Goal: Information Seeking & Learning: Learn about a topic

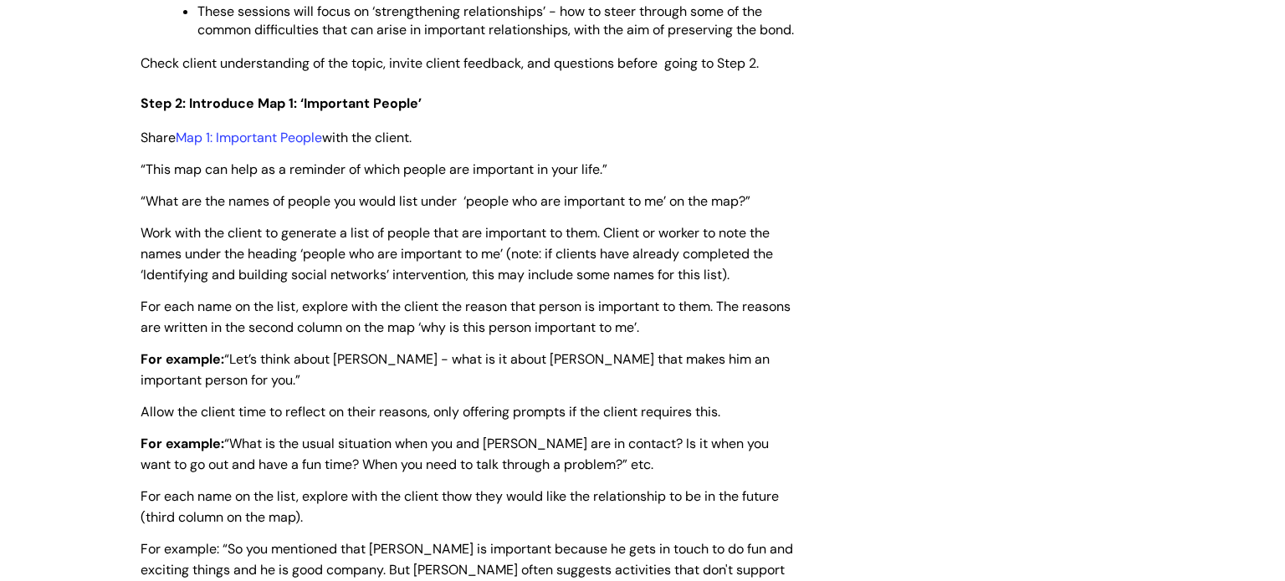
scroll to position [2309, 0]
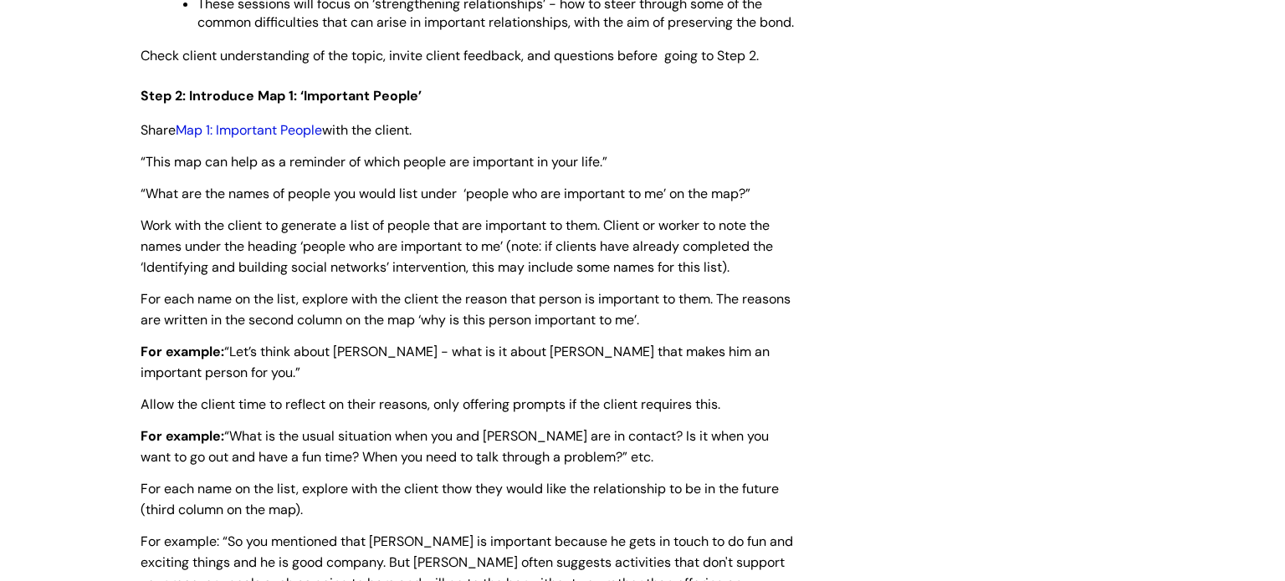
click at [257, 139] on link "Map 1: Important People" at bounding box center [249, 130] width 146 height 18
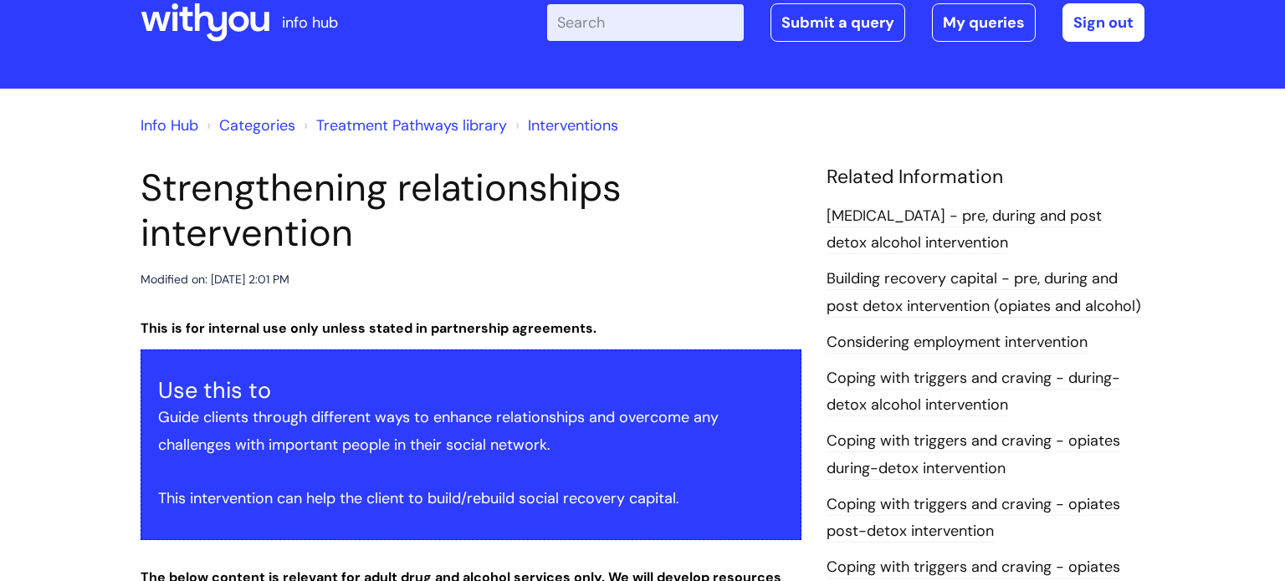
scroll to position [0, 0]
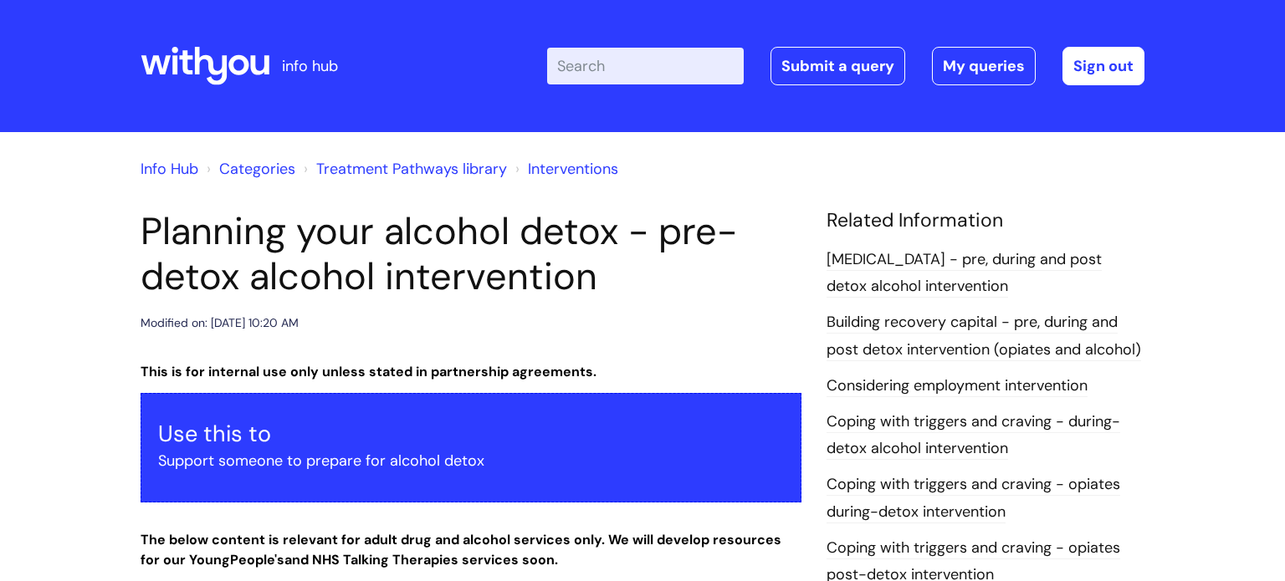
click at [782, 329] on div "Modified on: Wed, 26 Mar, 2025 at 10:20 AM" at bounding box center [471, 323] width 661 height 21
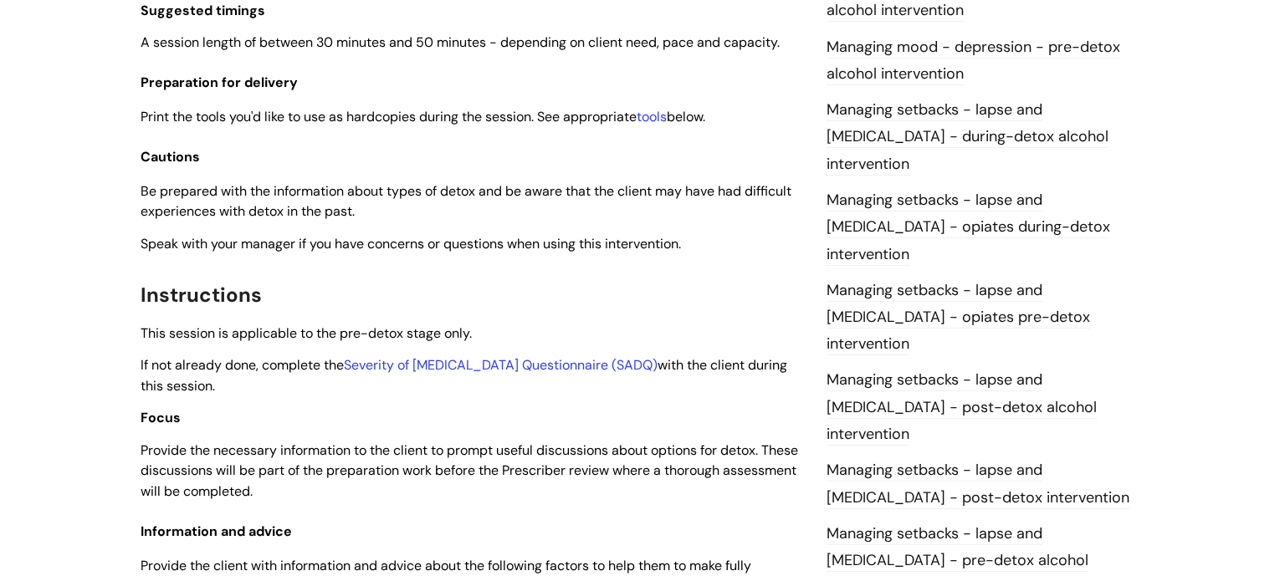
scroll to position [1406, 0]
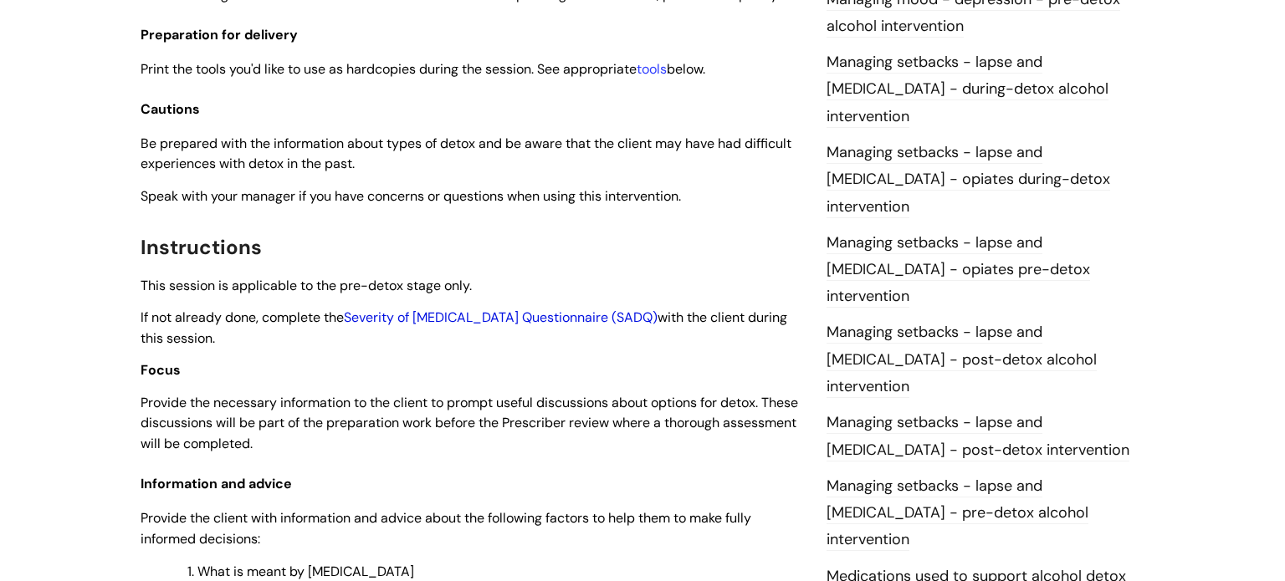
click at [517, 326] on link "Severity of Alcohol Dependence Questionnaire (SADQ)" at bounding box center [501, 318] width 314 height 18
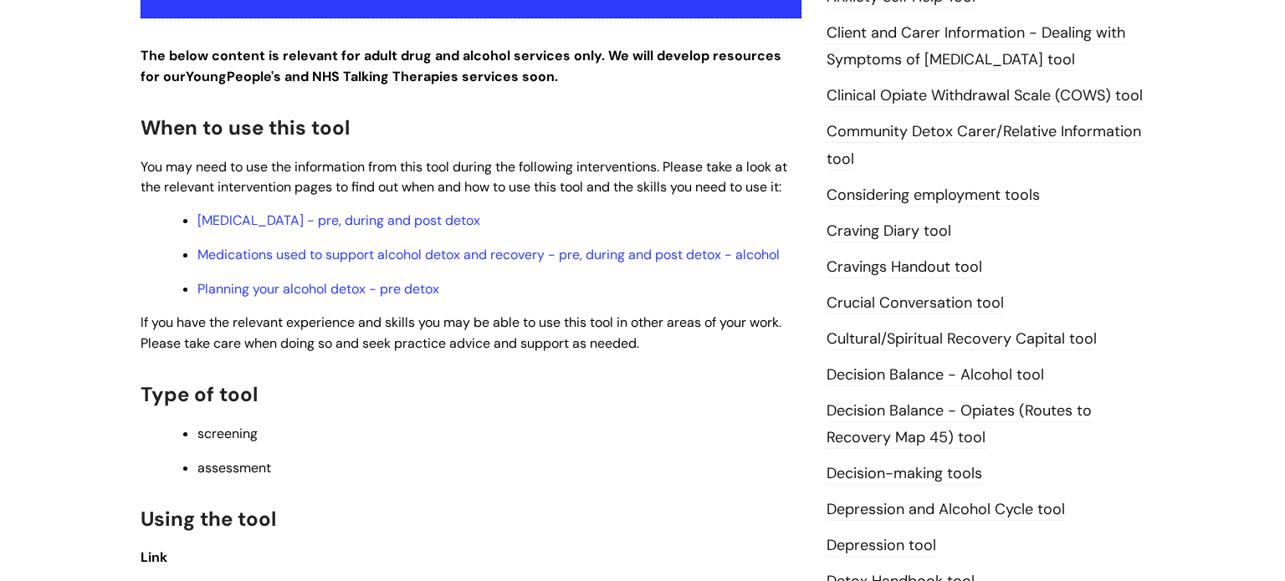
scroll to position [502, 0]
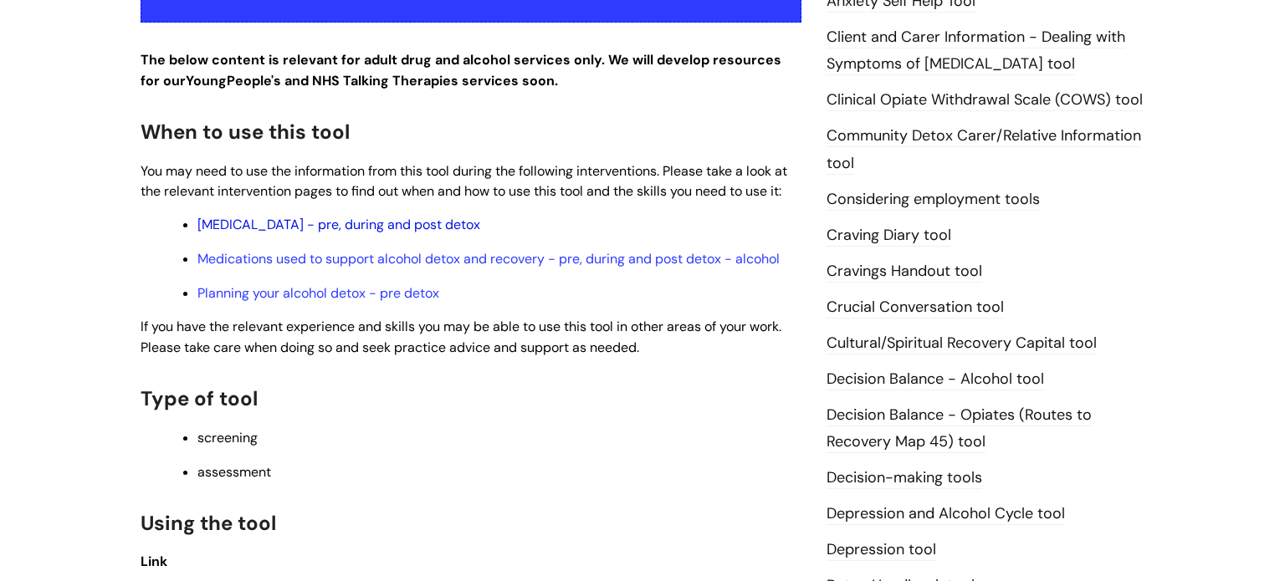
click at [331, 231] on link "Alcohol Withdrawal Syndrome - pre, during and post detox" at bounding box center [338, 225] width 283 height 18
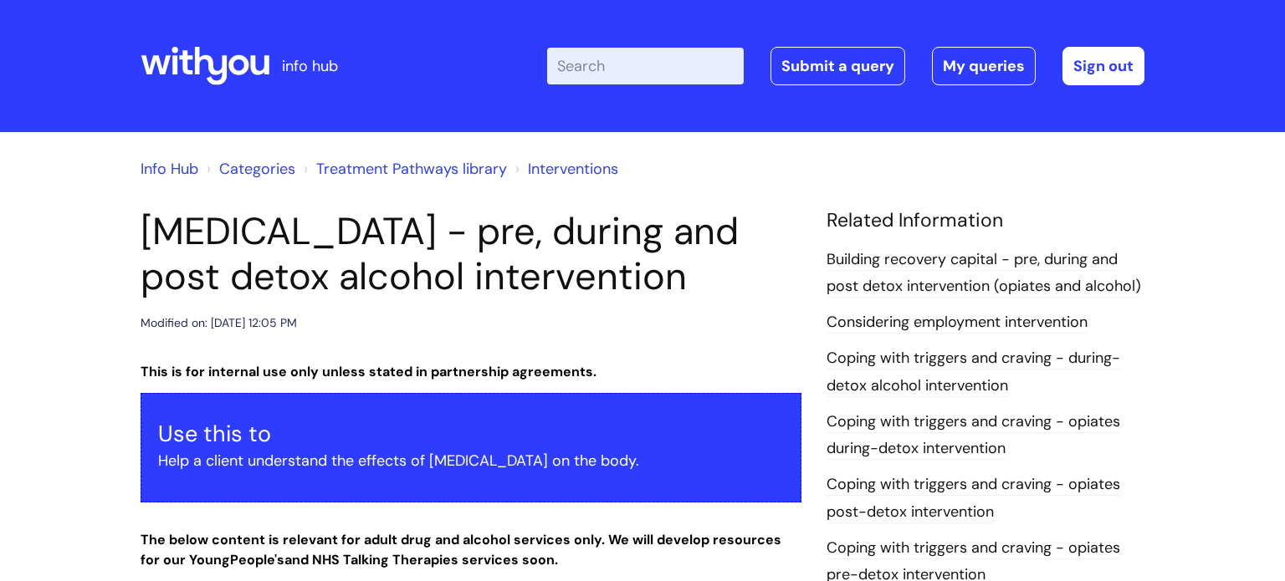
click at [664, 334] on div "Modified on: [DATE] 12:05 PM" at bounding box center [471, 323] width 661 height 21
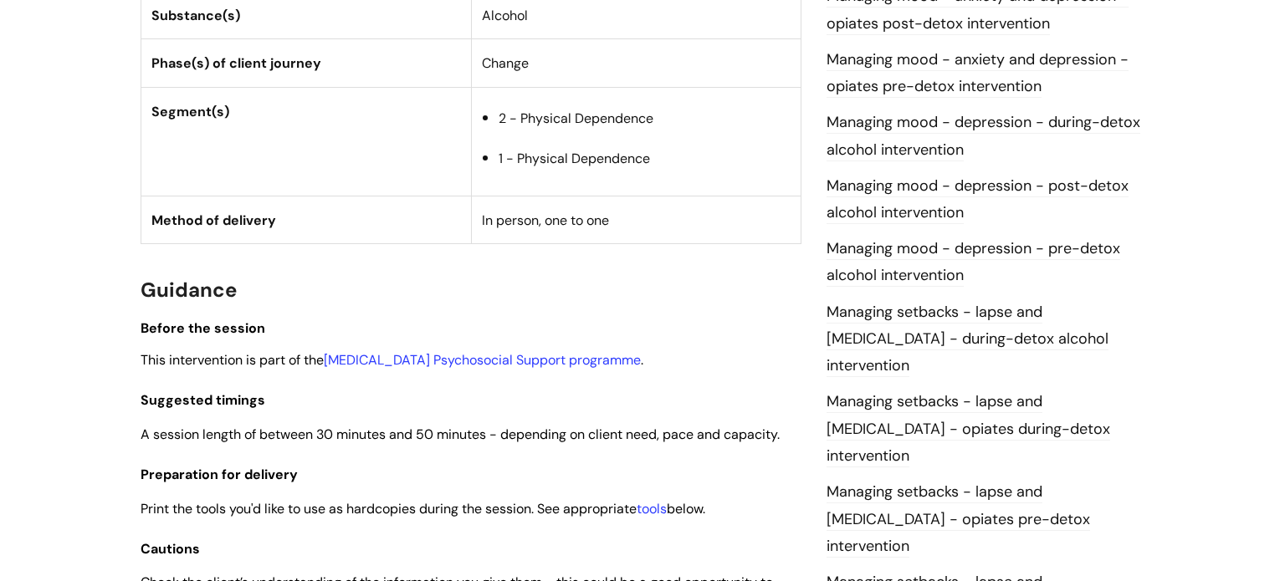
scroll to position [1138, 0]
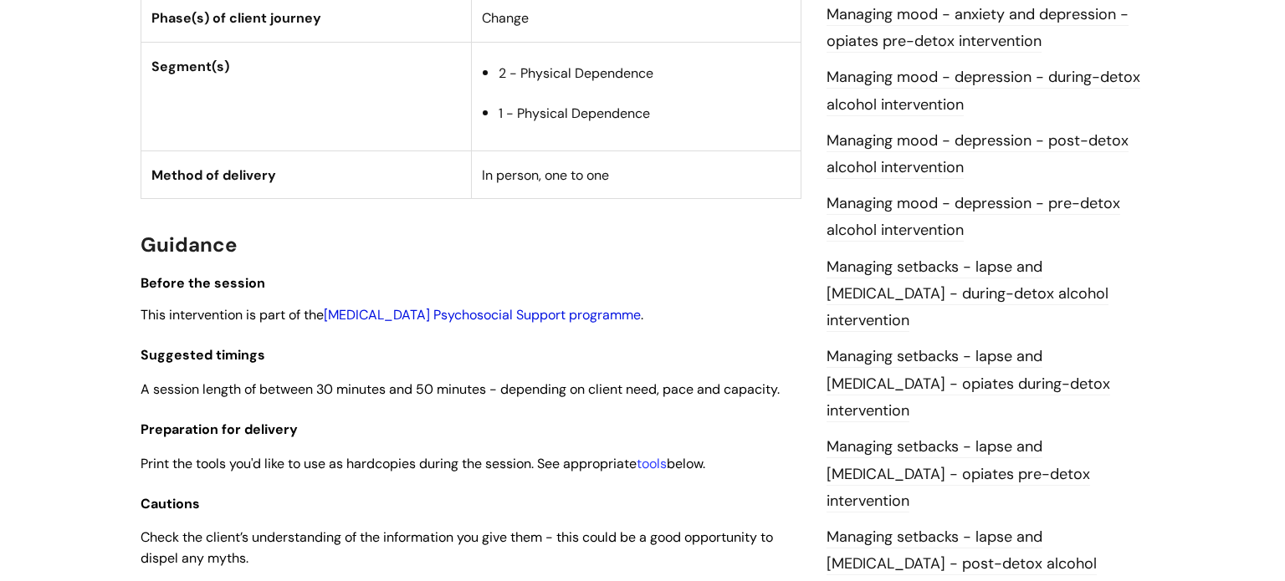
click at [535, 324] on link "[MEDICAL_DATA] Psychosocial Support programme" at bounding box center [482, 315] width 317 height 18
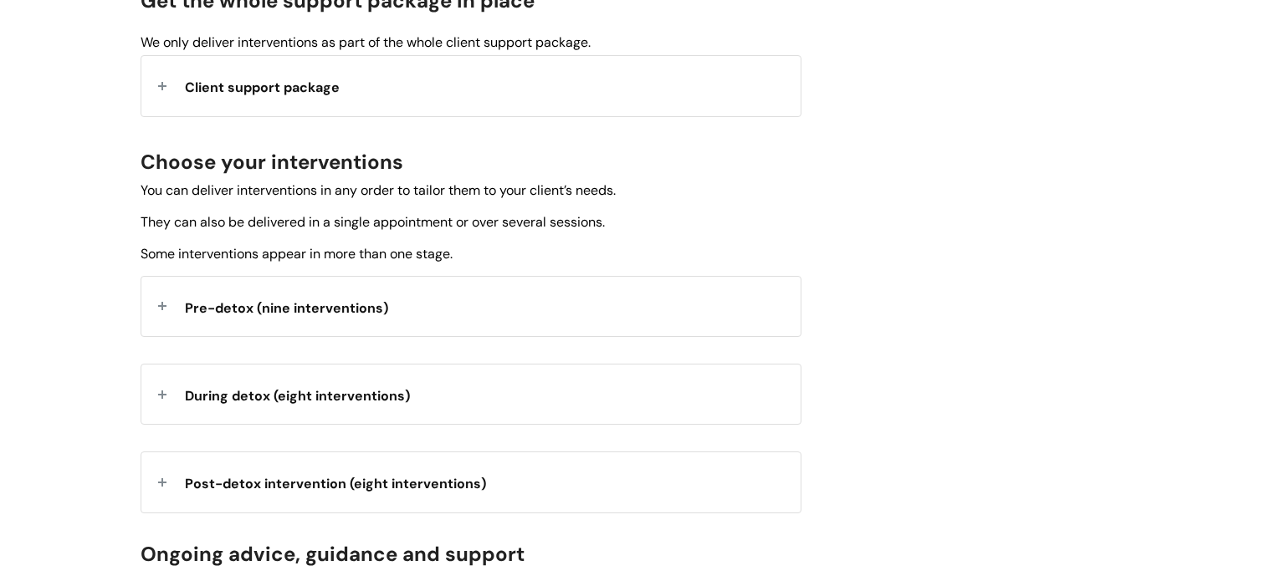
scroll to position [569, 0]
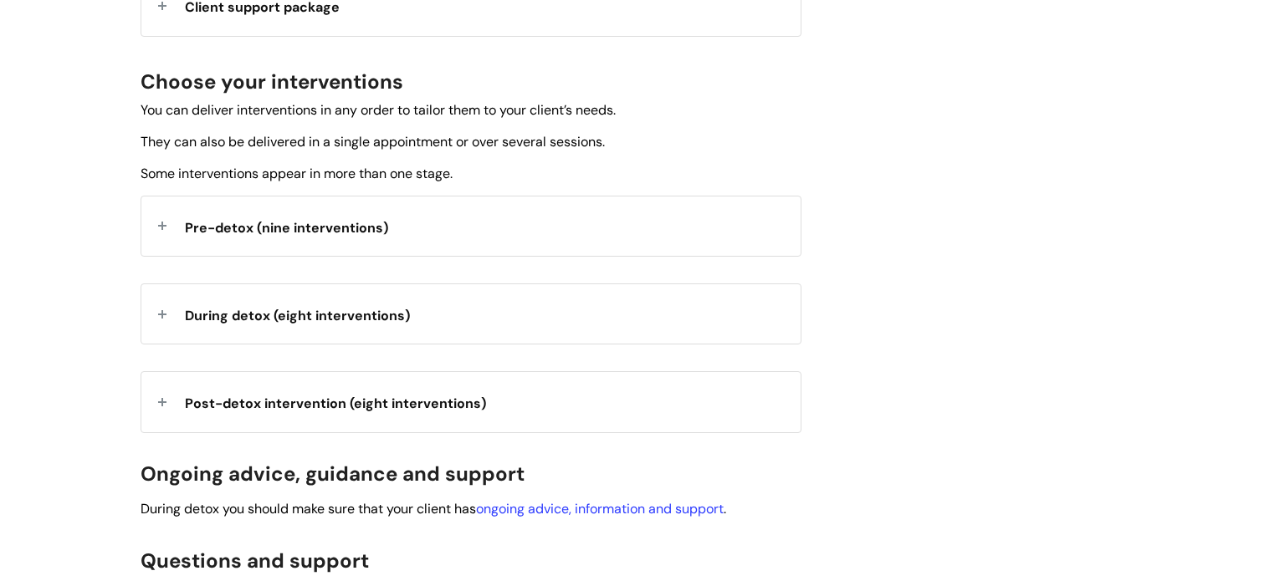
click at [364, 233] on span "Pre-detox (nine interventions)" at bounding box center [286, 228] width 203 height 18
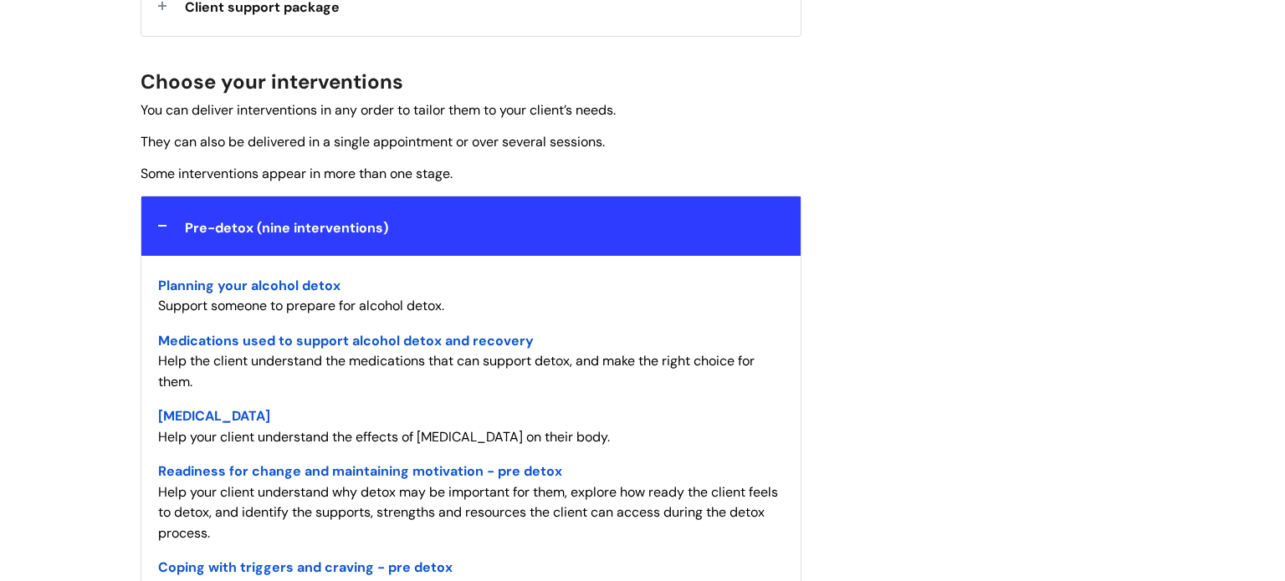
click at [313, 291] on span "Planning your alcohol detox" at bounding box center [249, 286] width 182 height 18
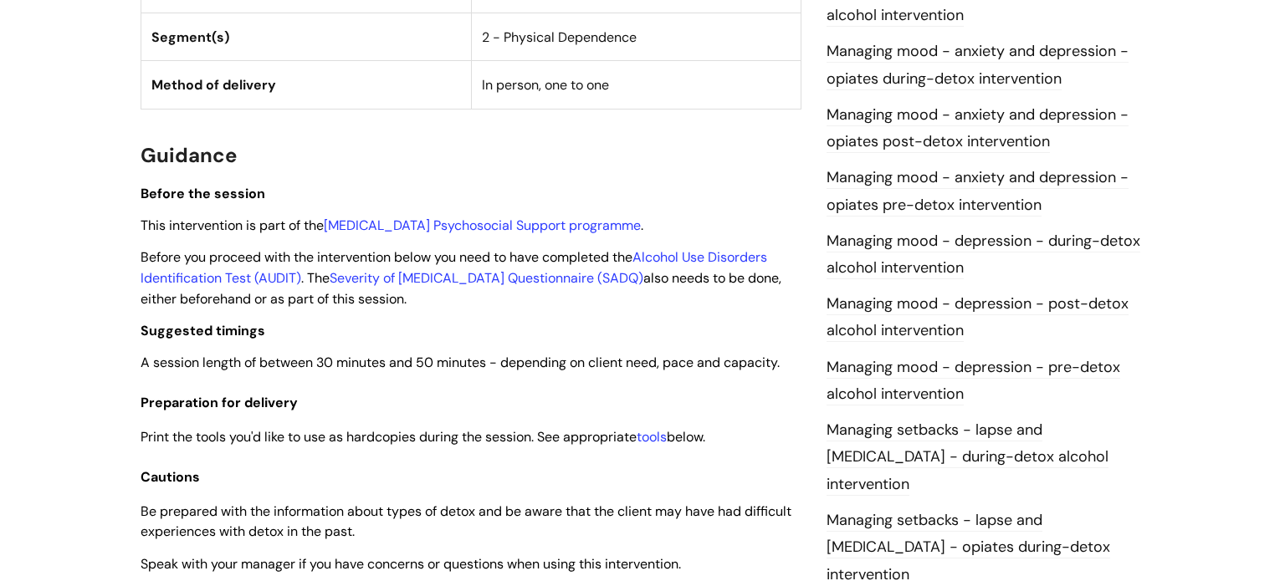
scroll to position [1071, 0]
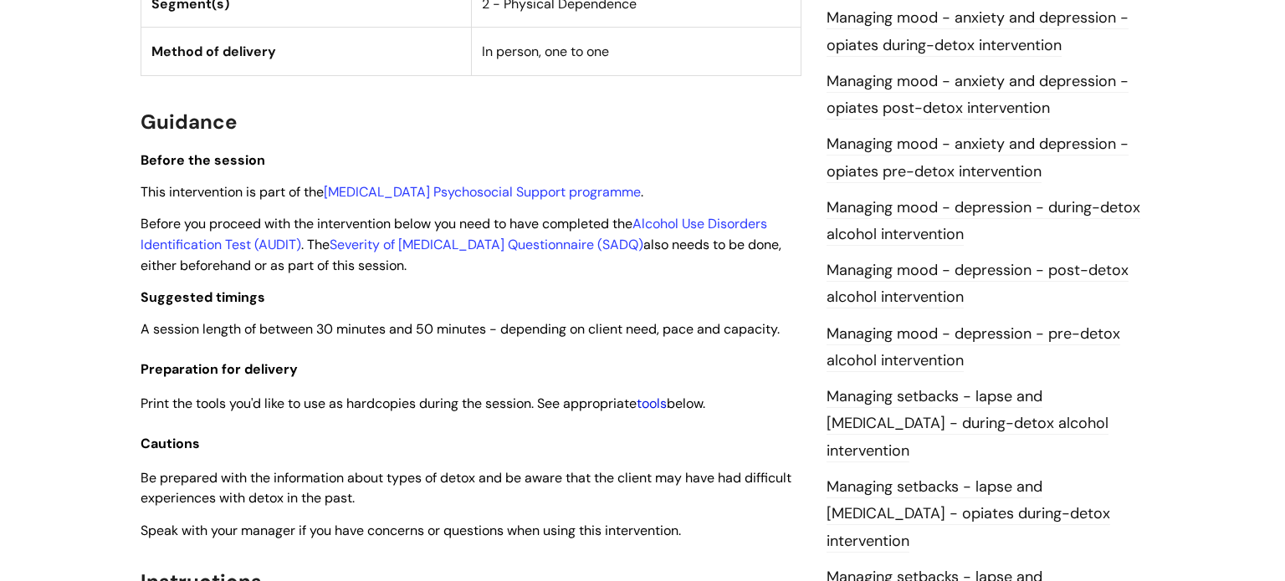
click at [663, 412] on link "tools" at bounding box center [652, 404] width 30 height 18
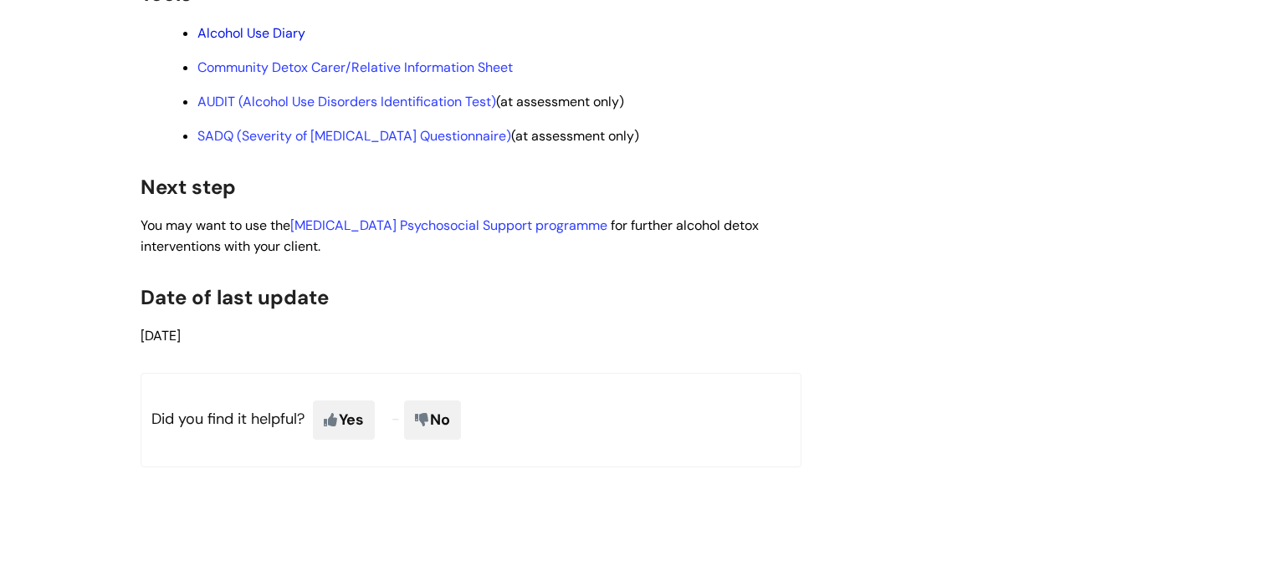
click at [251, 42] on link "Alcohol Use Diary" at bounding box center [251, 33] width 108 height 18
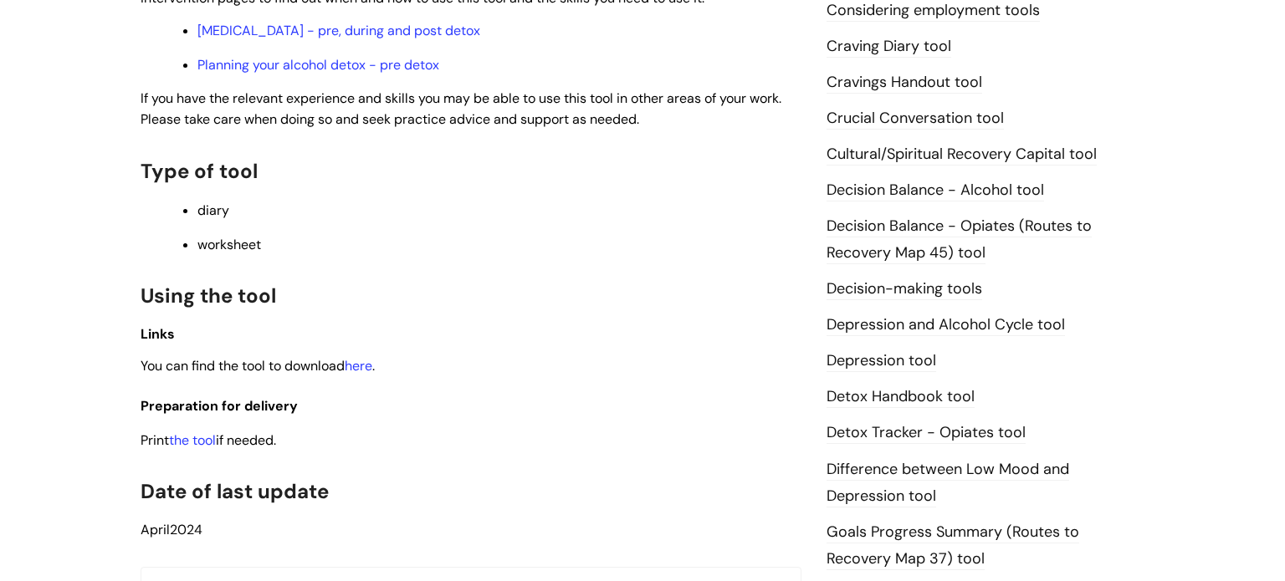
scroll to position [669, 0]
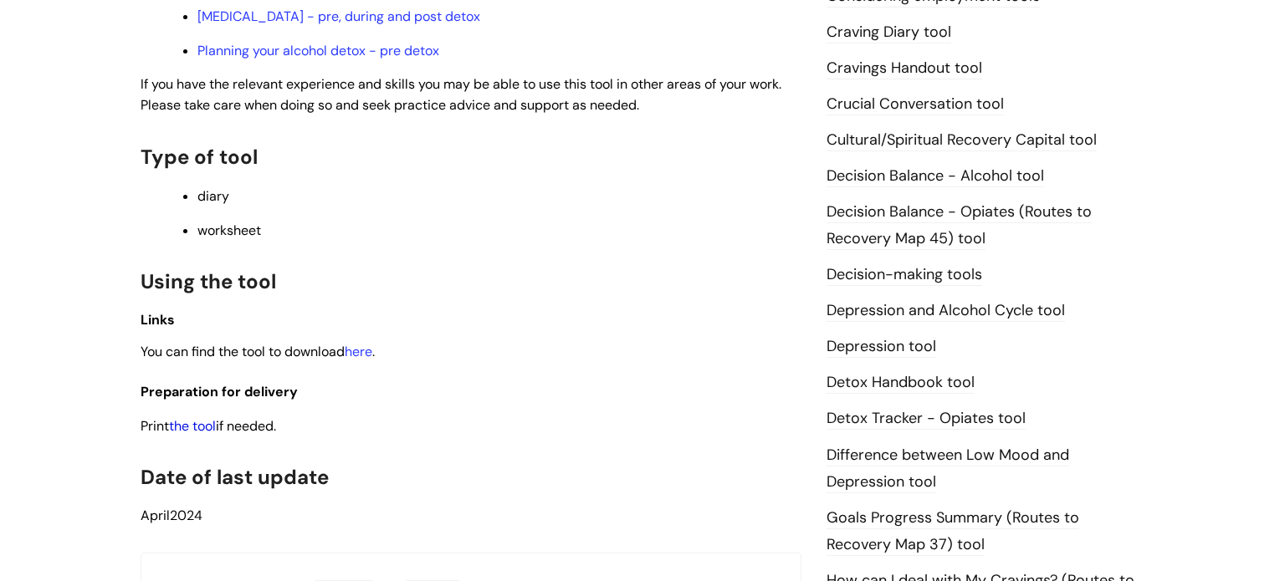
click at [199, 435] on link "the tool" at bounding box center [192, 426] width 47 height 18
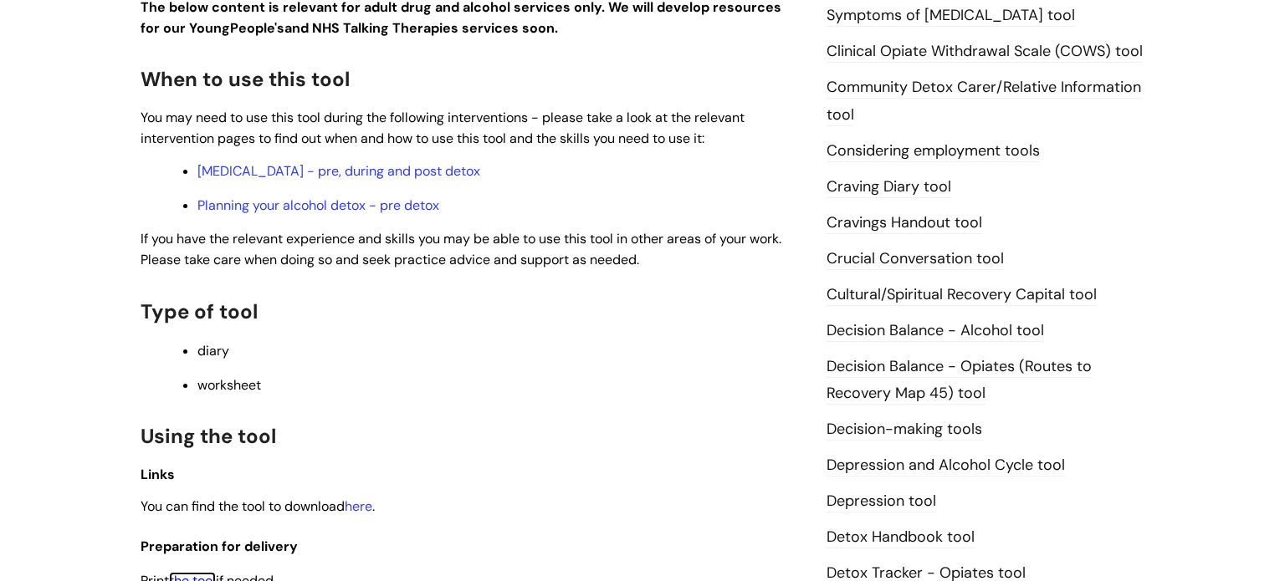
scroll to position [469, 0]
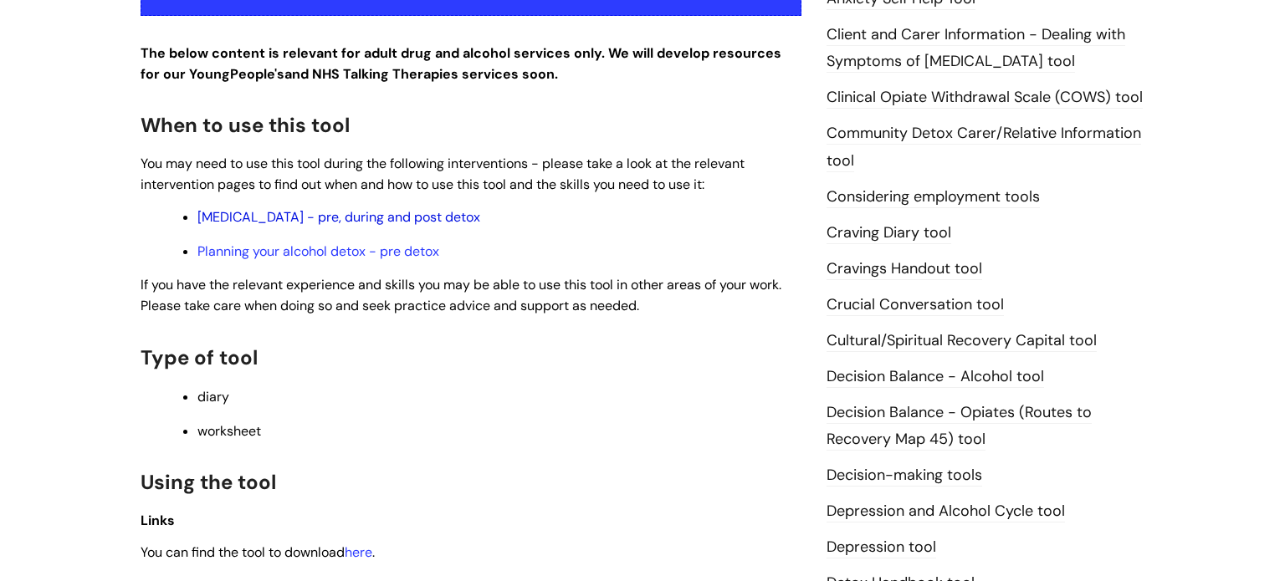
click at [480, 222] on link "Alcohol Withdrawal Syndrome - pre, during and post detox" at bounding box center [338, 217] width 283 height 18
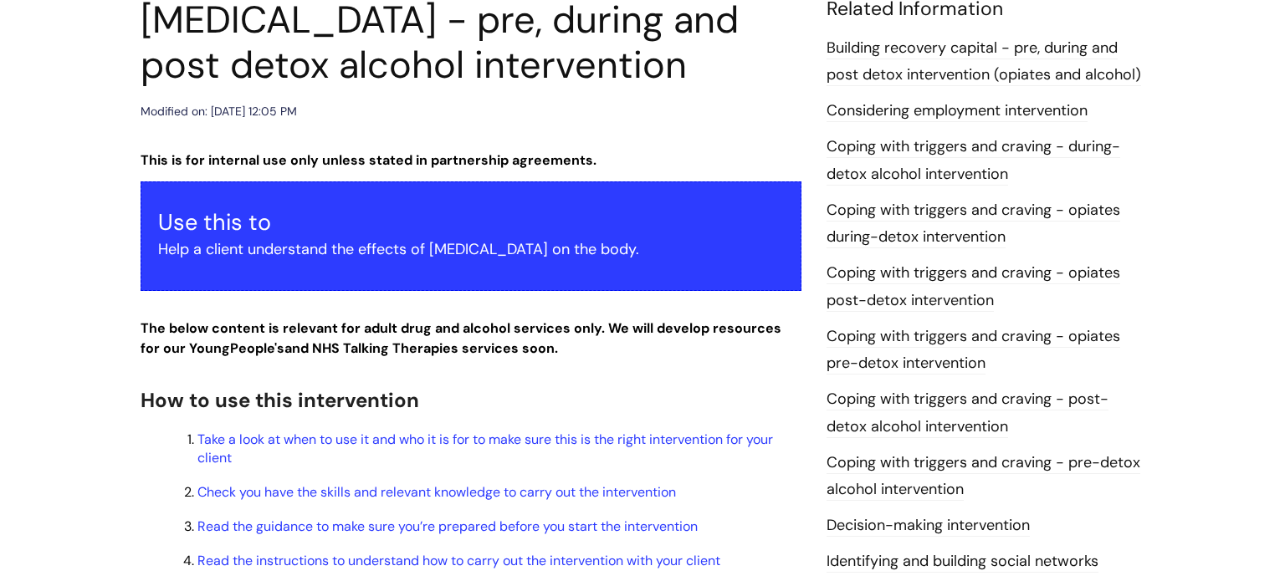
scroll to position [234, 0]
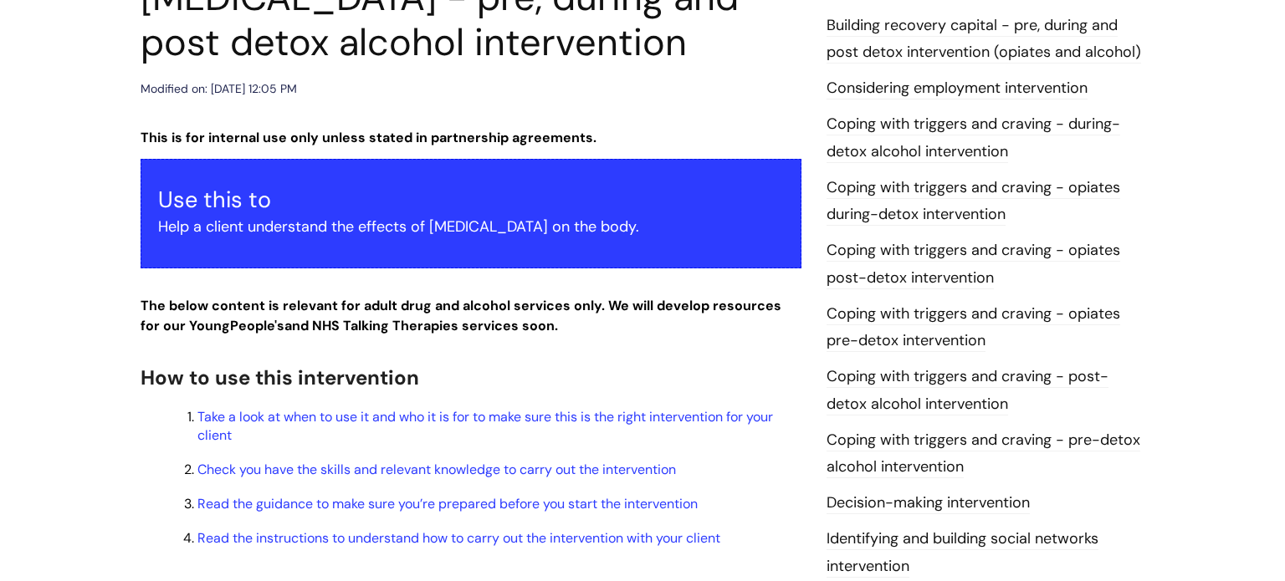
click at [789, 395] on h2 "How to use this intervention" at bounding box center [471, 377] width 661 height 36
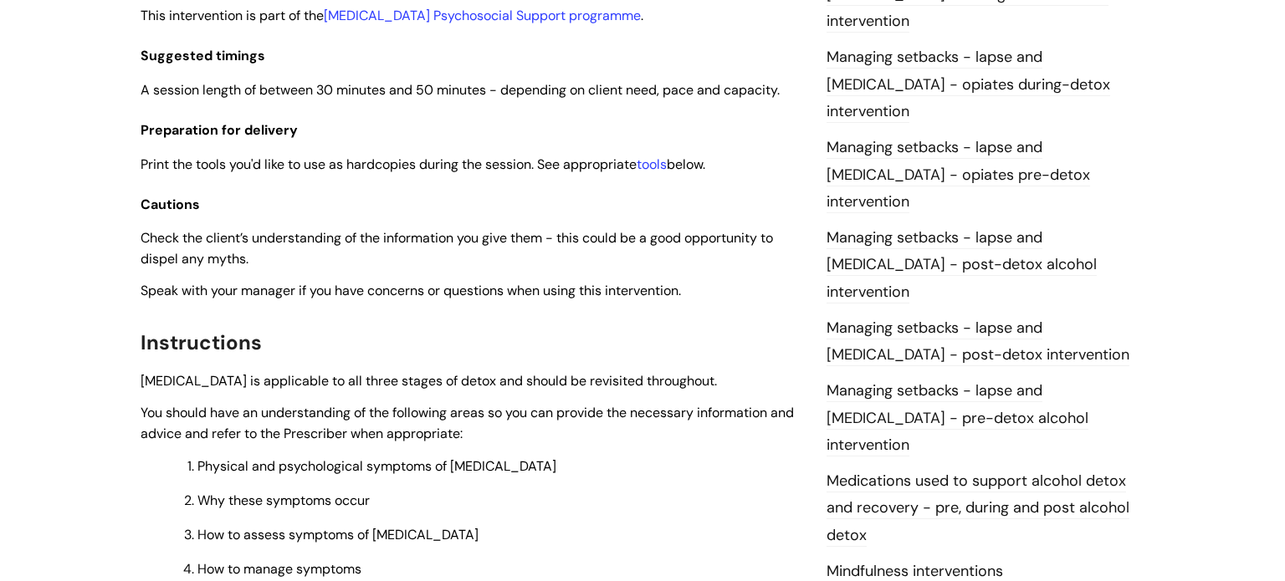
scroll to position [1439, 0]
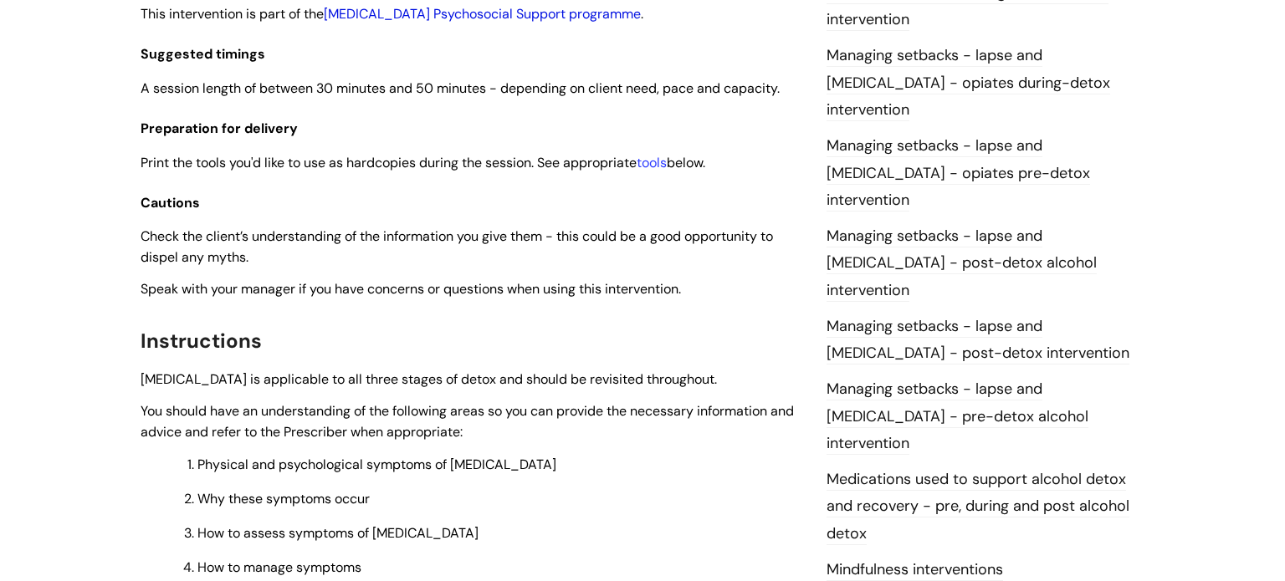
click at [542, 23] on link "[MEDICAL_DATA] Psychosocial Support programme" at bounding box center [482, 14] width 317 height 18
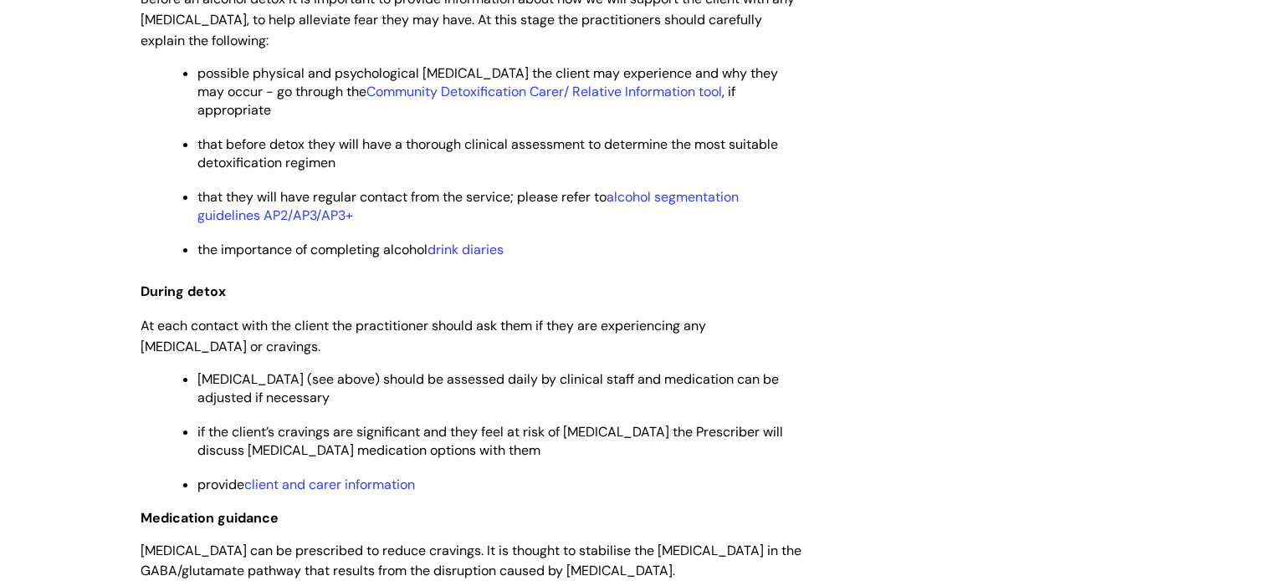
scroll to position [3313, 0]
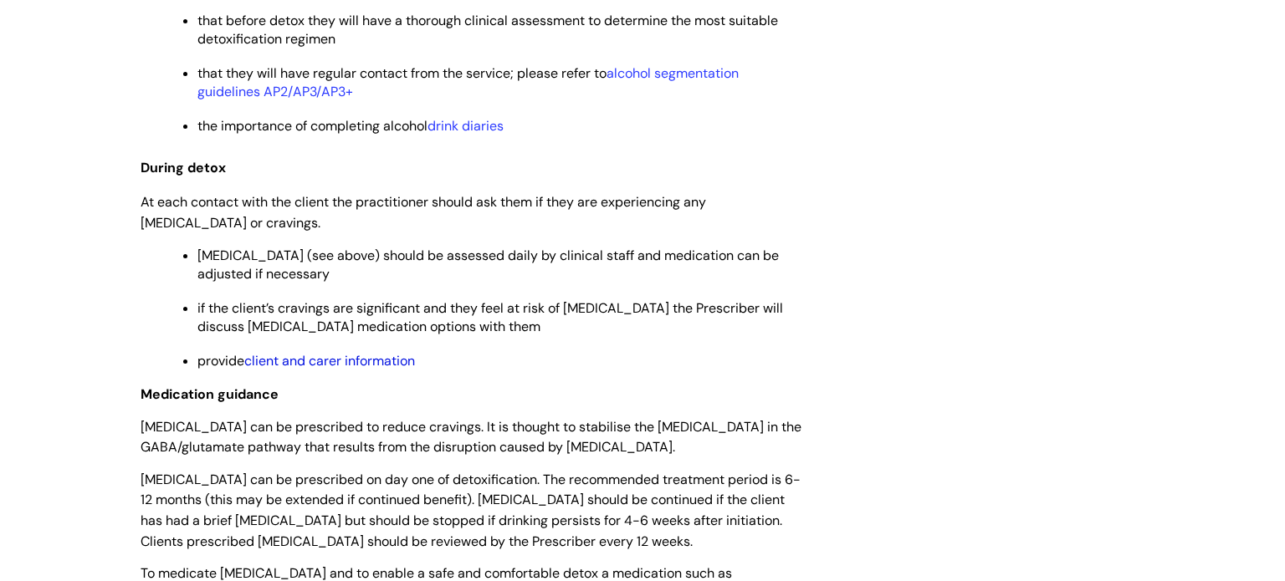
click at [374, 370] on link "client and carer information" at bounding box center [329, 361] width 171 height 18
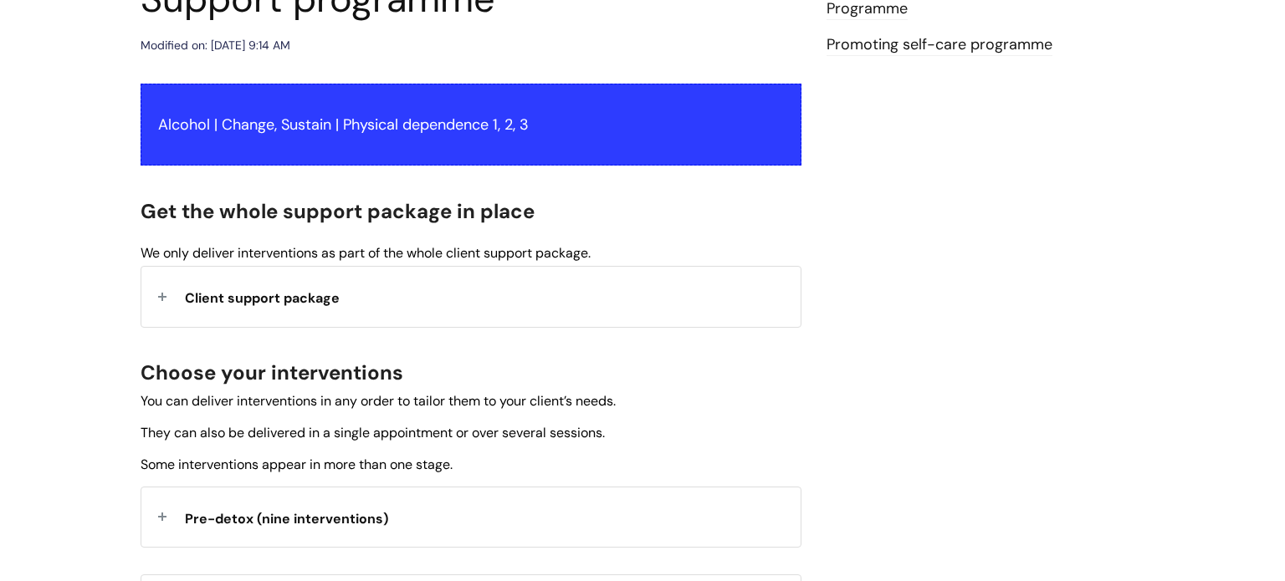
scroll to position [301, 0]
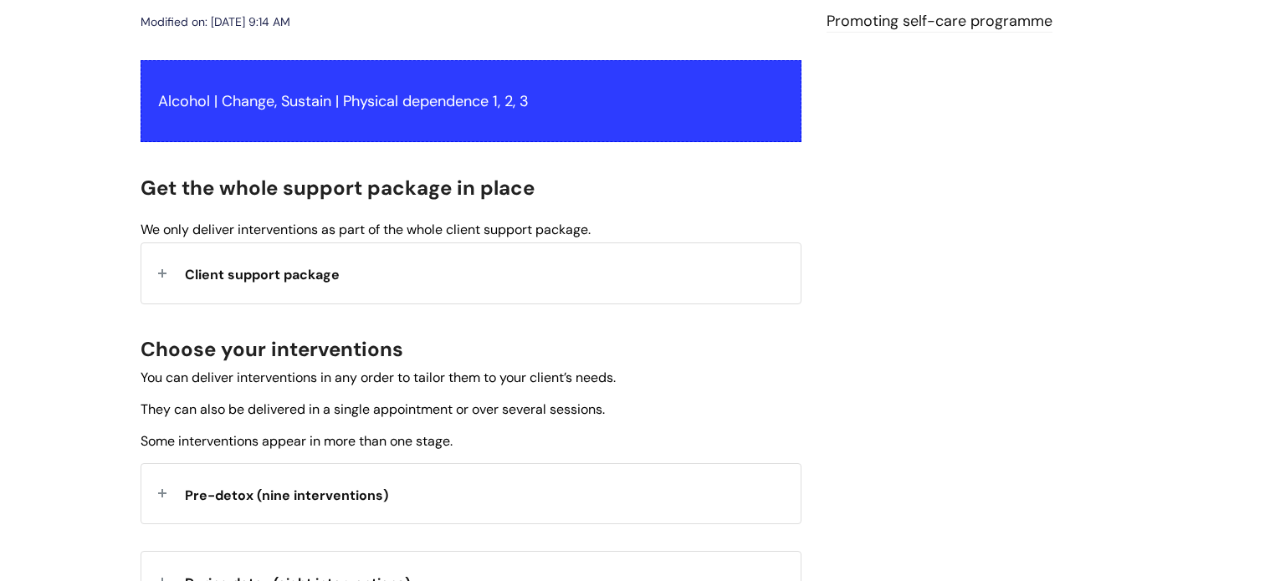
click at [298, 277] on span "Client support package" at bounding box center [262, 275] width 155 height 18
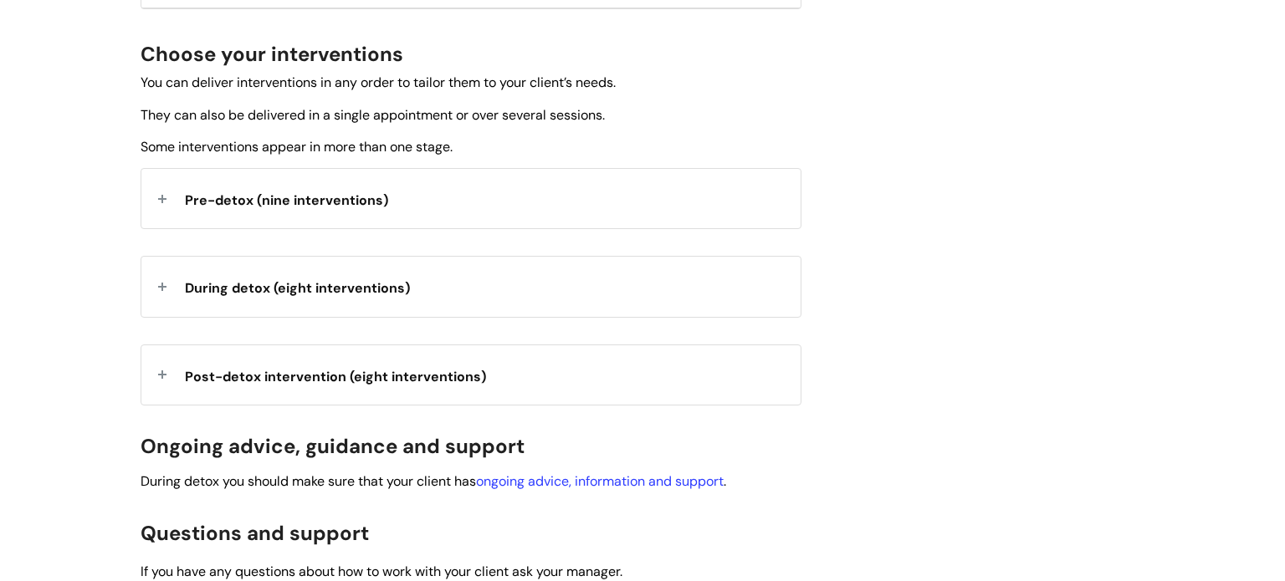
scroll to position [870, 0]
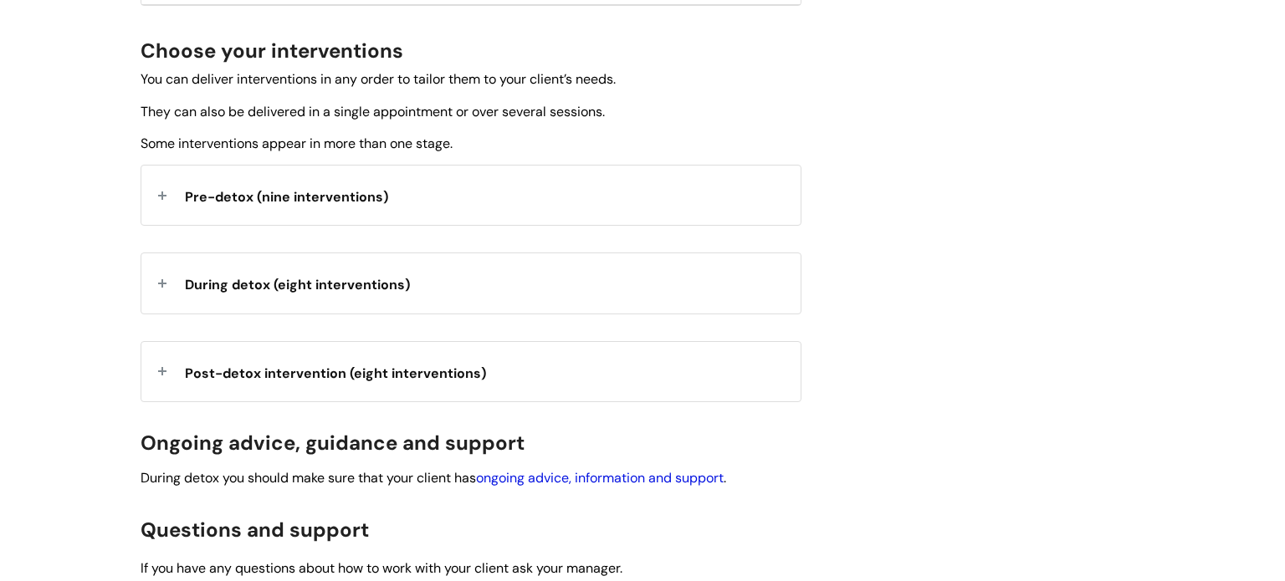
click at [558, 484] on link "ongoing advice, information and support" at bounding box center [600, 478] width 248 height 18
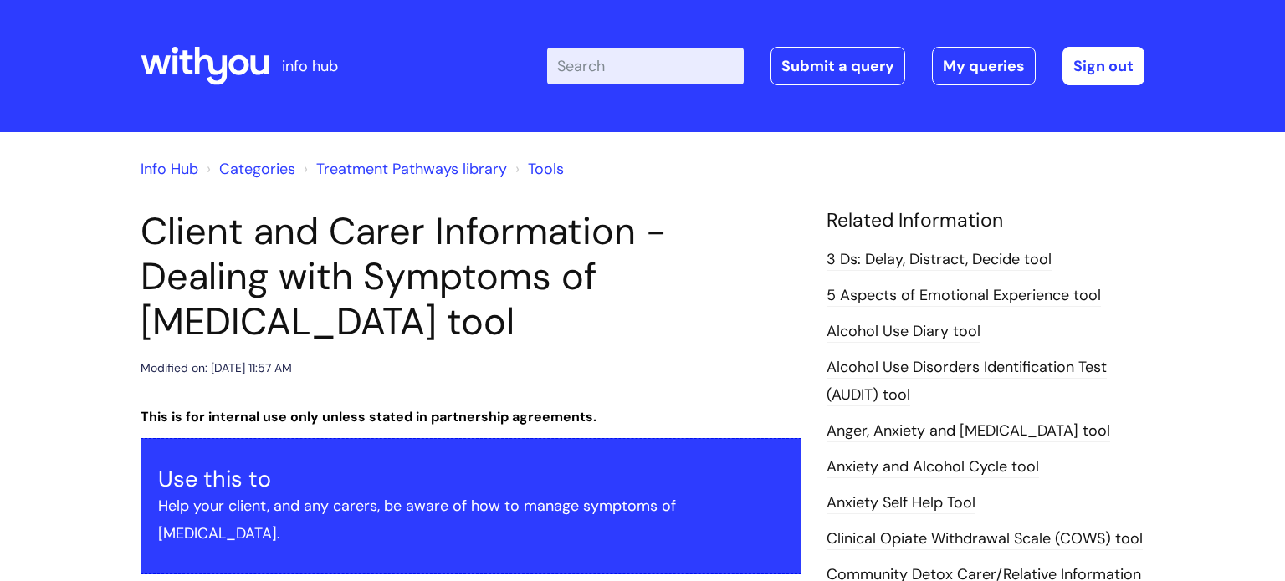
click at [932, 264] on link "3 Ds: Delay, Distract, Decide tool" at bounding box center [939, 260] width 225 height 22
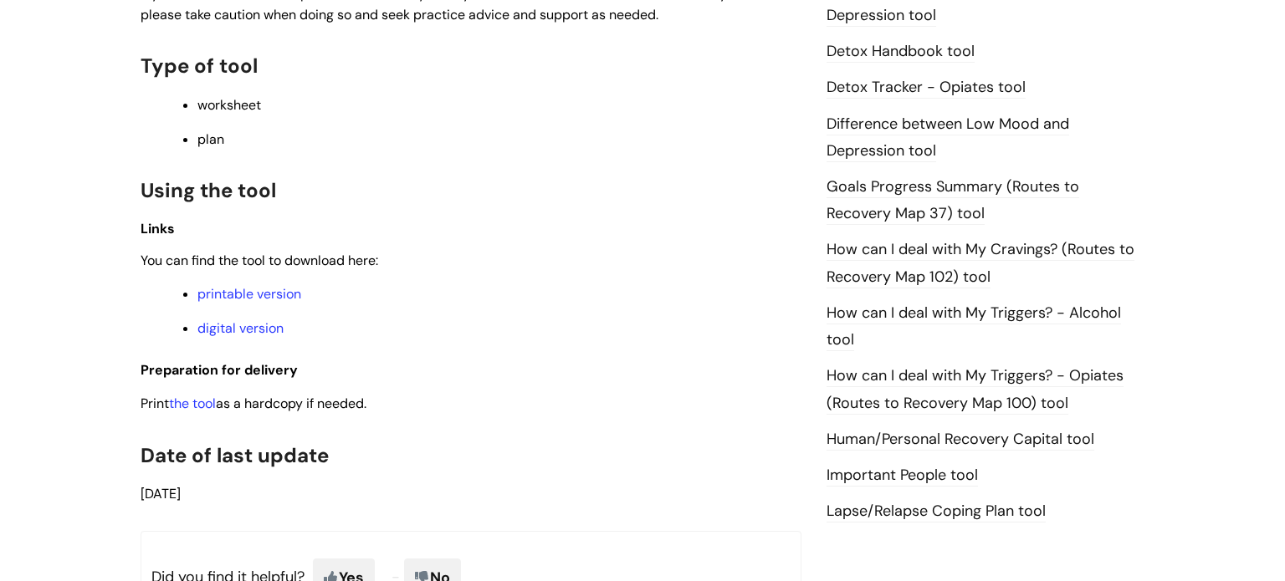
scroll to position [1004, 0]
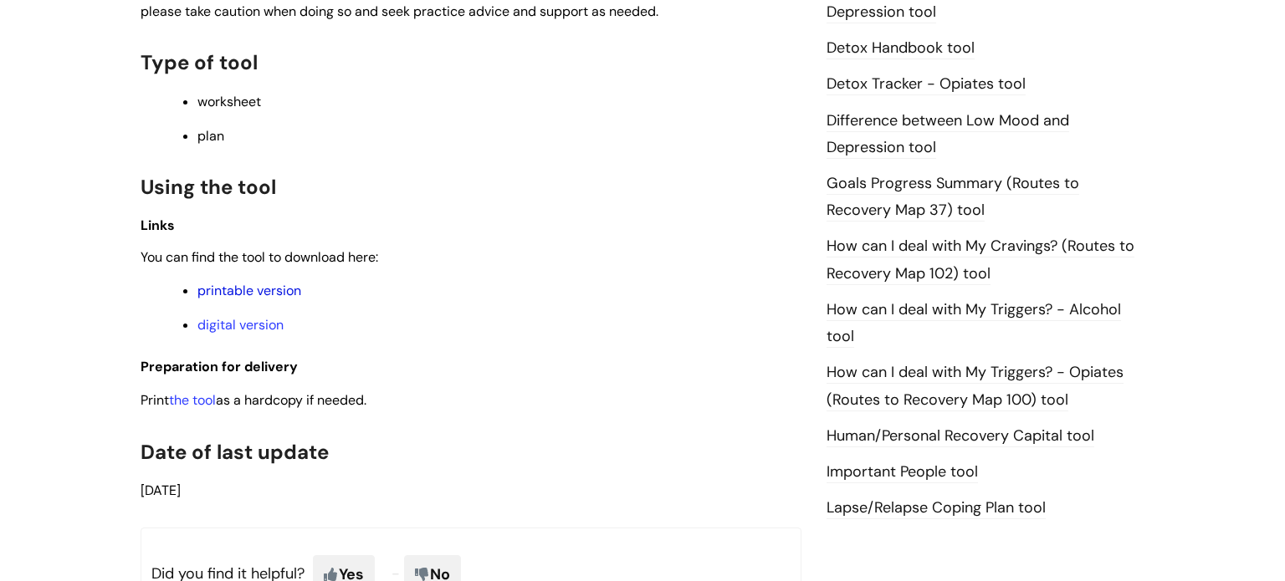
click at [273, 300] on link "printable version" at bounding box center [249, 291] width 104 height 18
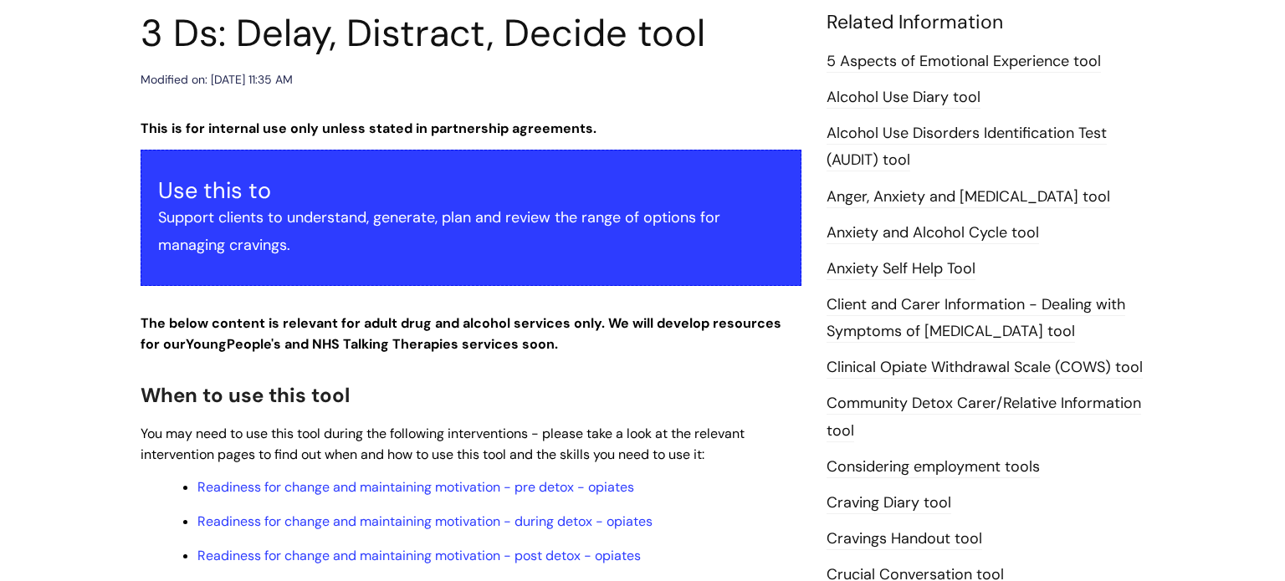
scroll to position [201, 0]
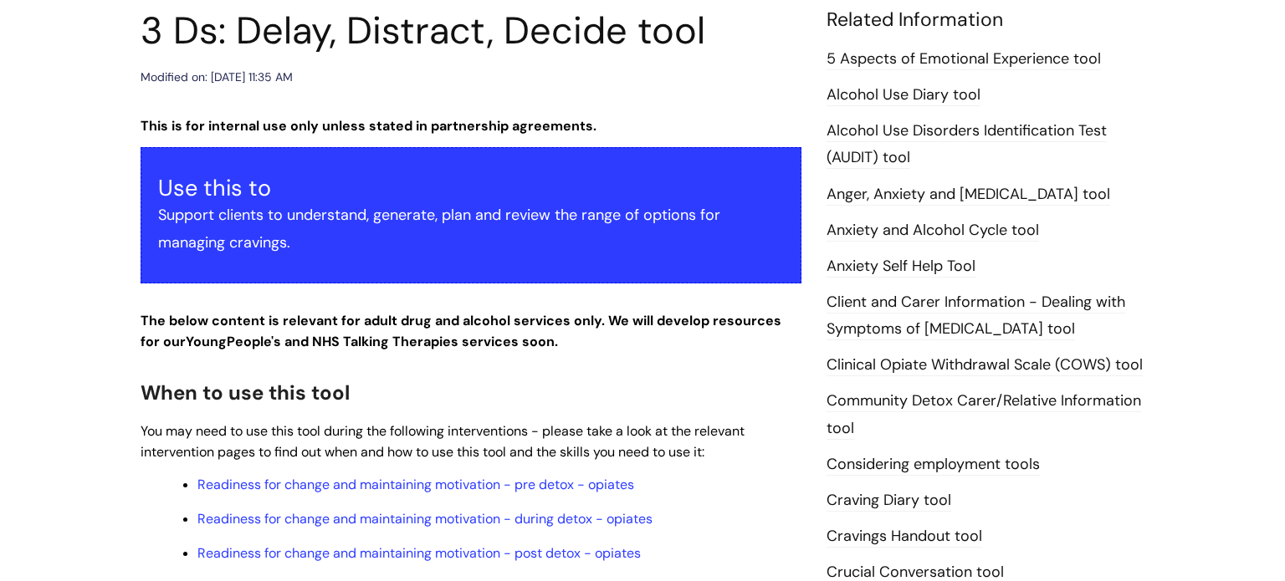
click at [961, 63] on link "5 Aspects of Emotional Experience tool" at bounding box center [964, 60] width 274 height 22
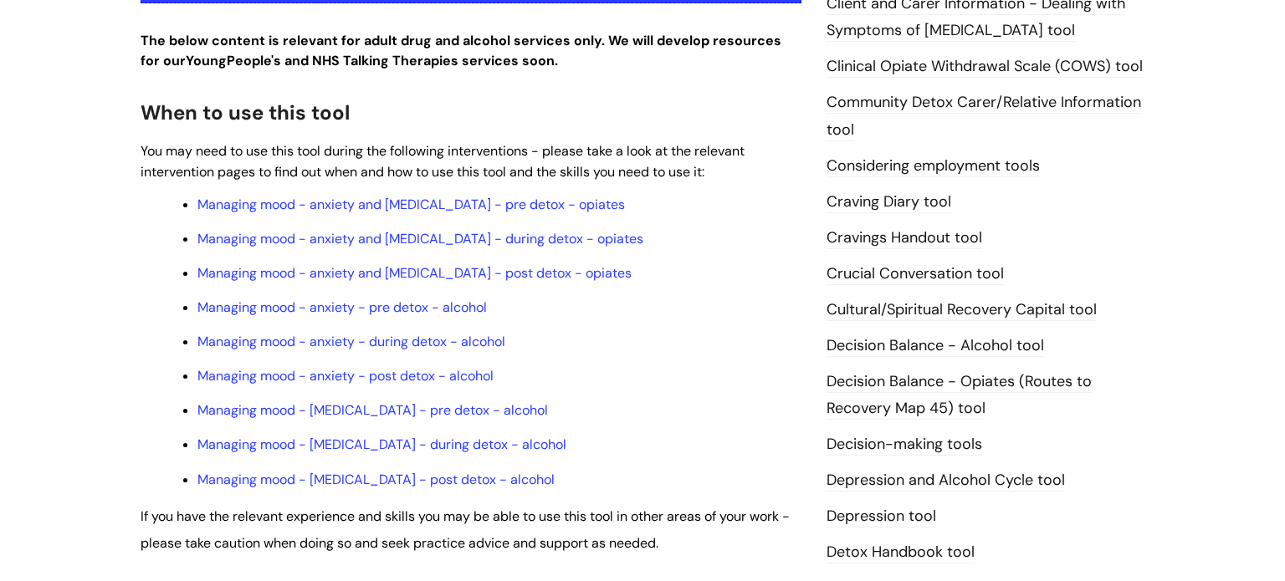
scroll to position [502, 0]
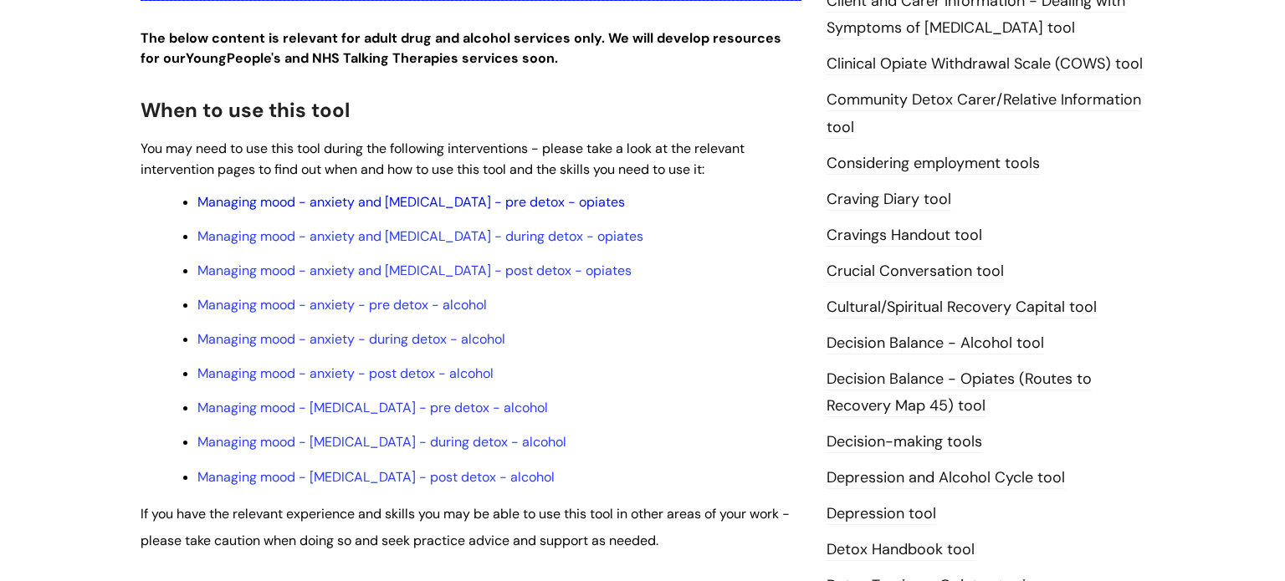
click at [374, 202] on link "Managing mood - anxiety and [MEDICAL_DATA] - pre detox - opiates" at bounding box center [411, 202] width 428 height 18
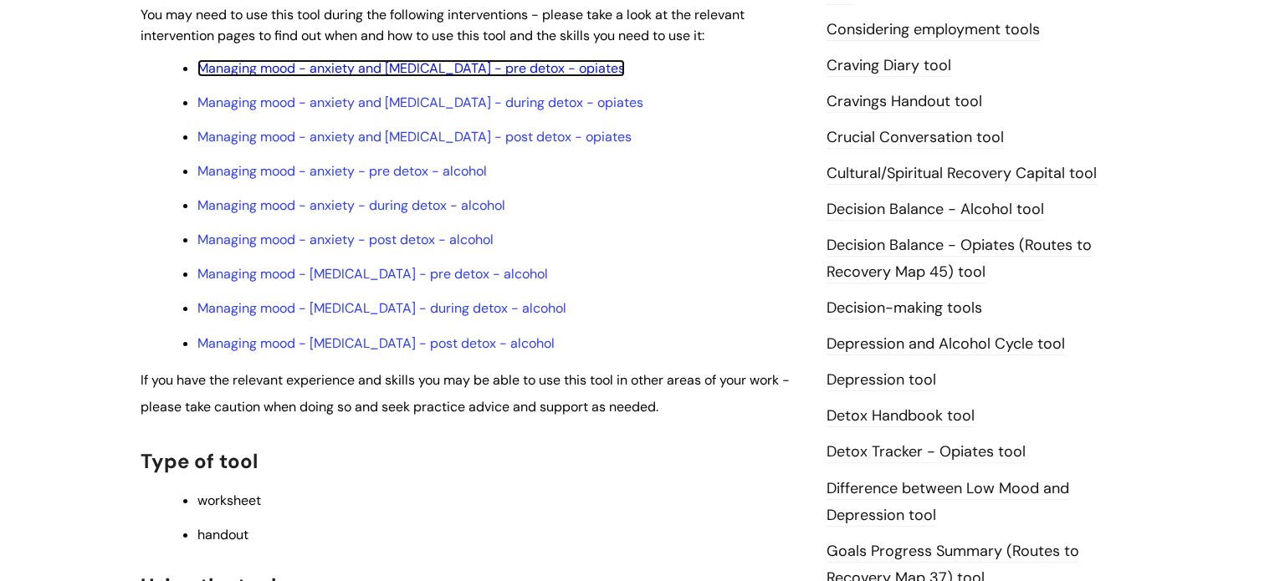
scroll to position [602, 0]
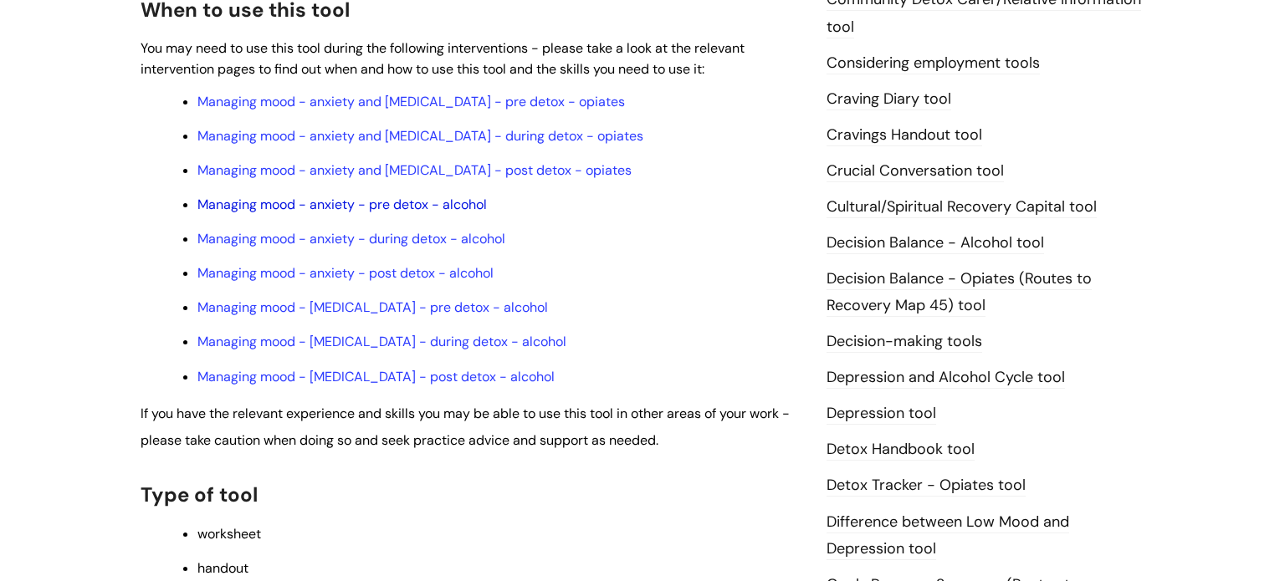
click at [469, 213] on link "Managing mood - anxiety - pre detox - alcohol" at bounding box center [341, 205] width 289 height 18
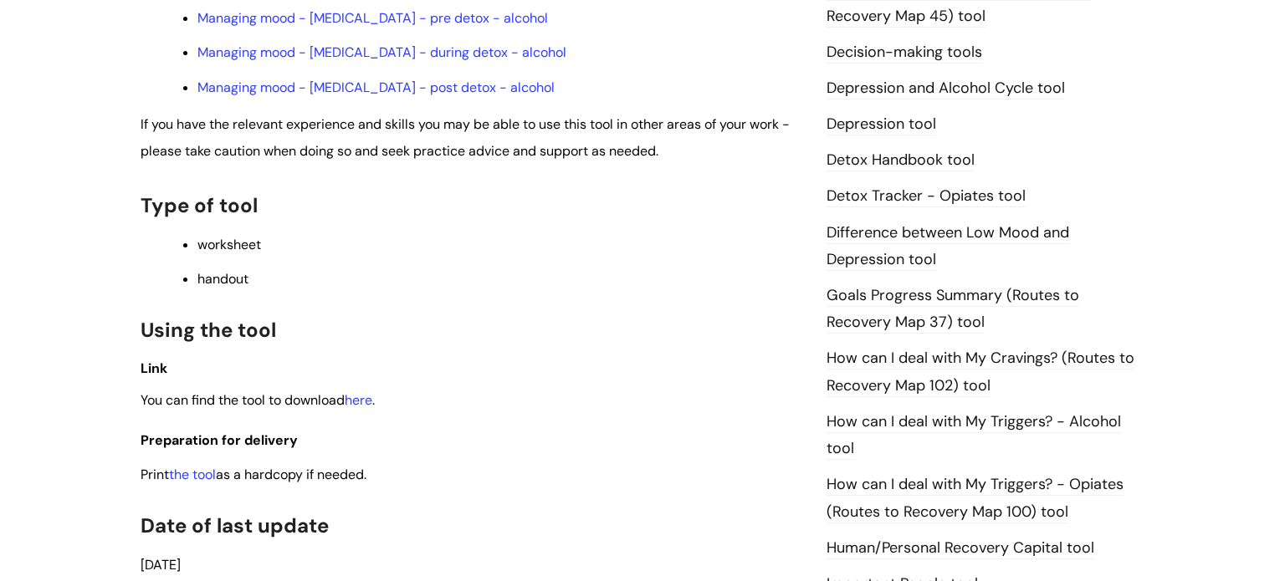
scroll to position [937, 0]
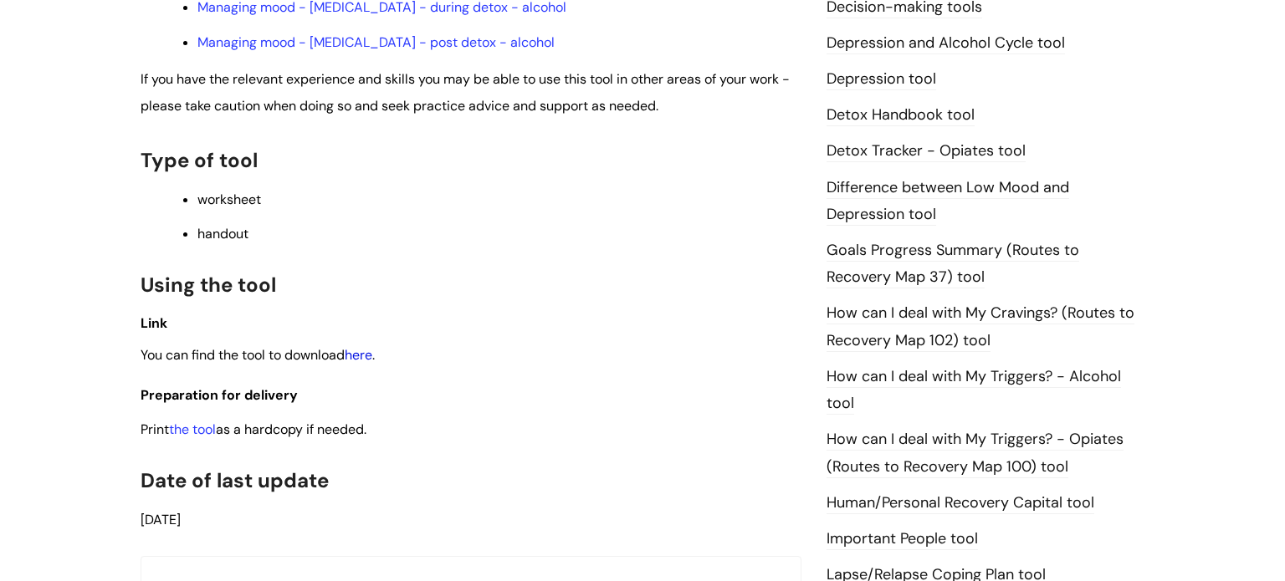
click at [372, 364] on link "here" at bounding box center [359, 355] width 28 height 18
click at [207, 438] on link "the tool" at bounding box center [192, 430] width 47 height 18
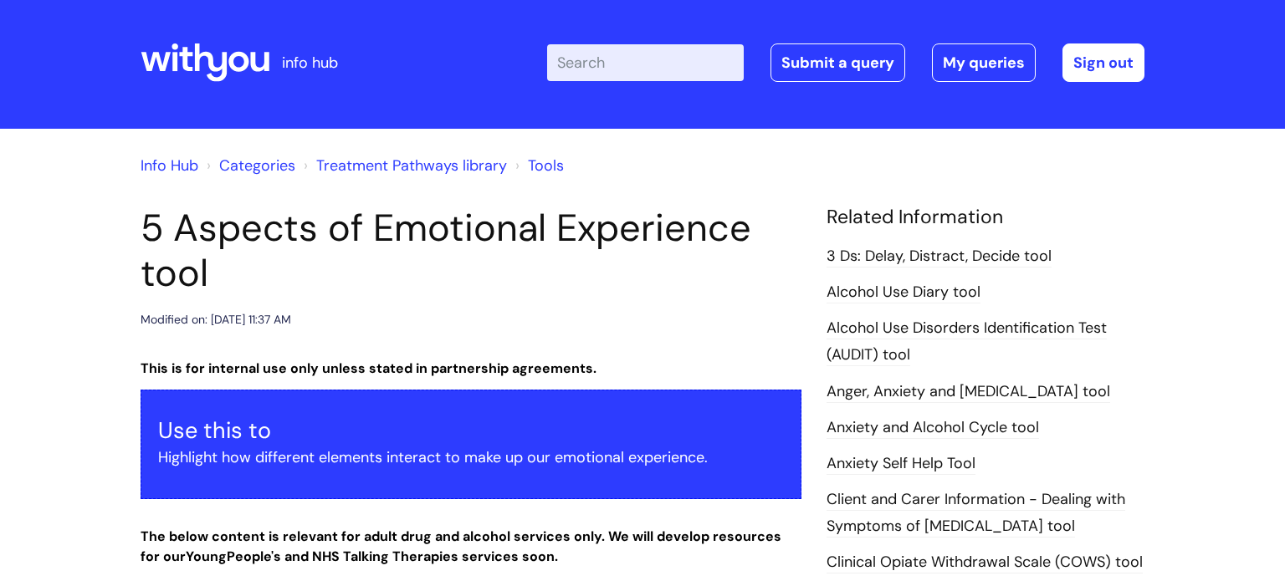
scroll to position [0, 0]
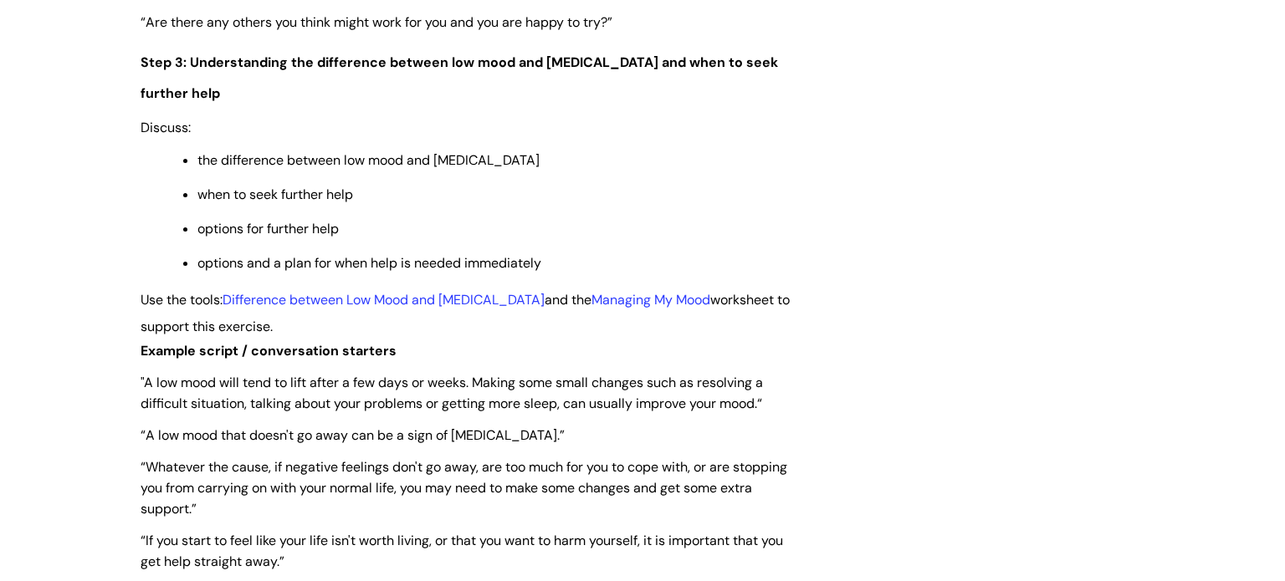
scroll to position [3179, 0]
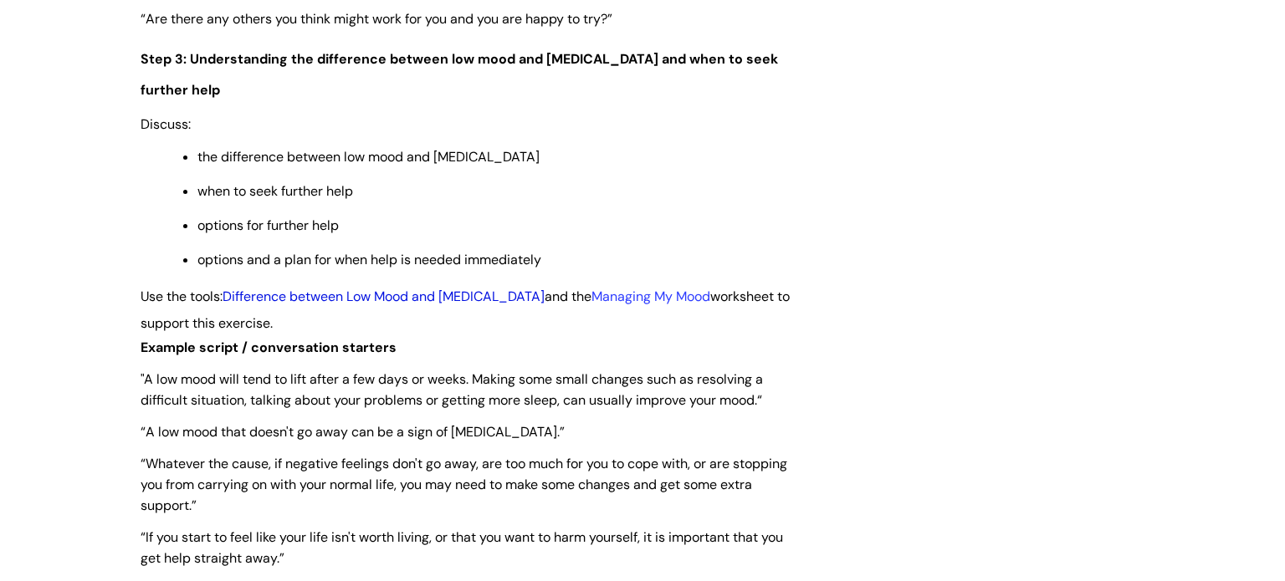
click at [472, 305] on link "Difference between Low Mood and Depression" at bounding box center [384, 297] width 322 height 18
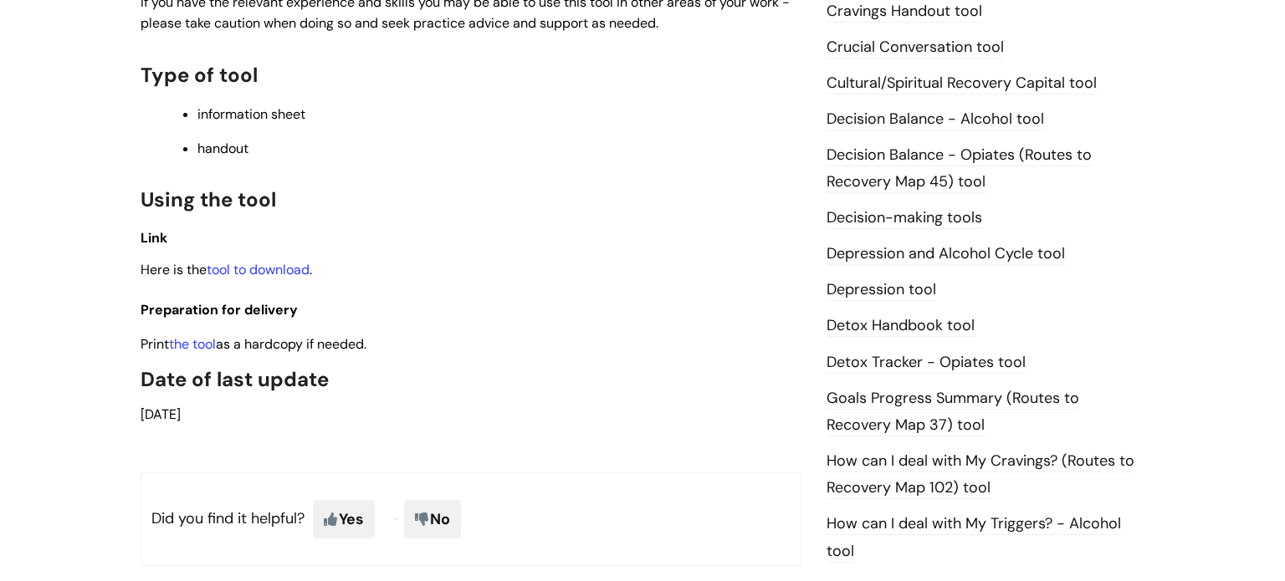
scroll to position [770, 0]
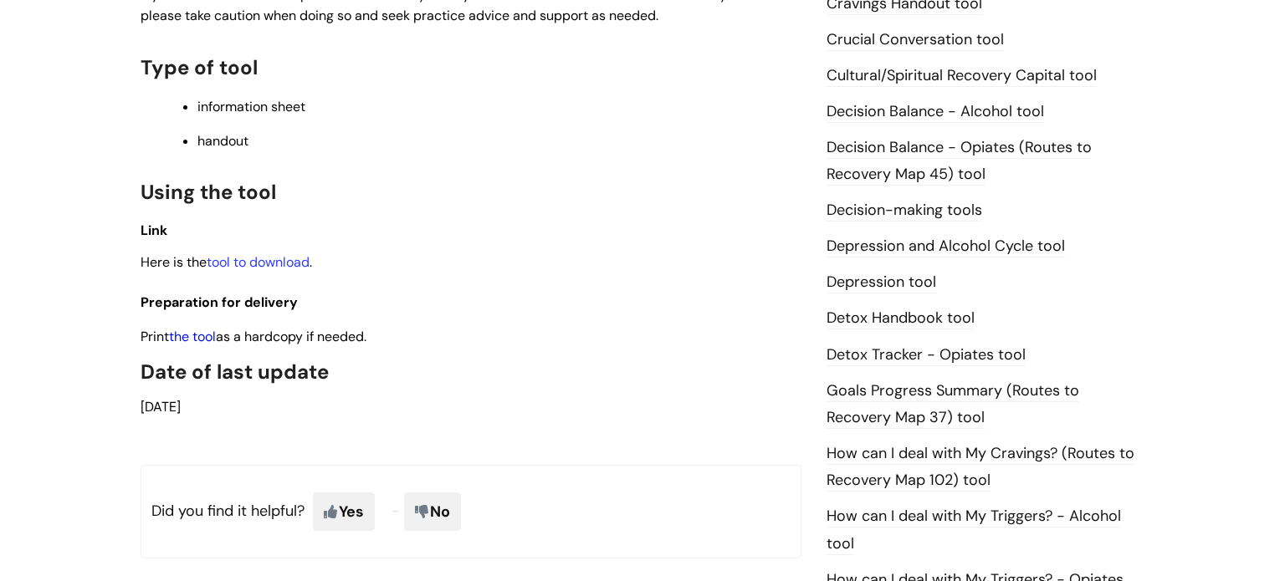
click at [187, 341] on link "the tool" at bounding box center [192, 337] width 47 height 18
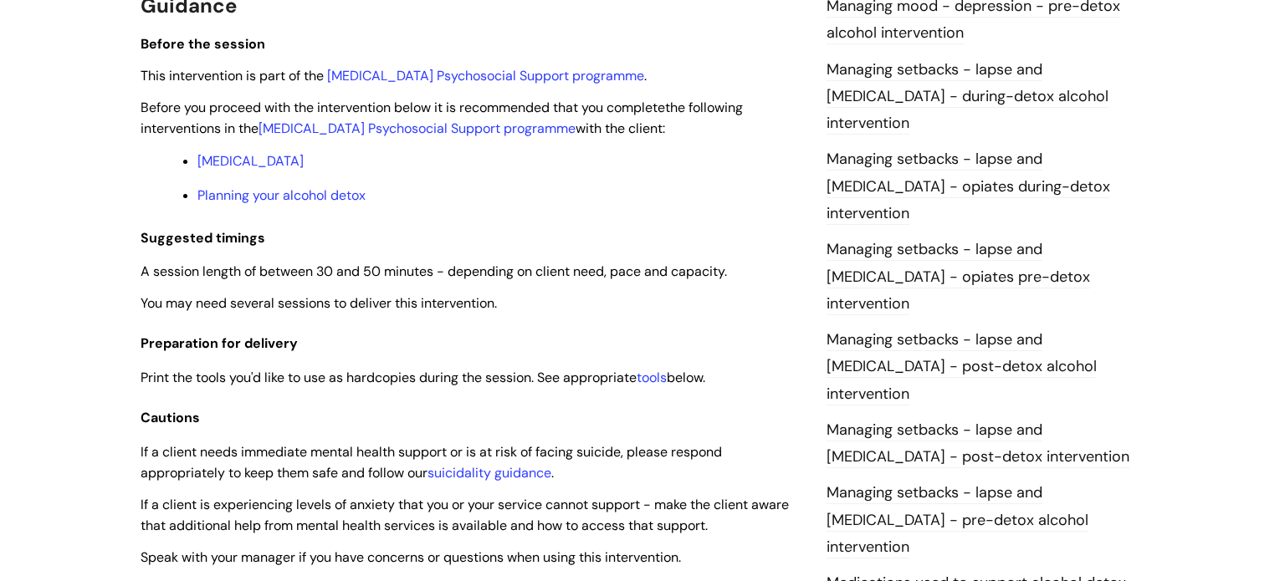
scroll to position [1339, 0]
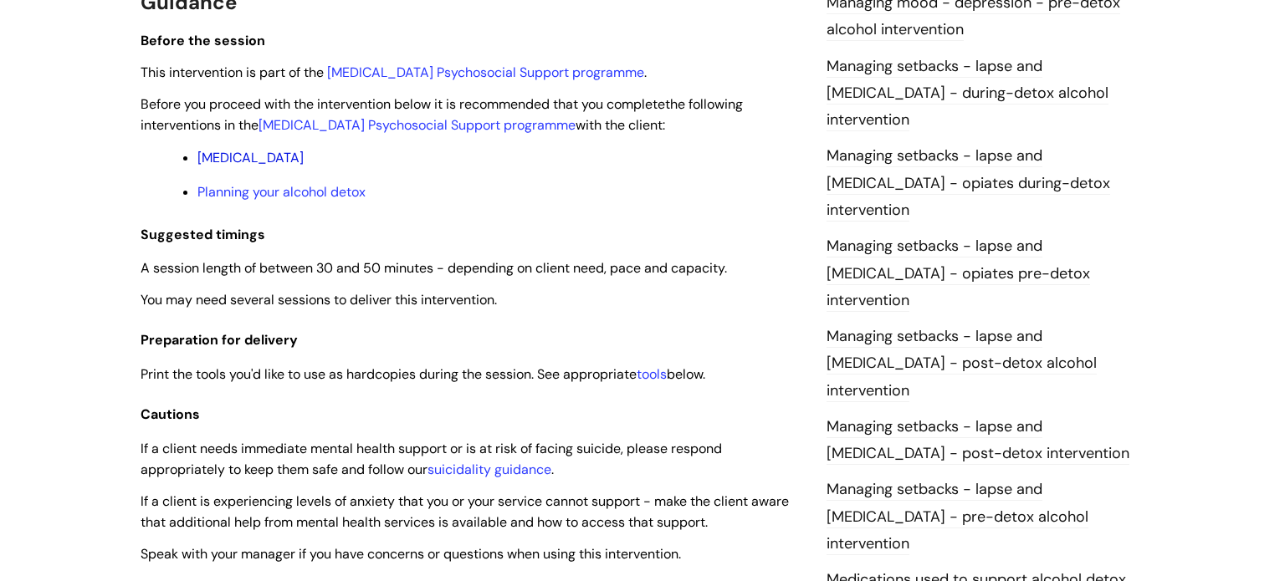
click at [304, 160] on link "Alcohol Withdrawal Syndrome" at bounding box center [250, 158] width 106 height 18
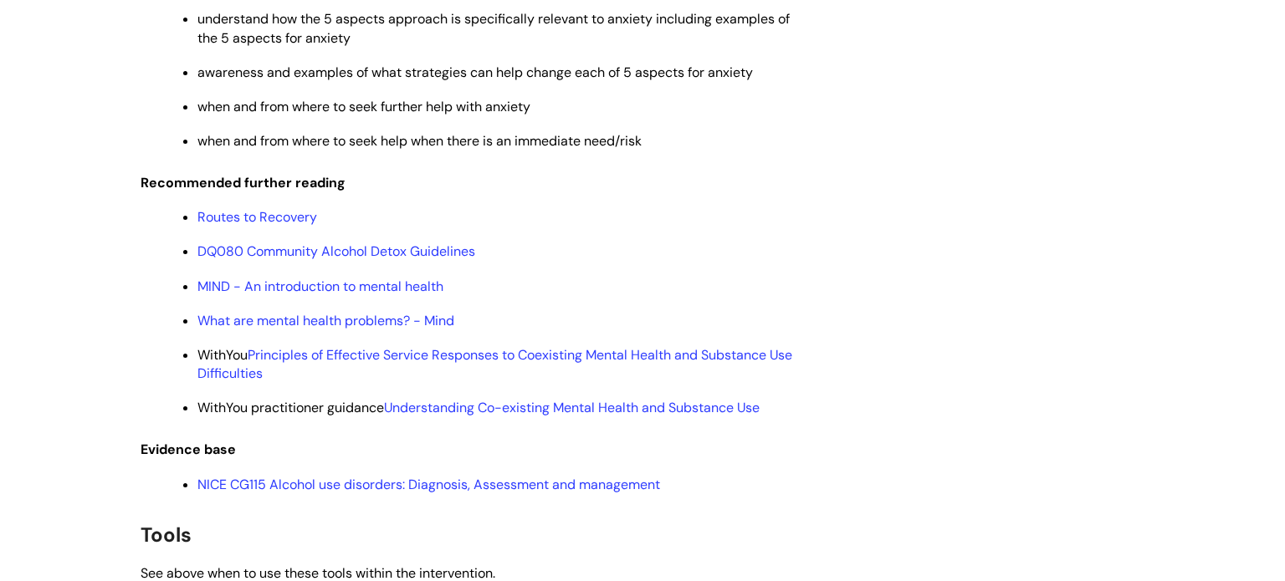
scroll to position [5455, 0]
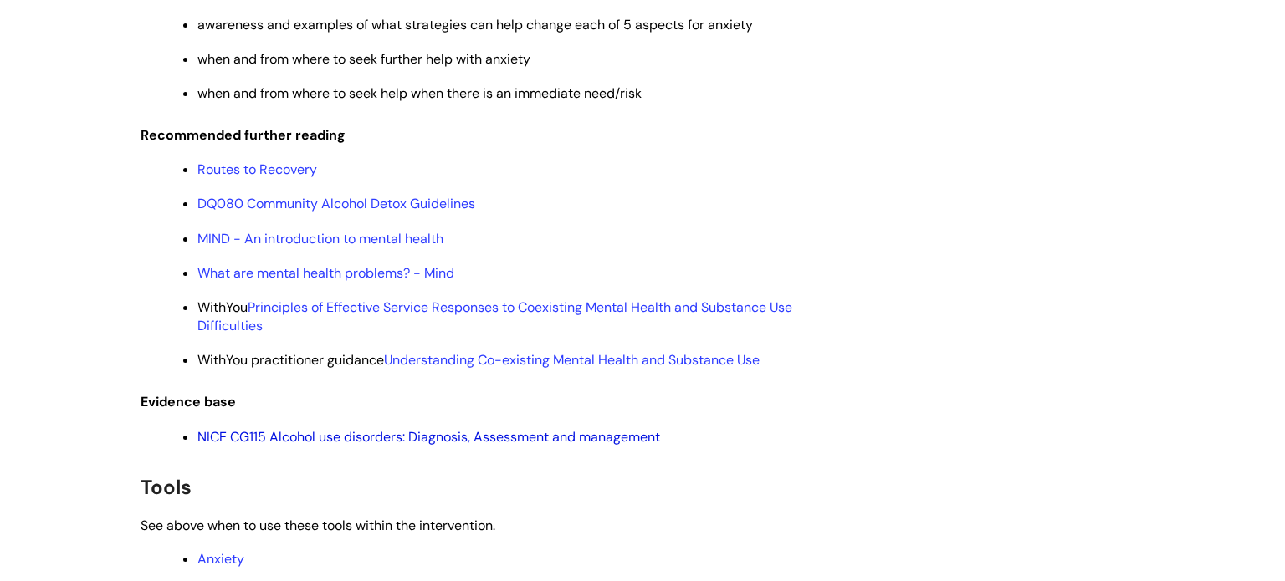
click at [373, 446] on link "NICE CG115 Alcohol use disorders: Diagnosis, Assessment and management" at bounding box center [428, 437] width 463 height 18
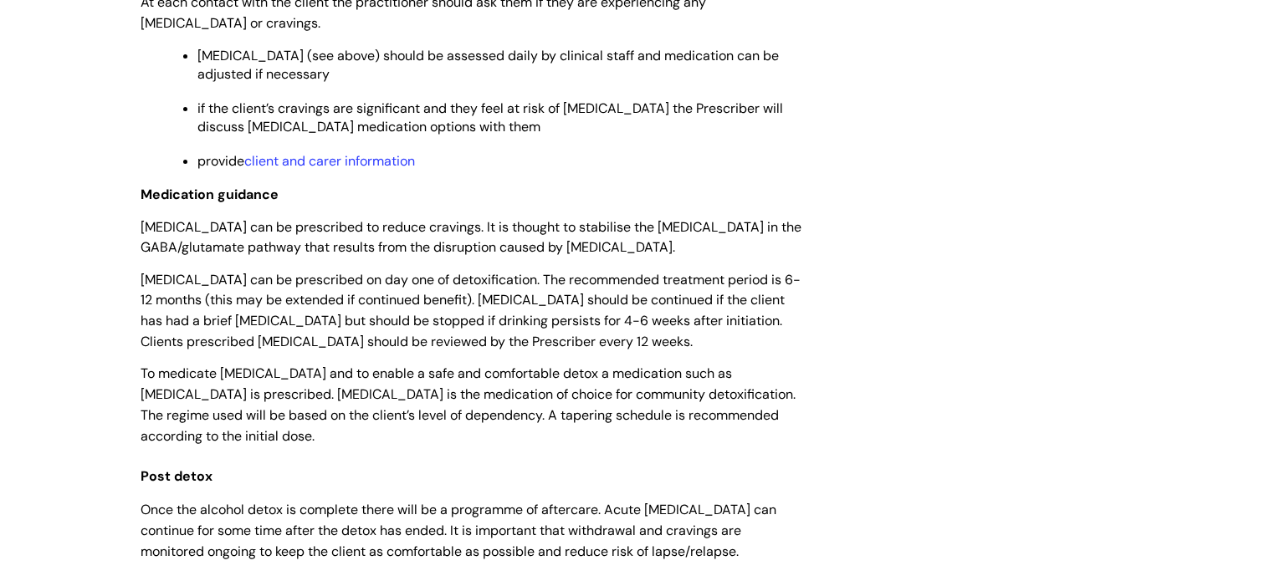
scroll to position [3514, 0]
click at [393, 169] on link "client and carer information" at bounding box center [329, 160] width 171 height 18
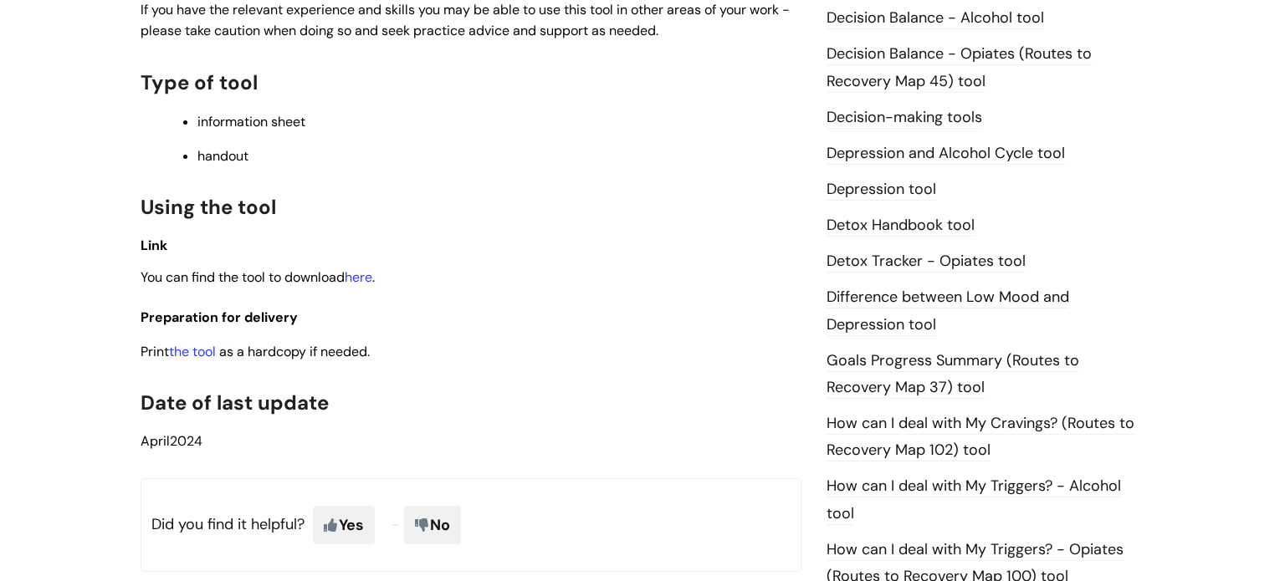
scroll to position [803, 0]
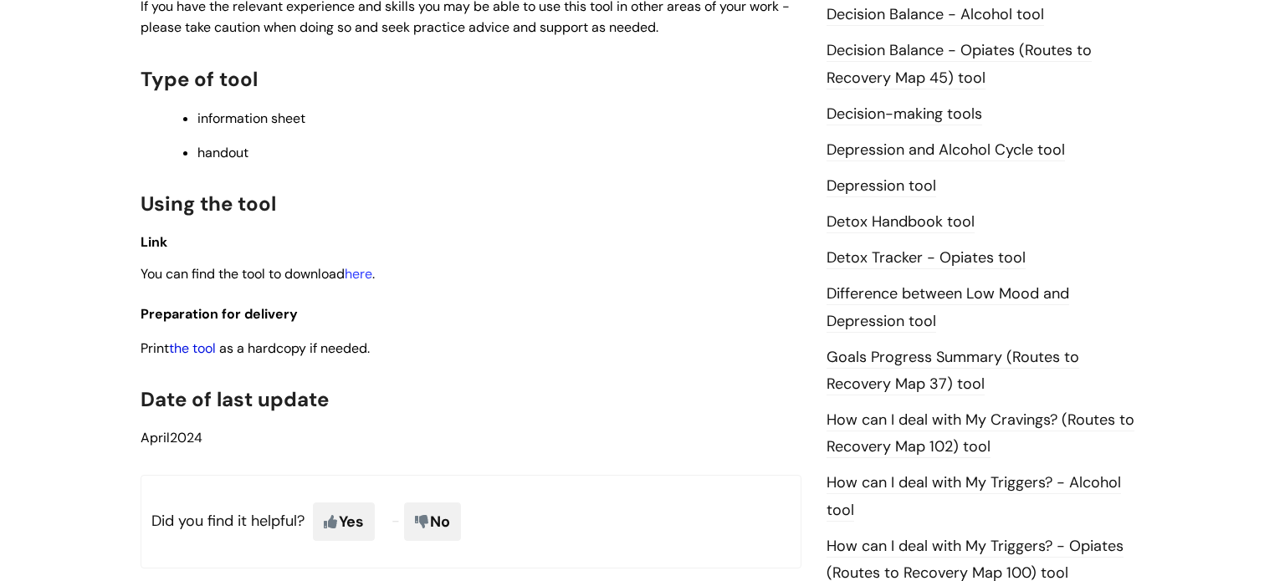
click at [206, 357] on link "the tool" at bounding box center [192, 349] width 47 height 18
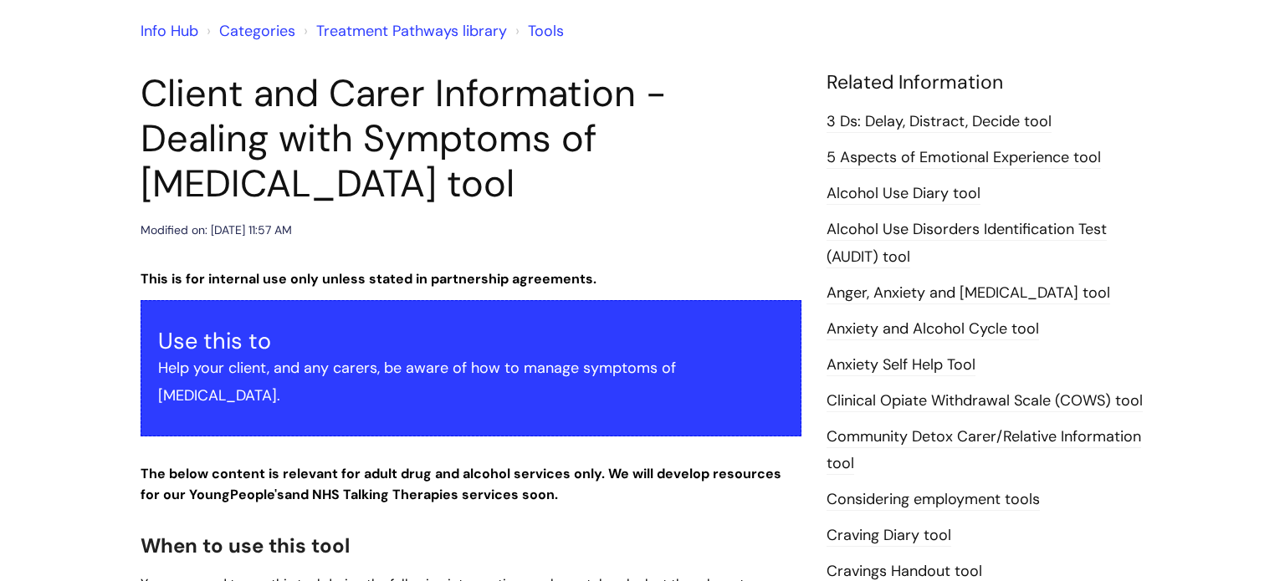
scroll to position [134, 0]
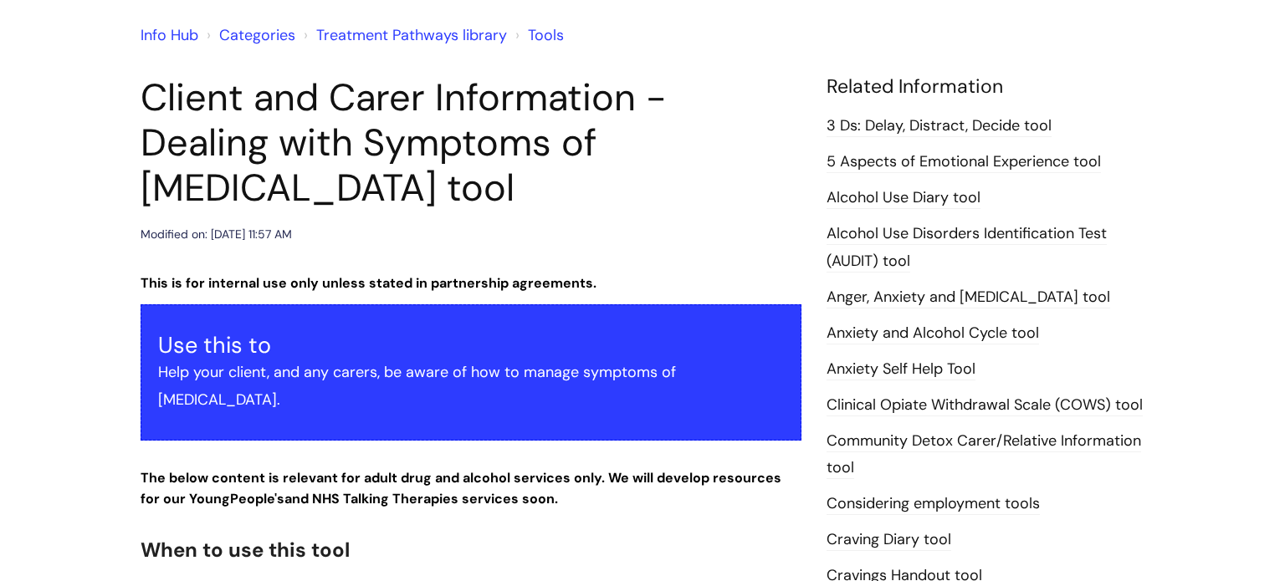
click at [950, 233] on link "Alcohol Use Disorders Identification Test (AUDIT) tool" at bounding box center [967, 247] width 280 height 49
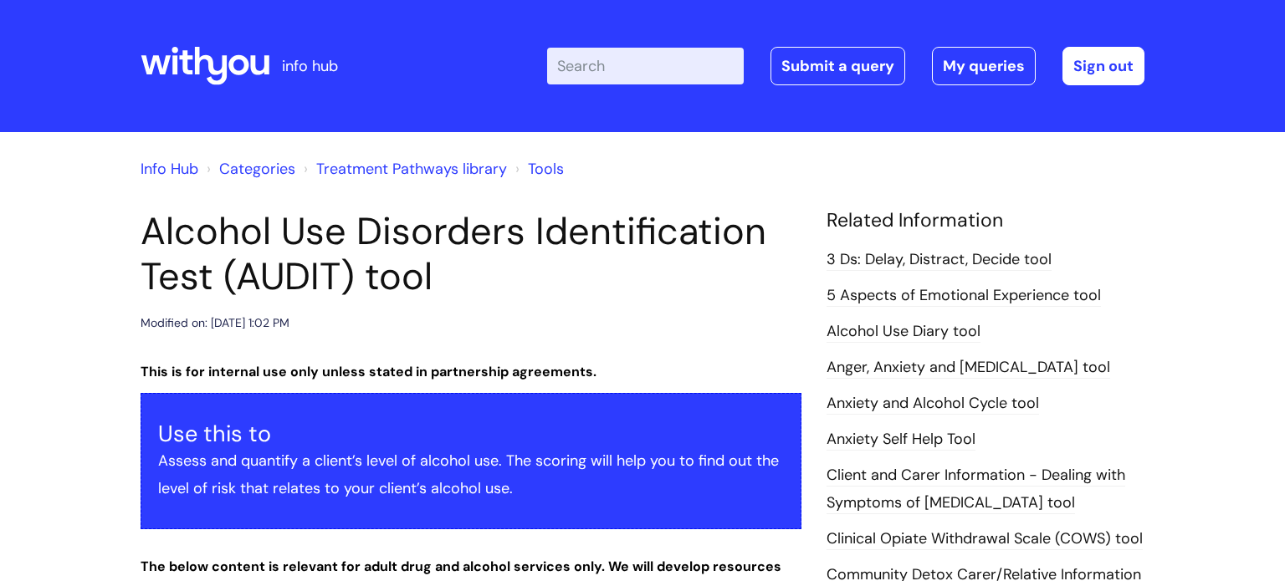
click at [755, 286] on h1 "Alcohol Use Disorders Identification Test (AUDIT) tool" at bounding box center [471, 254] width 661 height 90
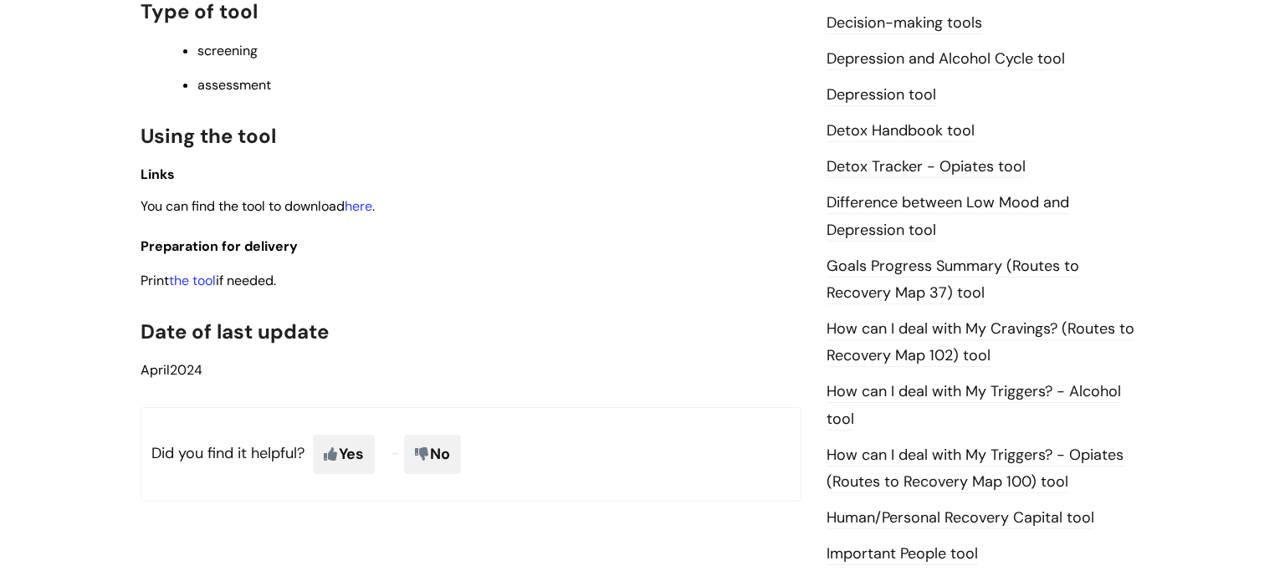
scroll to position [904, 0]
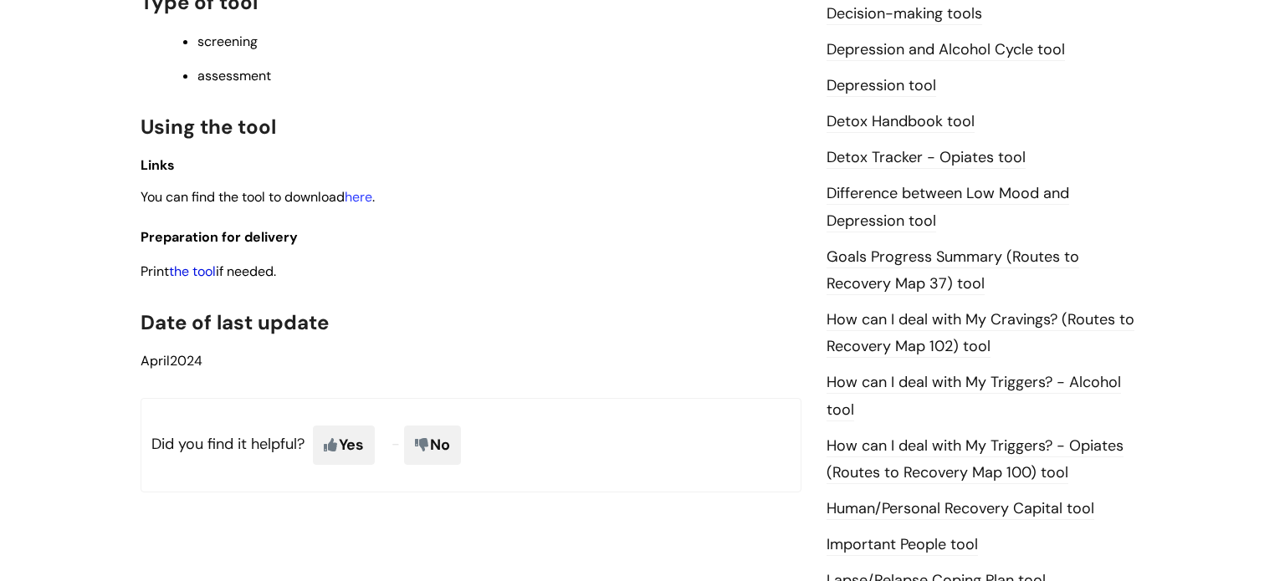
click at [194, 280] on link "the tool" at bounding box center [192, 272] width 47 height 18
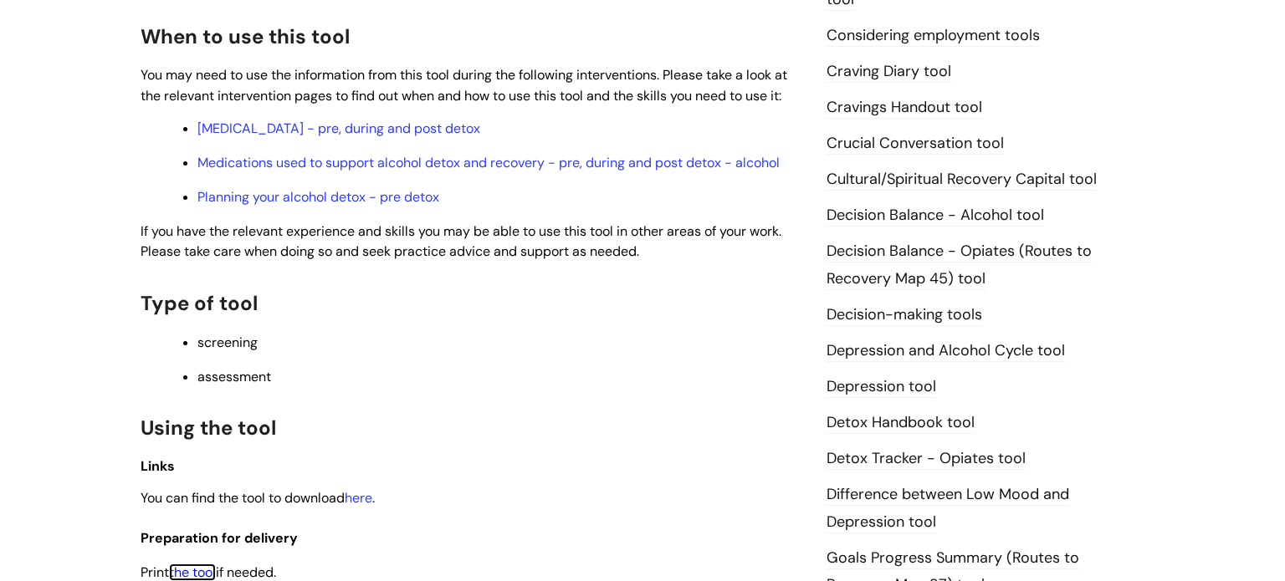
scroll to position [636, 0]
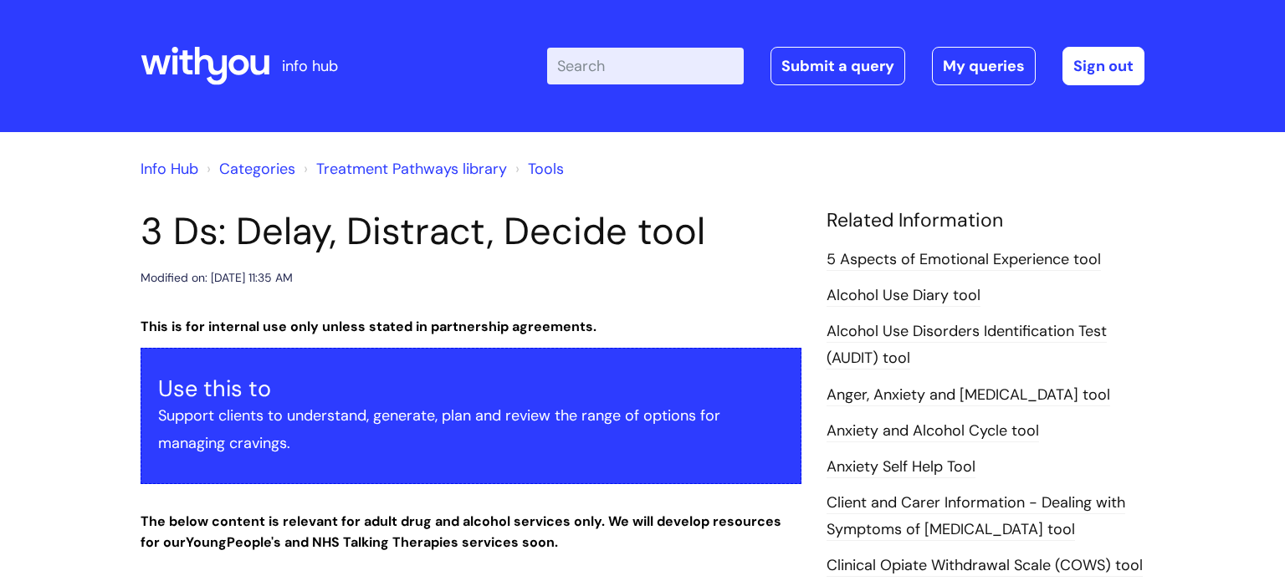
scroll to position [200, 0]
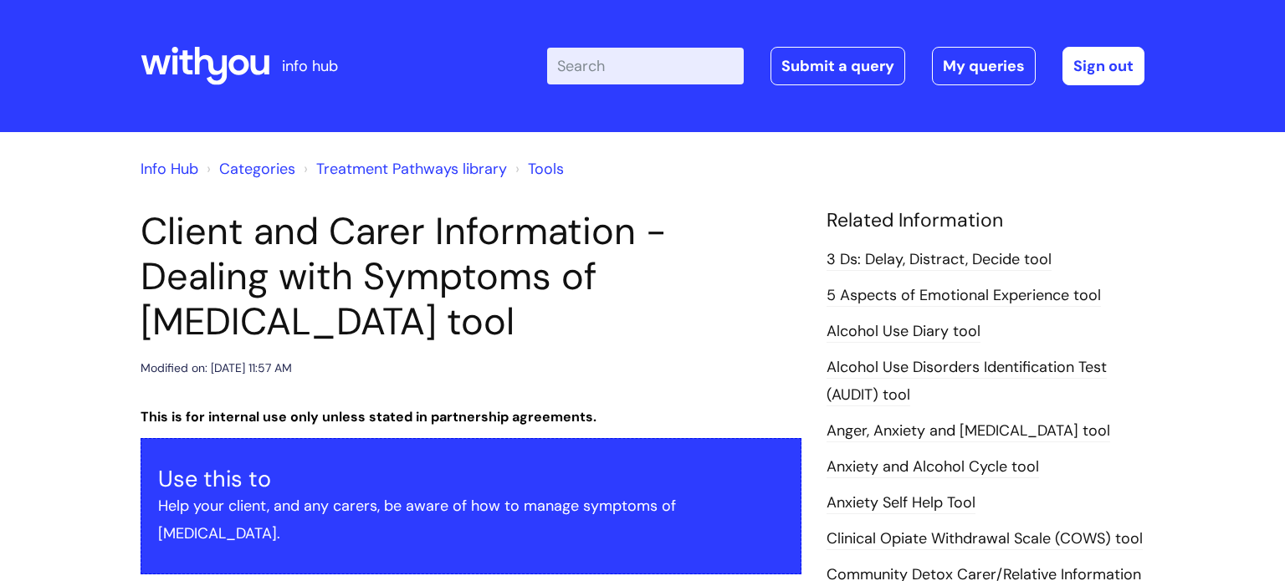
click at [899, 502] on link "Anxiety Self Help Tool" at bounding box center [901, 504] width 149 height 22
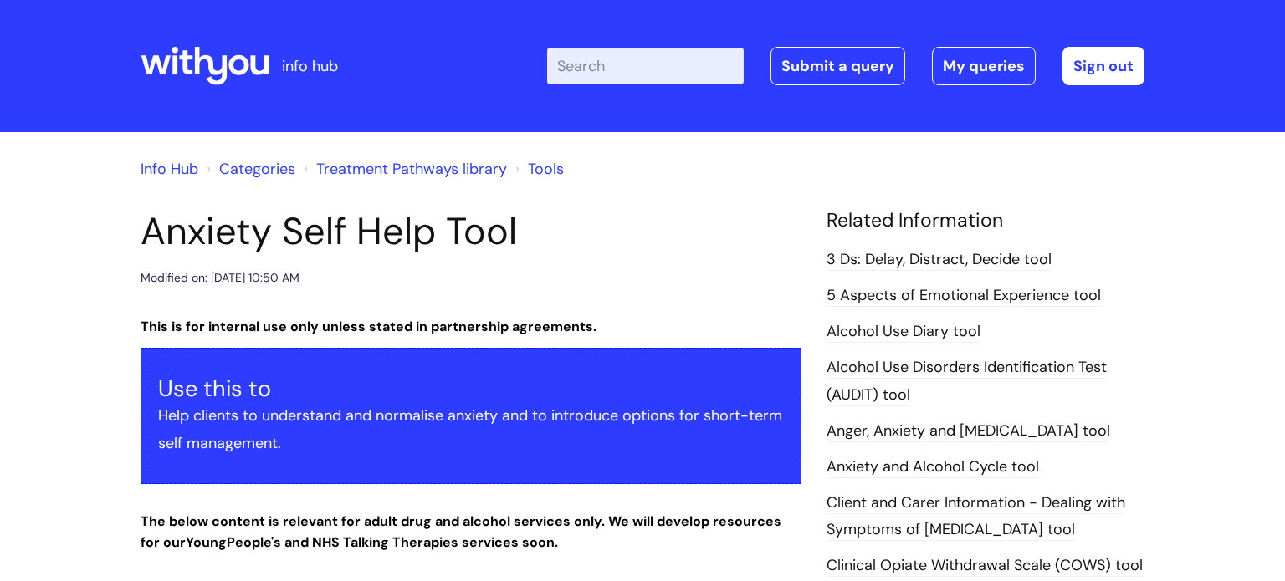
click at [748, 289] on div "Modified on: [DATE] 10:50 AM" at bounding box center [471, 278] width 661 height 21
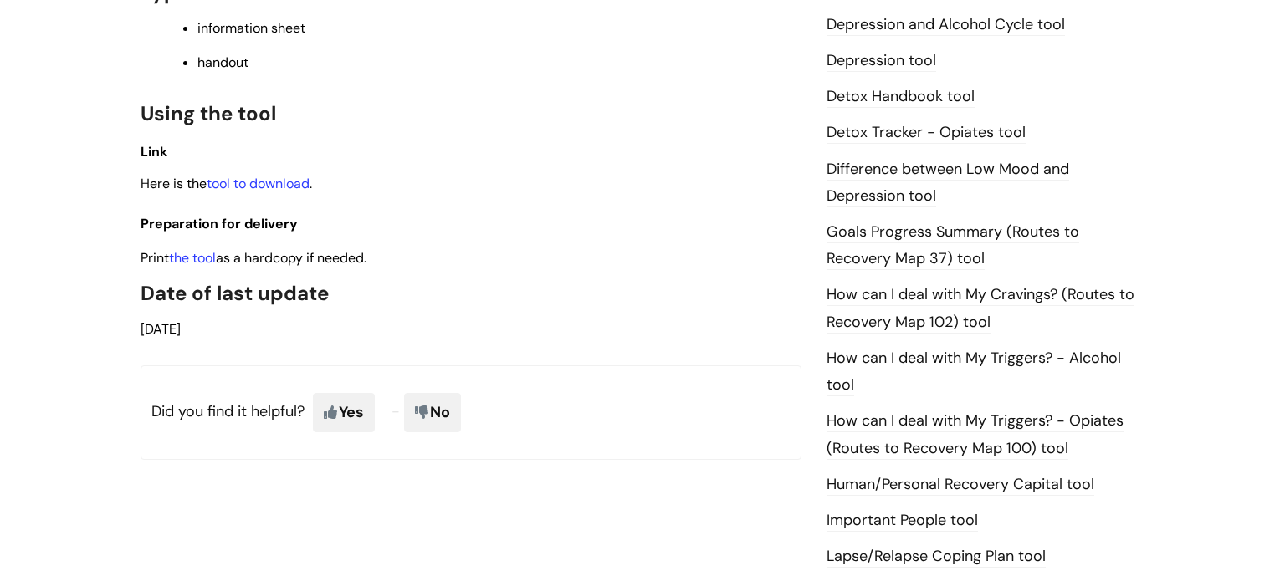
scroll to position [971, 0]
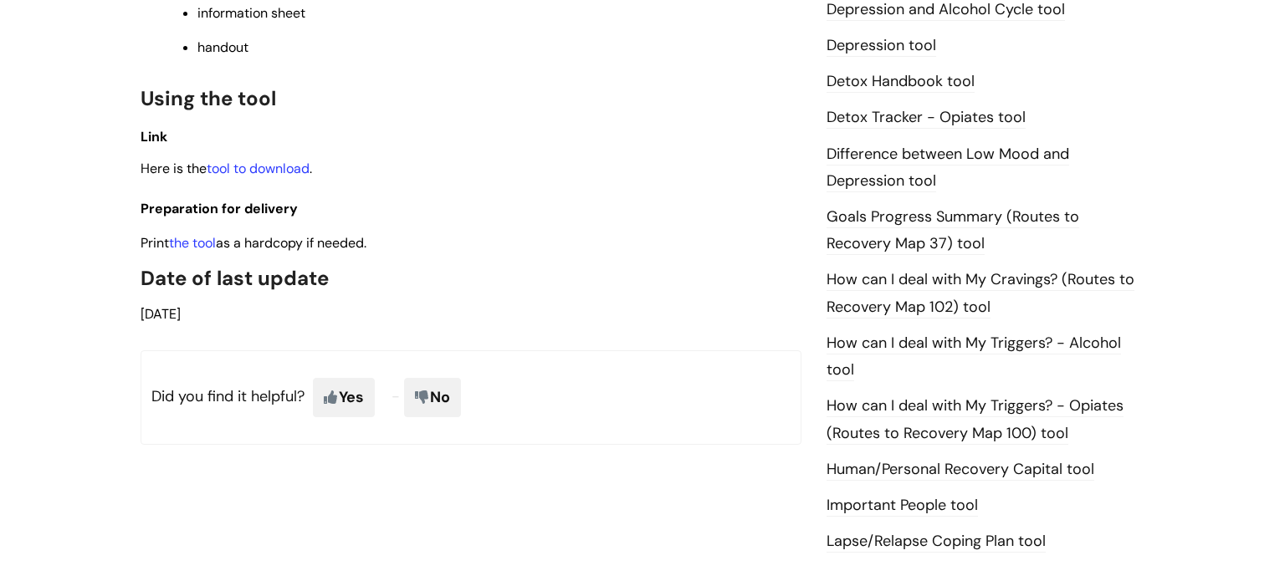
click at [890, 223] on link "Goals Progress Summary (Routes to Recovery Map 37) tool" at bounding box center [953, 231] width 253 height 49
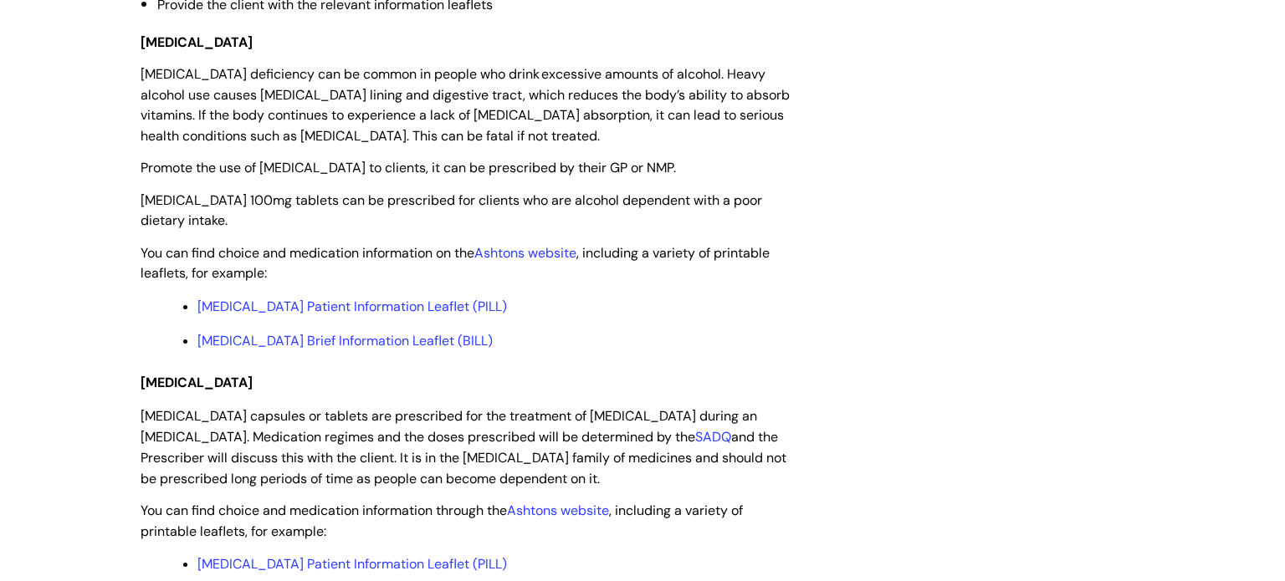
scroll to position [2476, 0]
click at [327, 314] on link "[MEDICAL_DATA] Patient Information Leaflet (PILL)" at bounding box center [352, 305] width 310 height 18
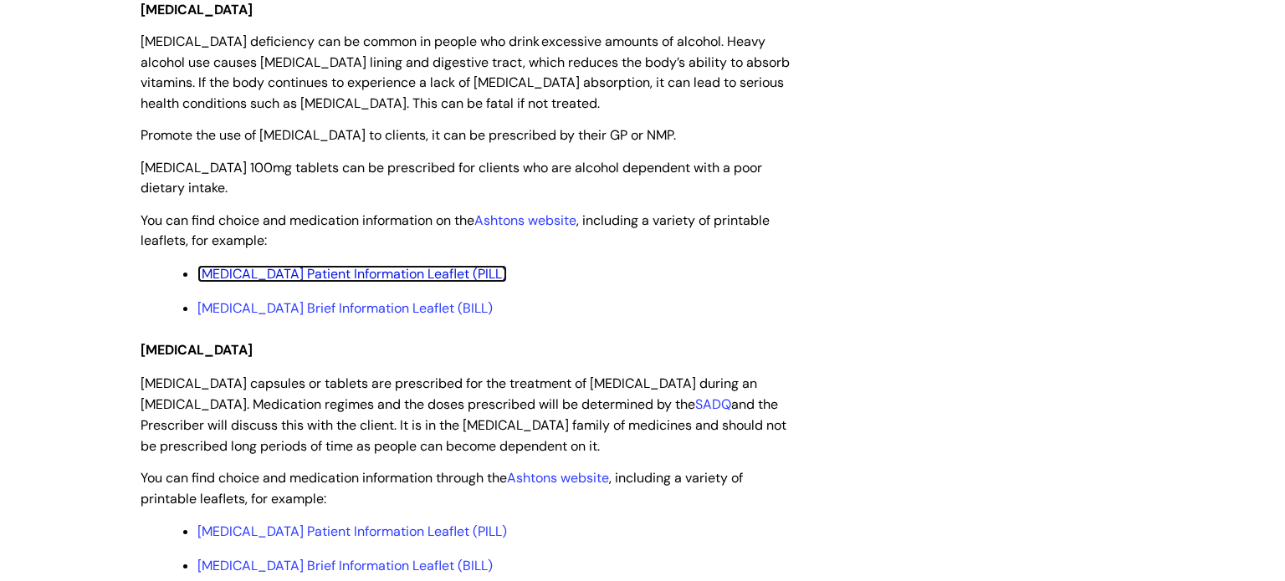
scroll to position [2510, 0]
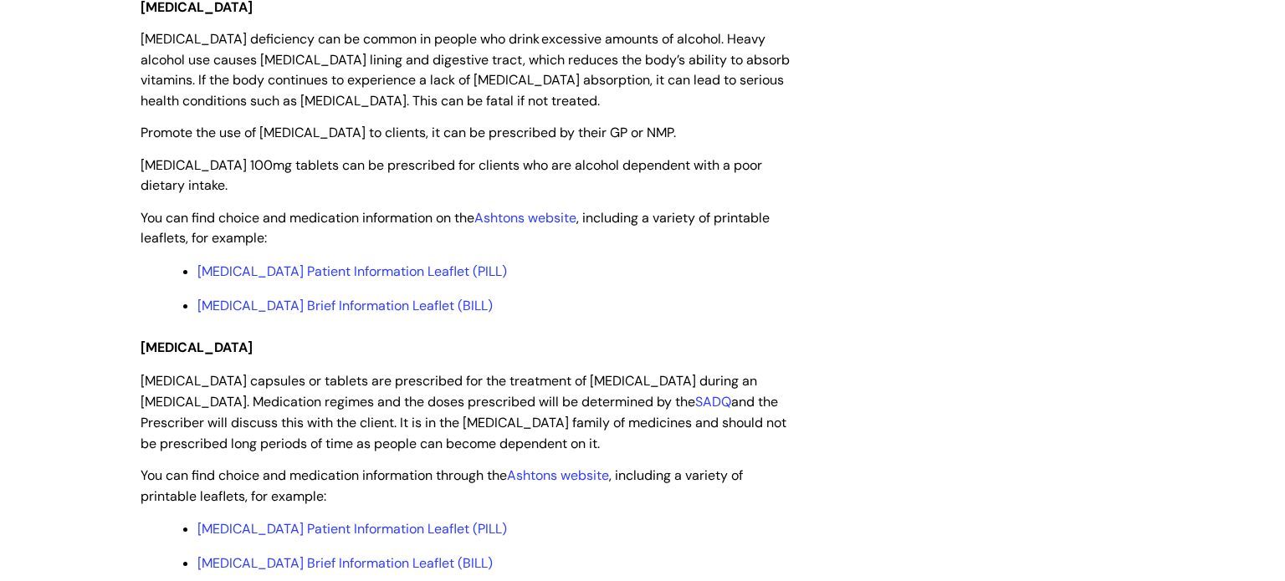
click at [863, 395] on div "Medications used to support alcohol detox and recovery - pre, during and post a…" at bounding box center [642, 443] width 1029 height 5489
click at [869, 401] on div "Medications used to support alcohol detox and recovery - pre, during and post a…" at bounding box center [642, 443] width 1029 height 5489
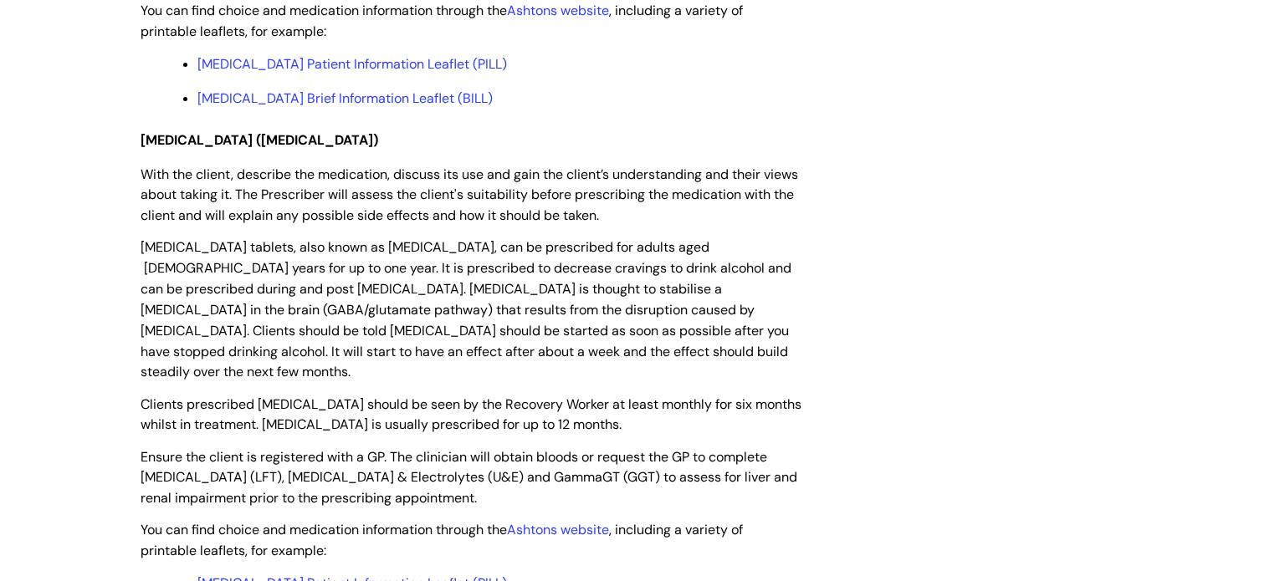
scroll to position [2978, 0]
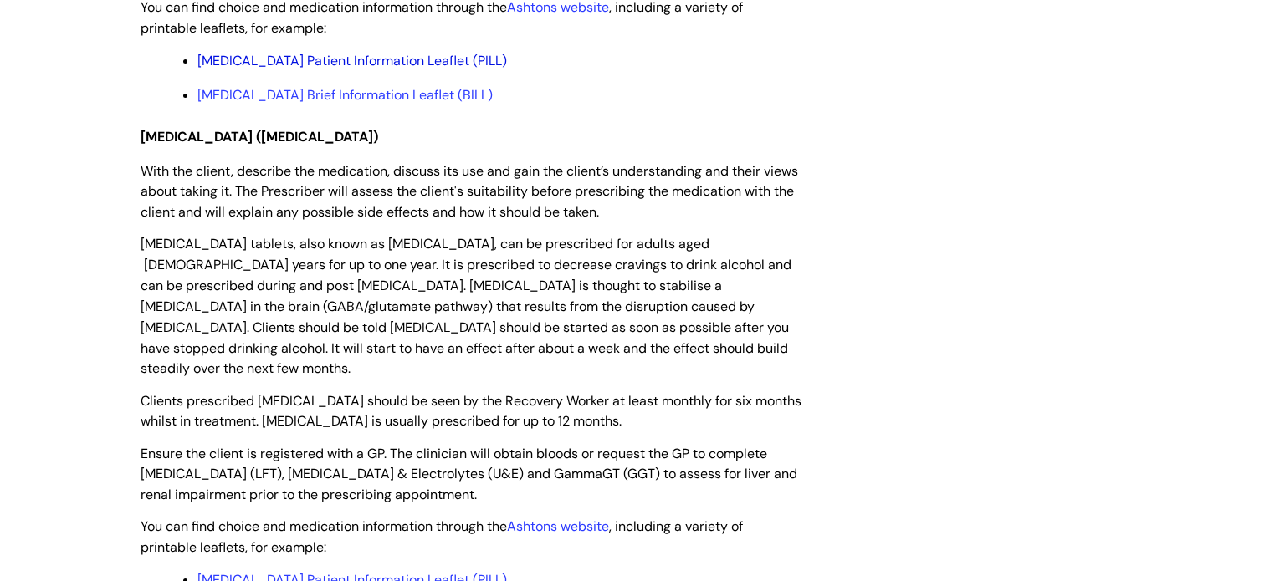
click at [300, 69] on link "Chlordiazepoxide Patient Information Leaflet (PILL)" at bounding box center [352, 61] width 310 height 18
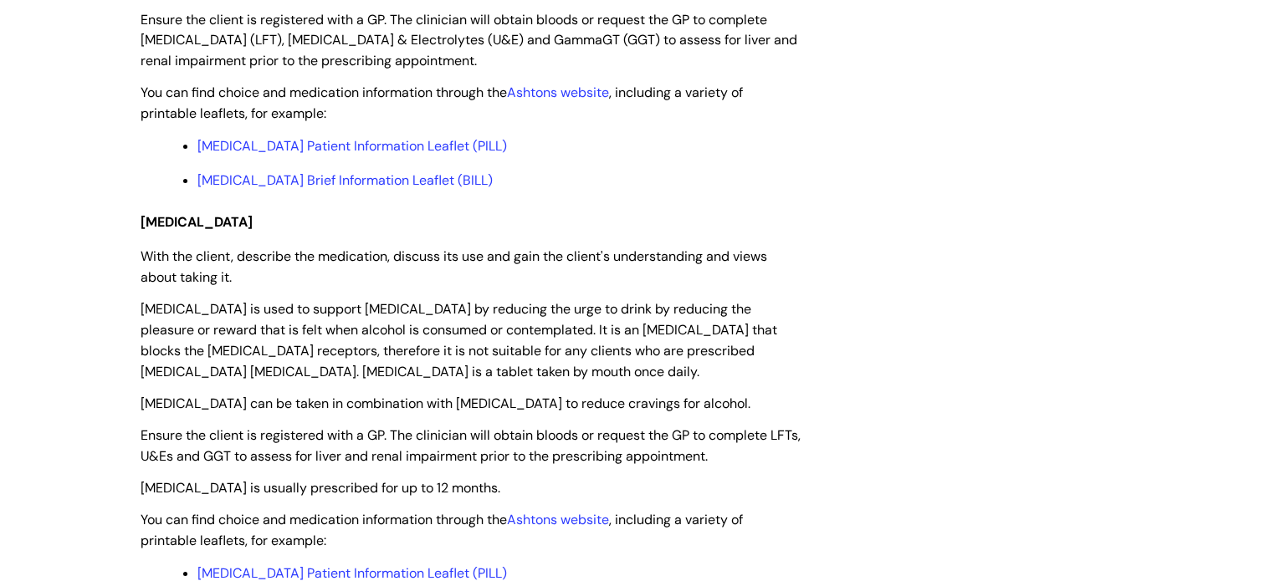
scroll to position [3447, 0]
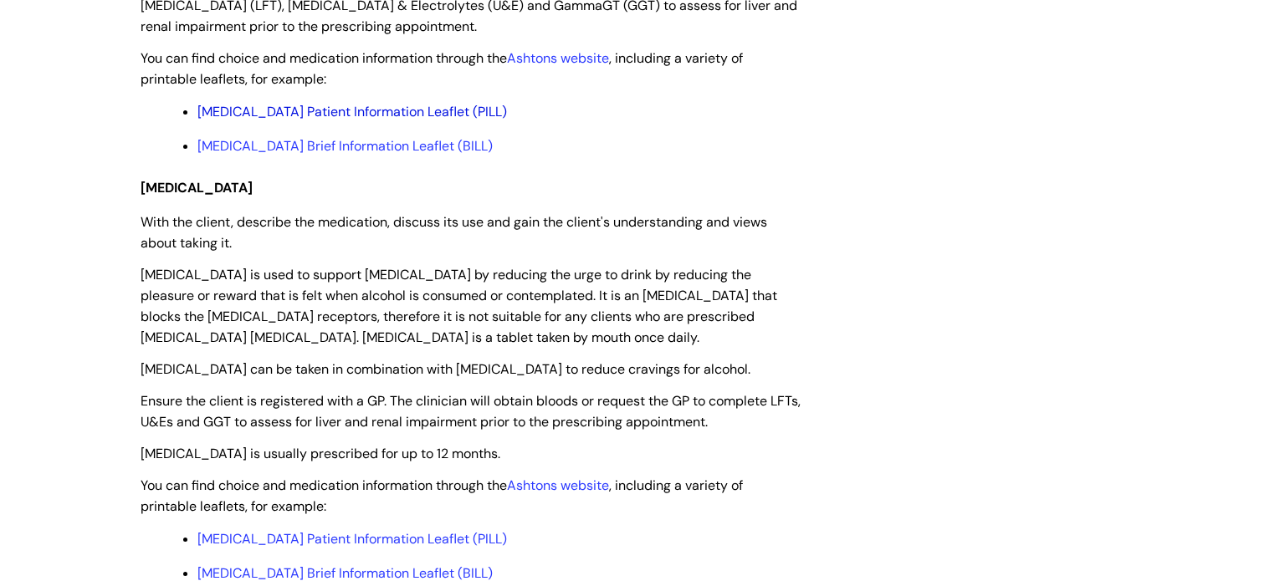
click at [361, 120] on link "Acamprosate Patient Information Leaflet (PILL)" at bounding box center [352, 112] width 310 height 18
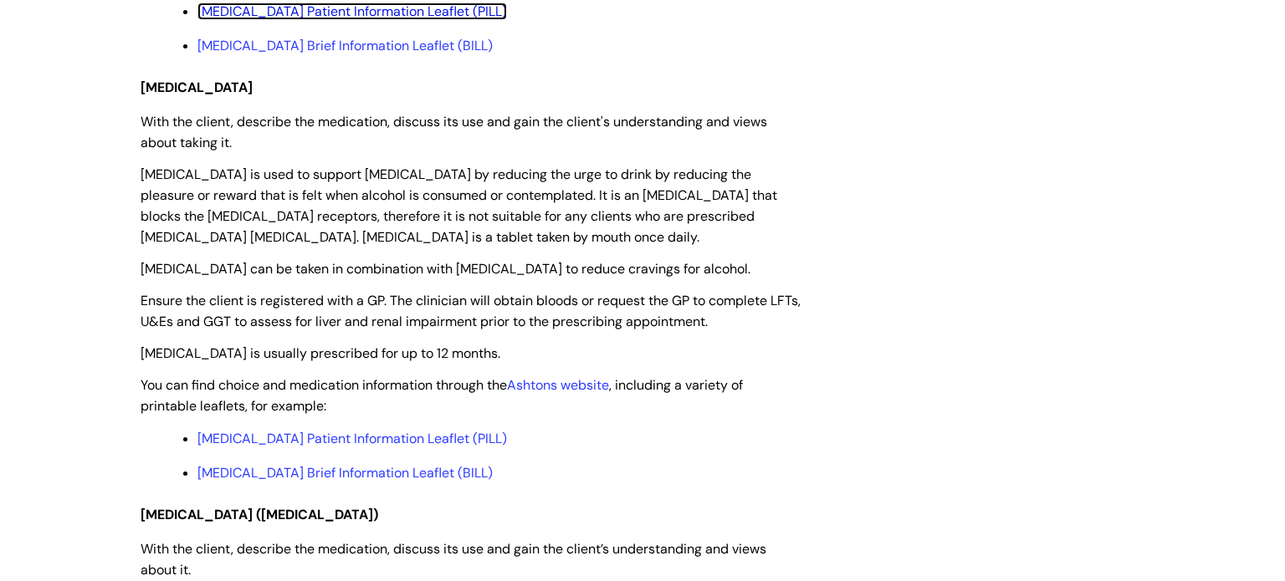
scroll to position [3581, 0]
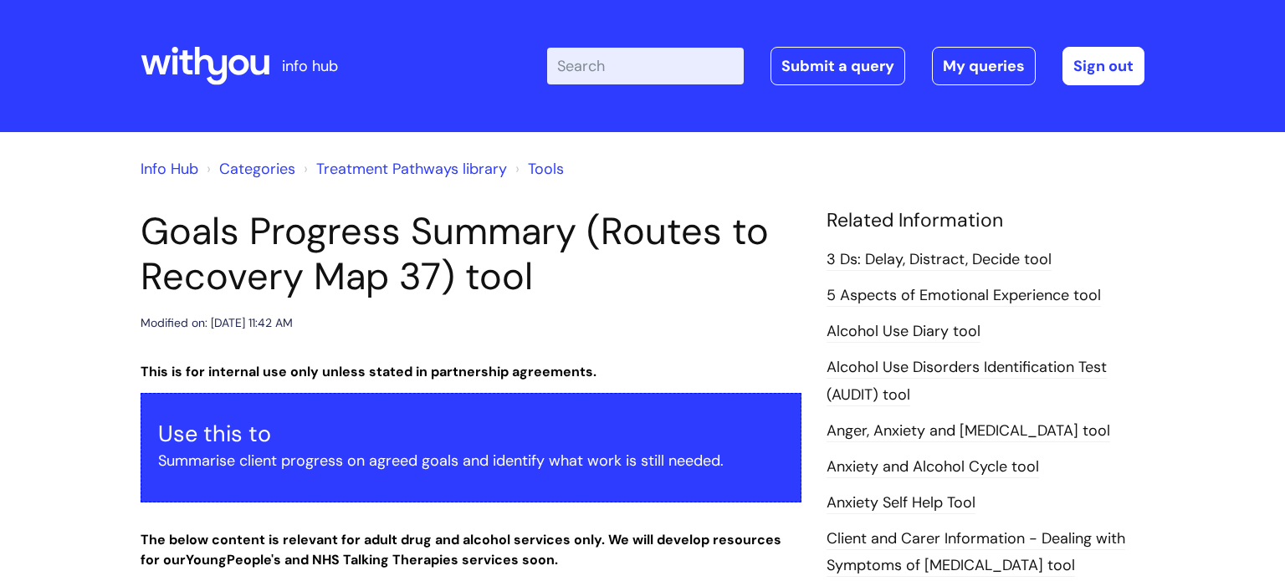
click at [797, 303] on header "Goals Progress Summary (Routes to Recovery Map 37) tool Modified on: [DATE] 11:…" at bounding box center [471, 271] width 661 height 125
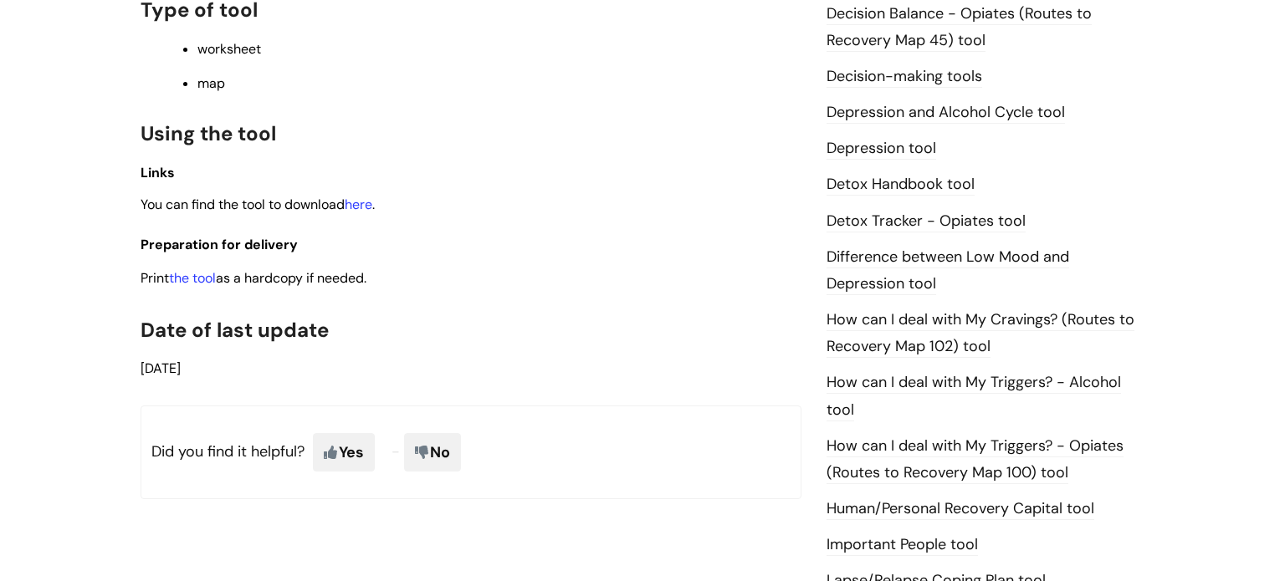
scroll to position [937, 0]
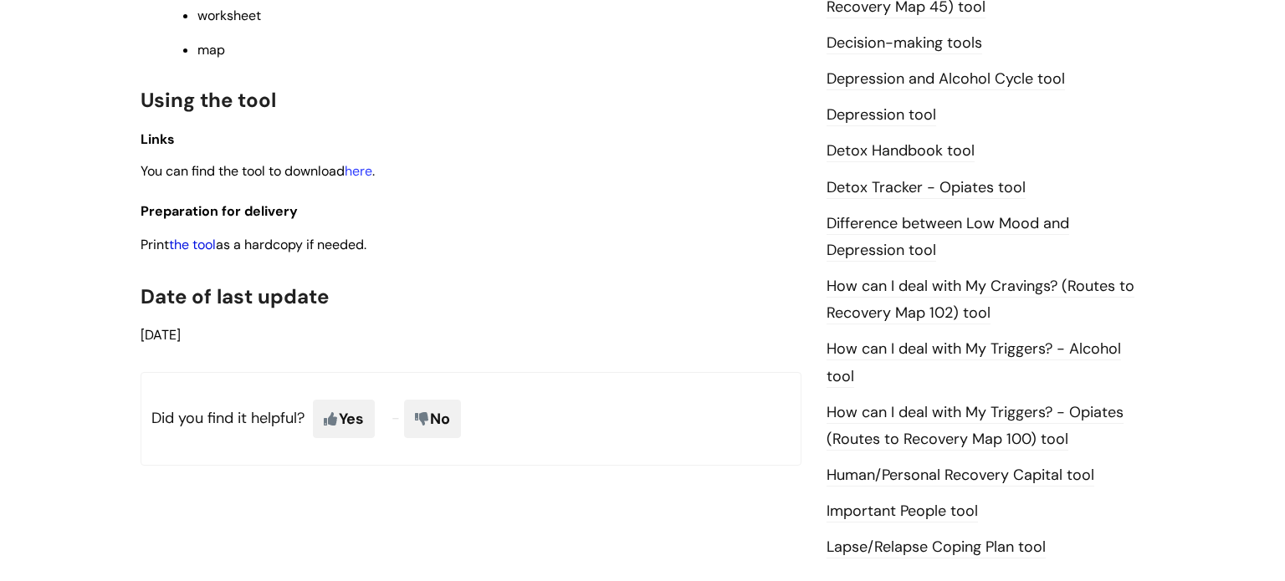
click at [206, 254] on link "the tool" at bounding box center [192, 245] width 47 height 18
click at [989, 283] on link "How can I deal with My Cravings? (Routes to Recovery Map 102) tool" at bounding box center [981, 300] width 308 height 49
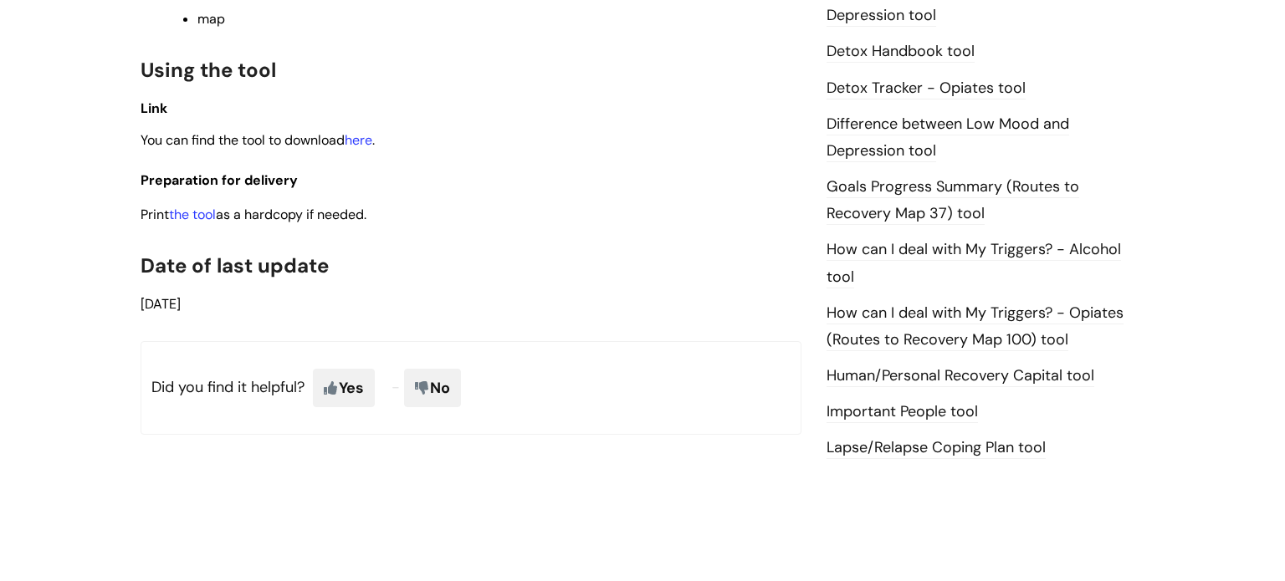
scroll to position [1037, 0]
click at [200, 221] on link "the tool" at bounding box center [192, 214] width 47 height 18
click at [899, 254] on link "How can I deal with My Triggers? - Alcohol tool" at bounding box center [974, 262] width 294 height 49
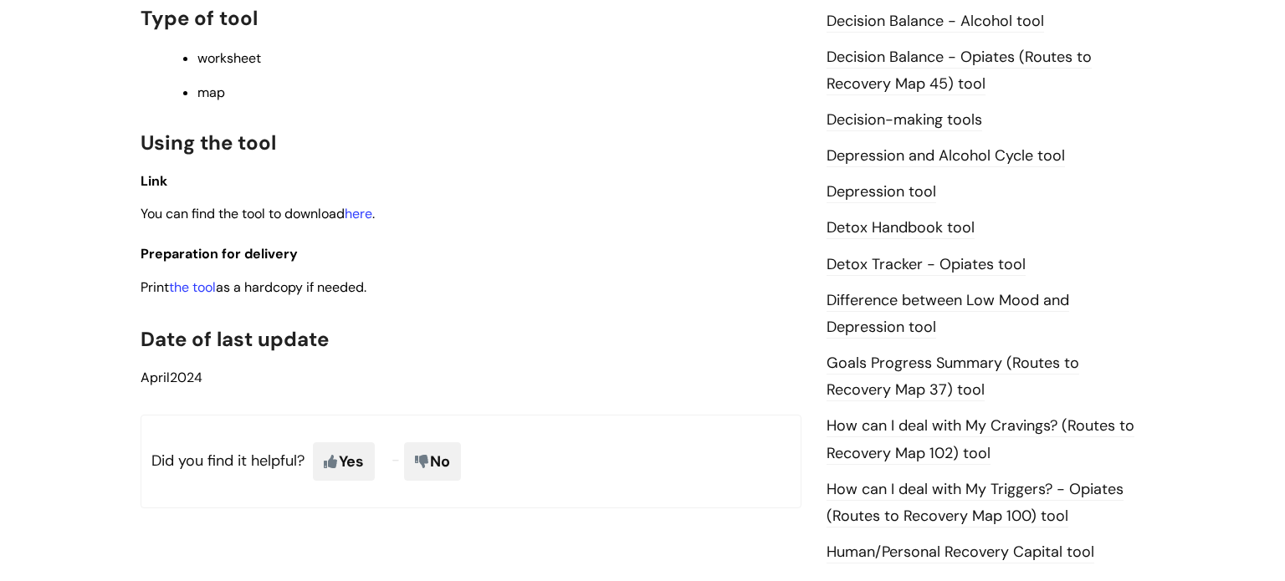
scroll to position [837, 0]
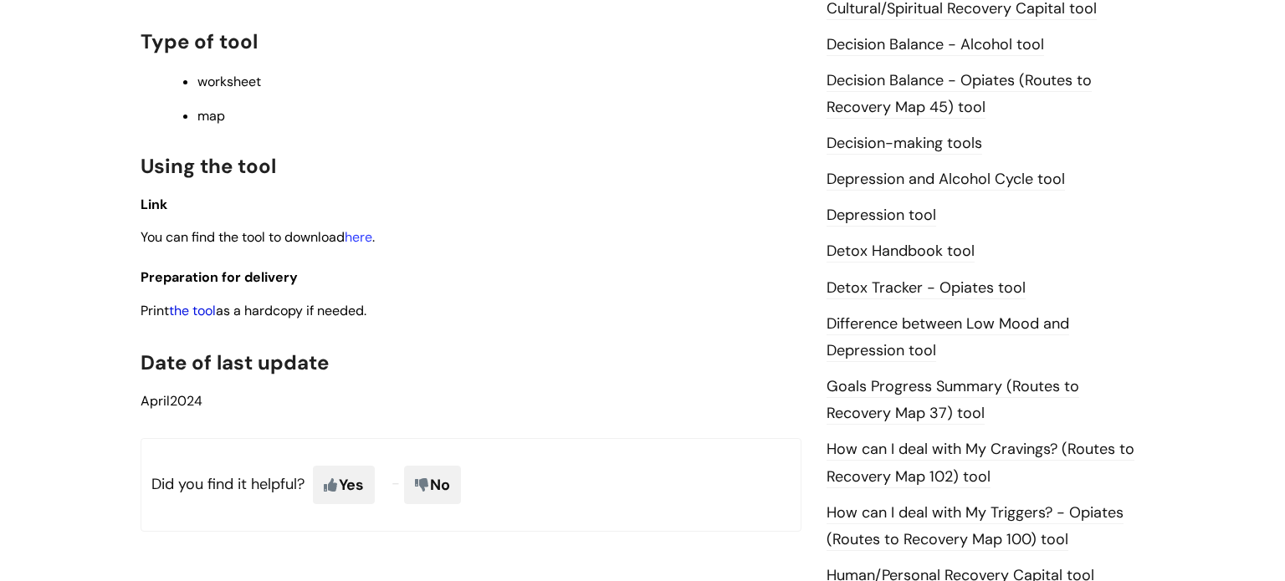
click at [201, 318] on link "the tool" at bounding box center [192, 311] width 47 height 18
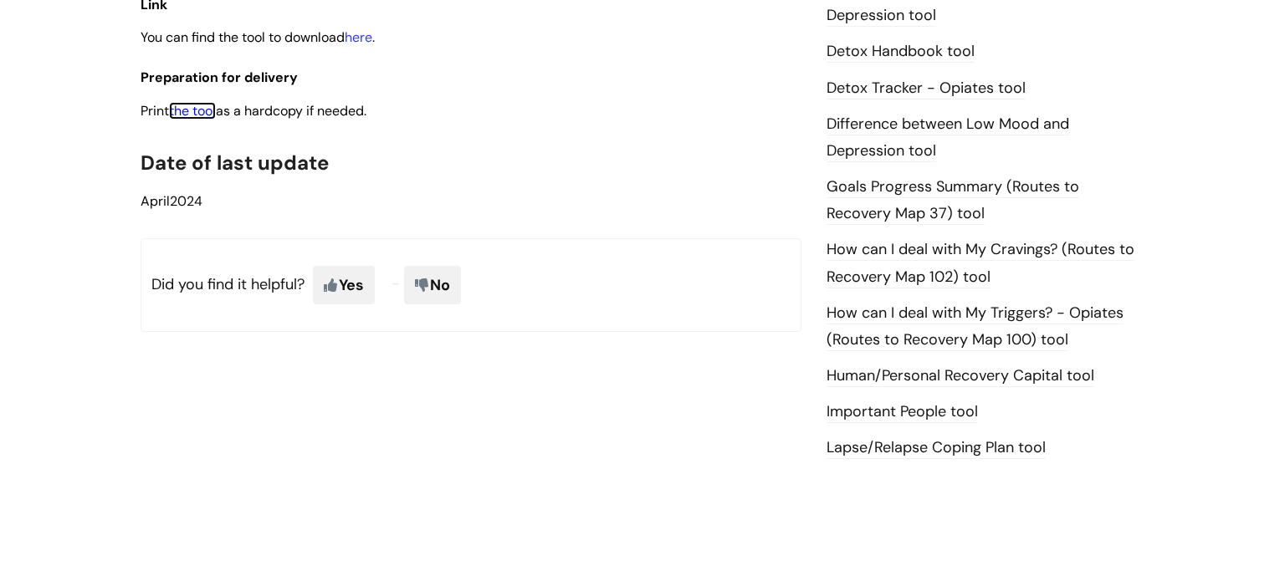
scroll to position [1037, 0]
click at [981, 321] on link "How can I deal with My Triggers? - Opiates (Routes to Recovery Map 100) tool" at bounding box center [975, 326] width 297 height 49
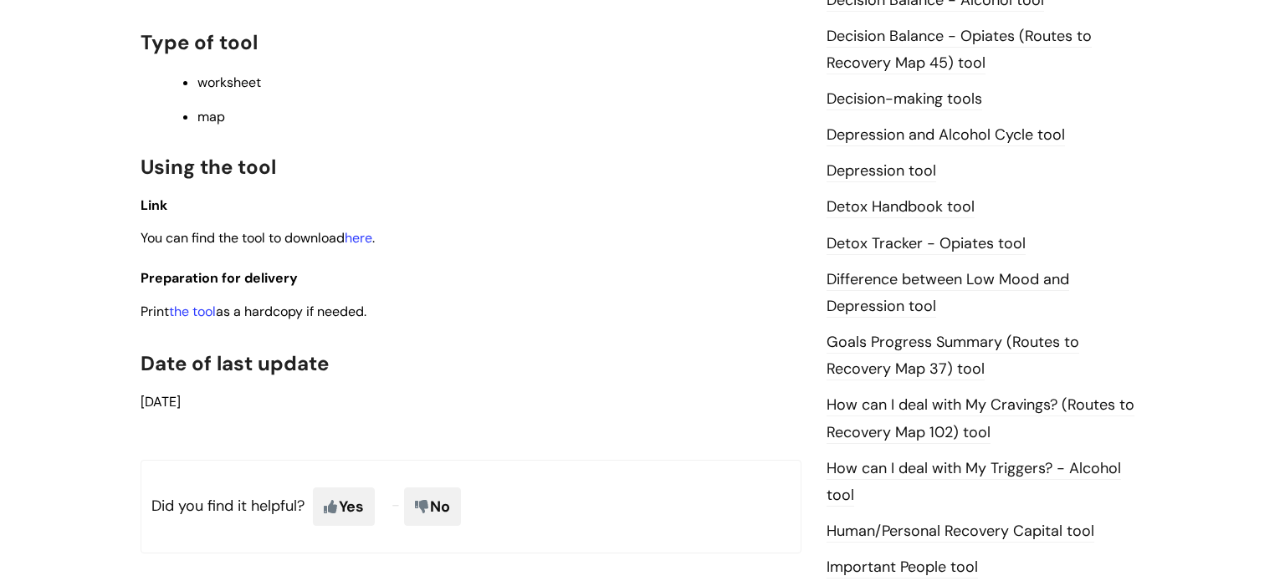
scroll to position [1004, 0]
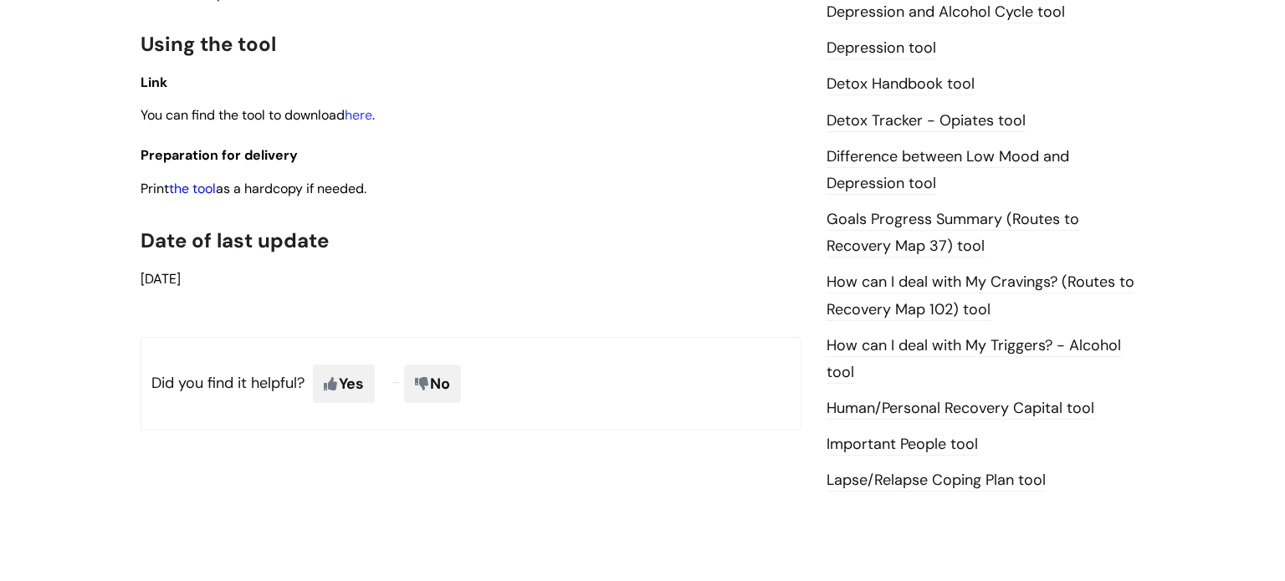
click at [197, 195] on link "the tool" at bounding box center [192, 189] width 47 height 18
click at [969, 482] on link "Lapse/Relapse Coping Plan tool" at bounding box center [936, 481] width 219 height 22
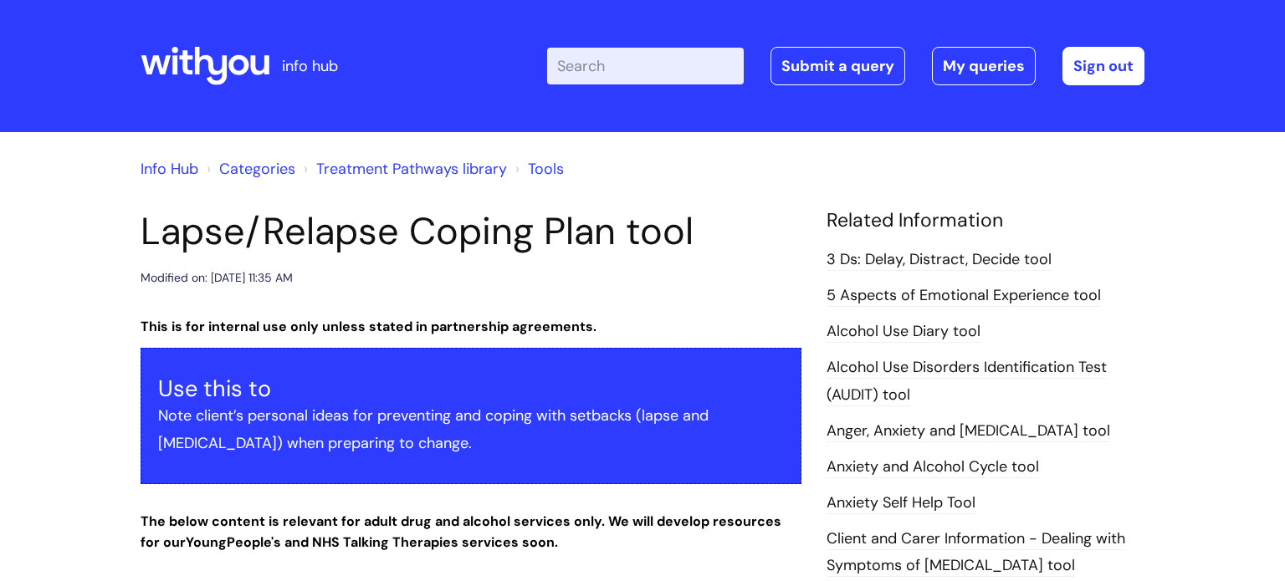
click at [774, 278] on div "Modified on: Mon, 7 Oct, 2024 at 11:35 AM" at bounding box center [471, 278] width 661 height 21
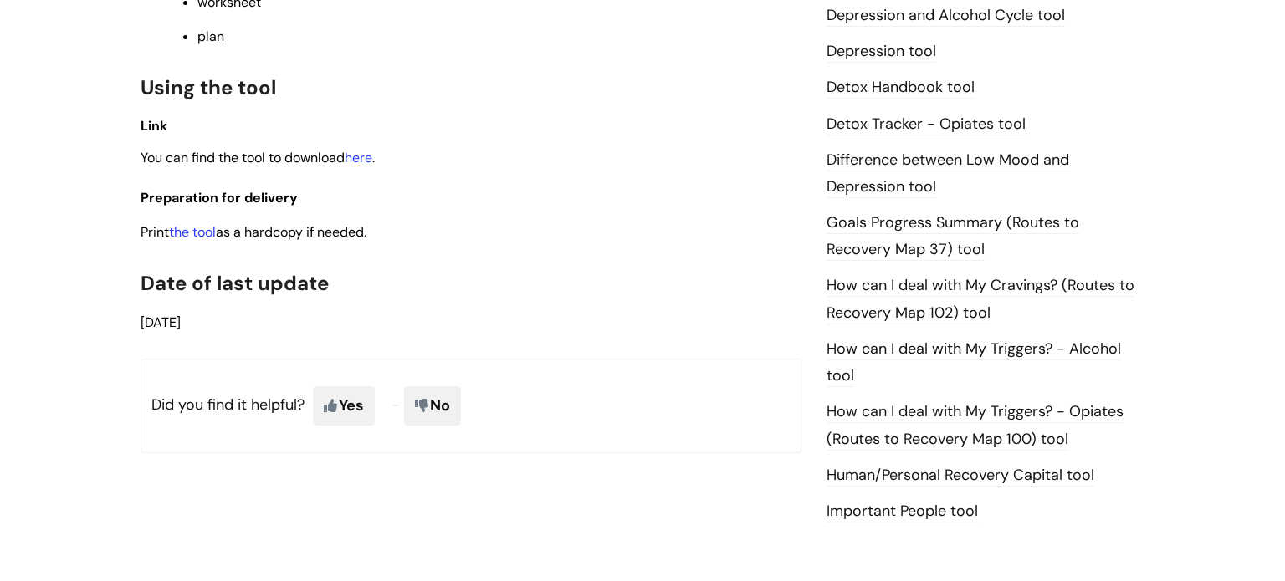
scroll to position [1004, 0]
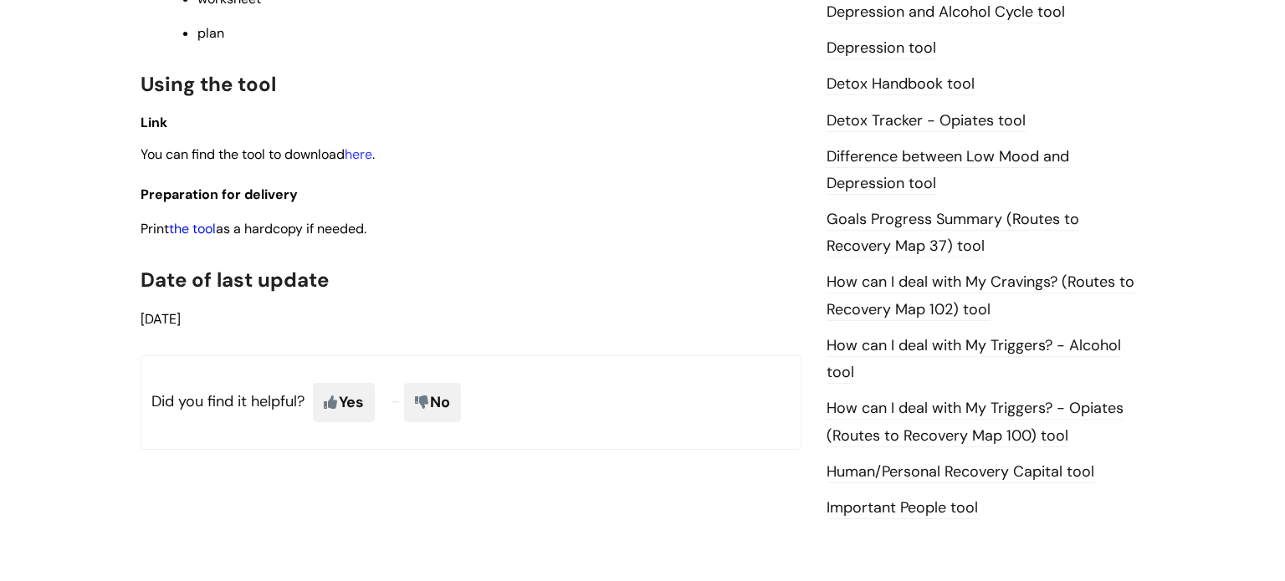
click at [201, 238] on link "the tool" at bounding box center [192, 229] width 47 height 18
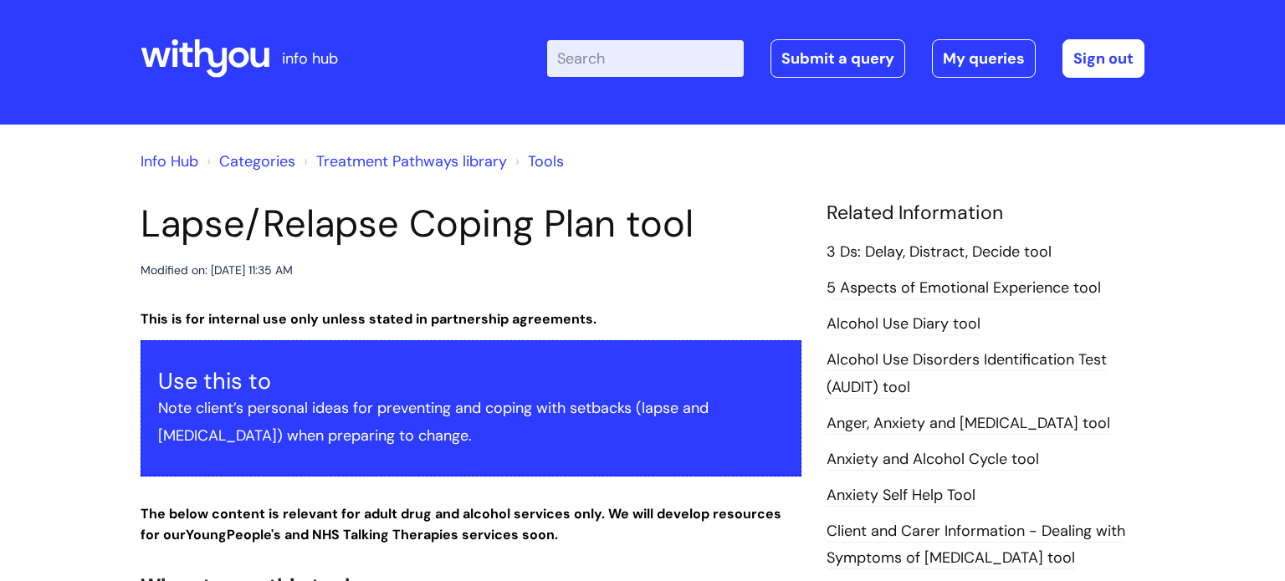
scroll to position [0, 0]
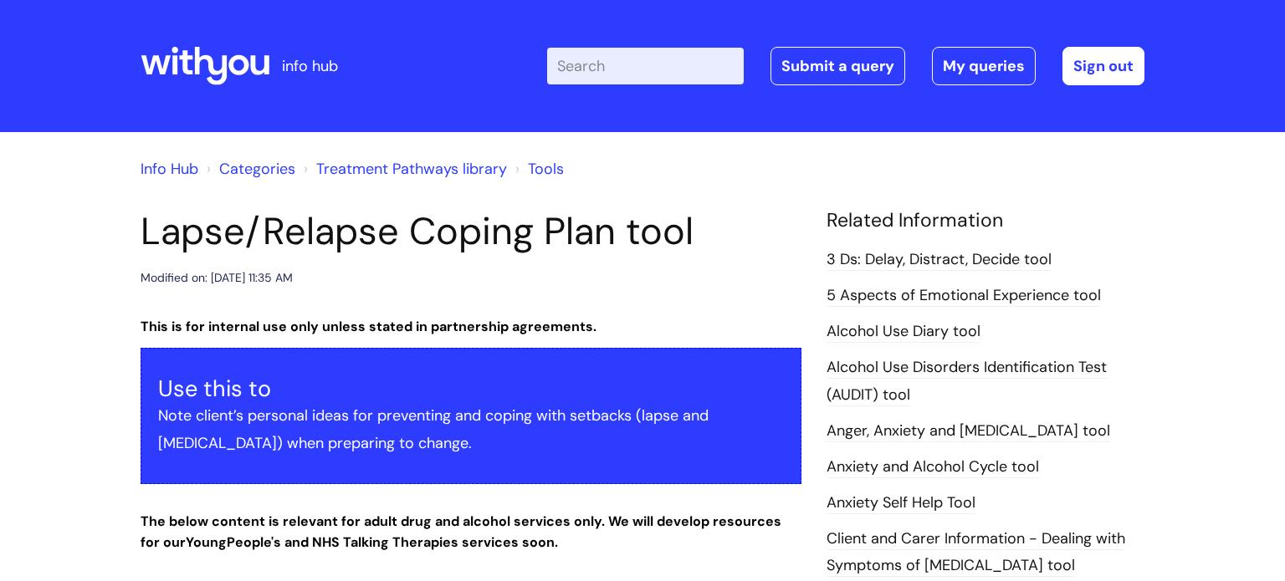
click at [959, 293] on link "5 Aspects of Emotional Experience tool" at bounding box center [964, 296] width 274 height 22
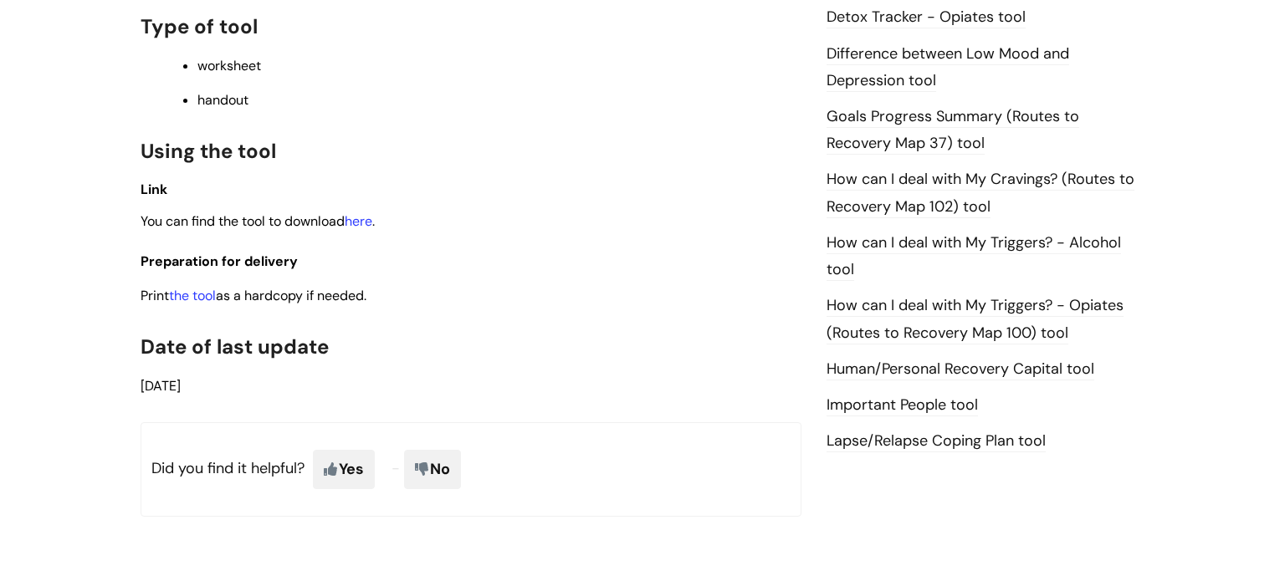
scroll to position [1104, 0]
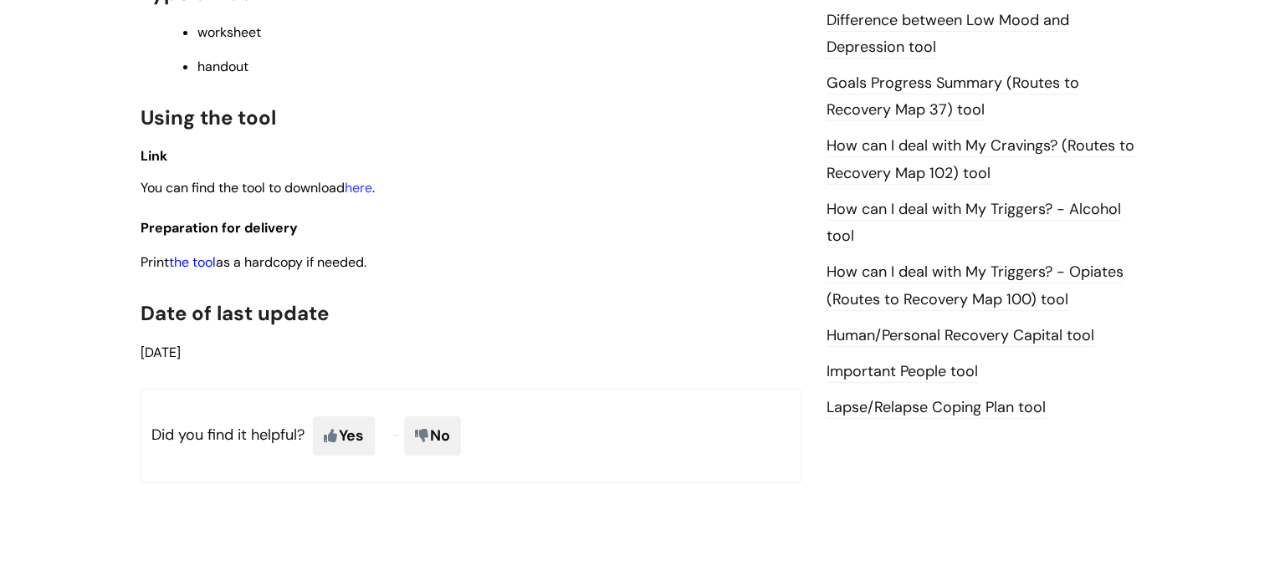
click at [197, 271] on link "the tool" at bounding box center [192, 263] width 47 height 18
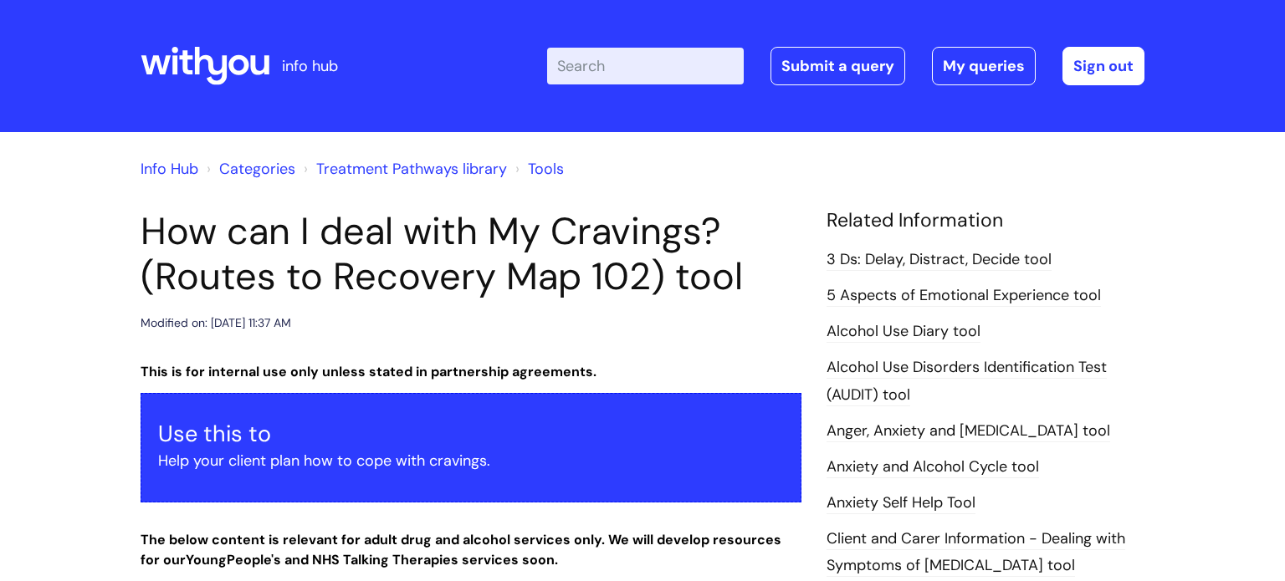
scroll to position [1037, 0]
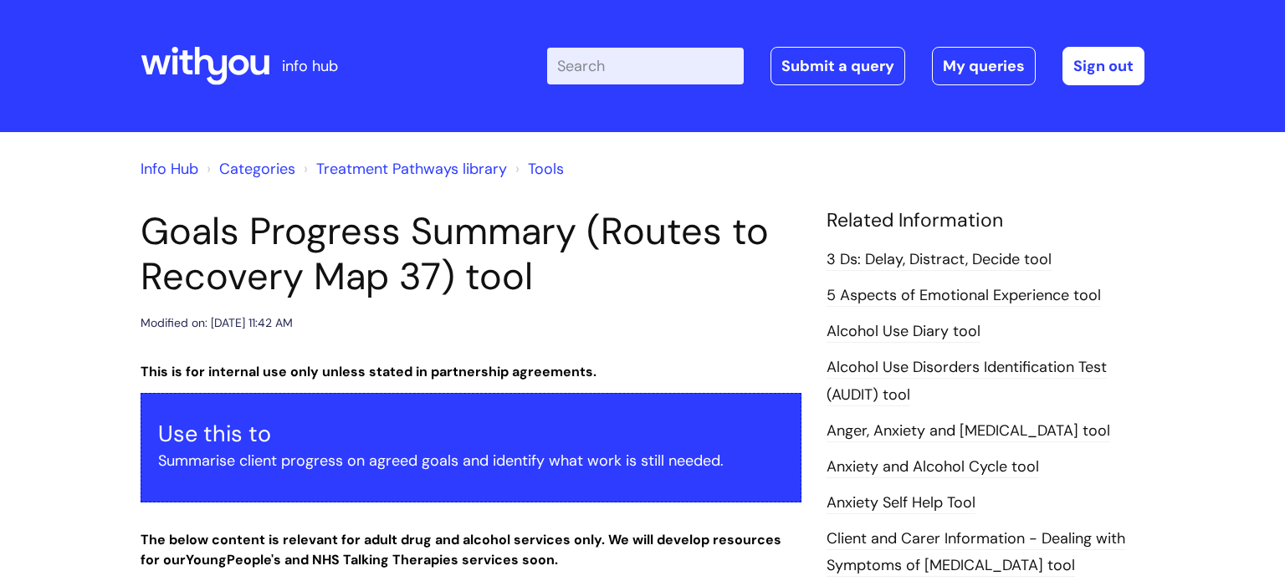
scroll to position [937, 0]
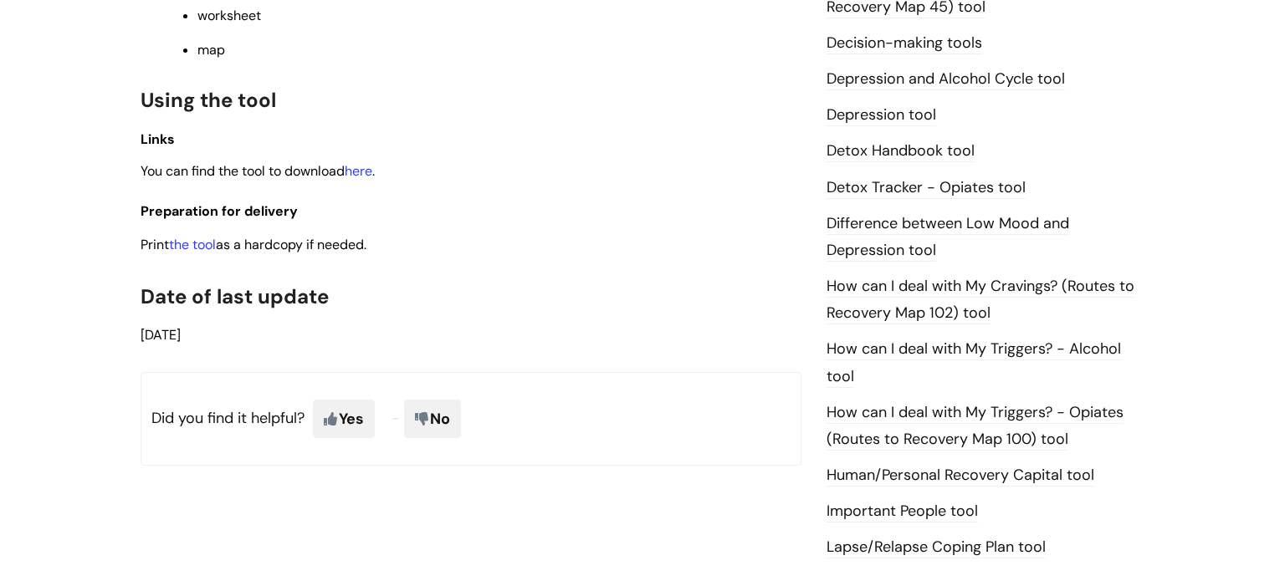
click at [554, 223] on h3 "Preparation for delivery" at bounding box center [471, 207] width 661 height 31
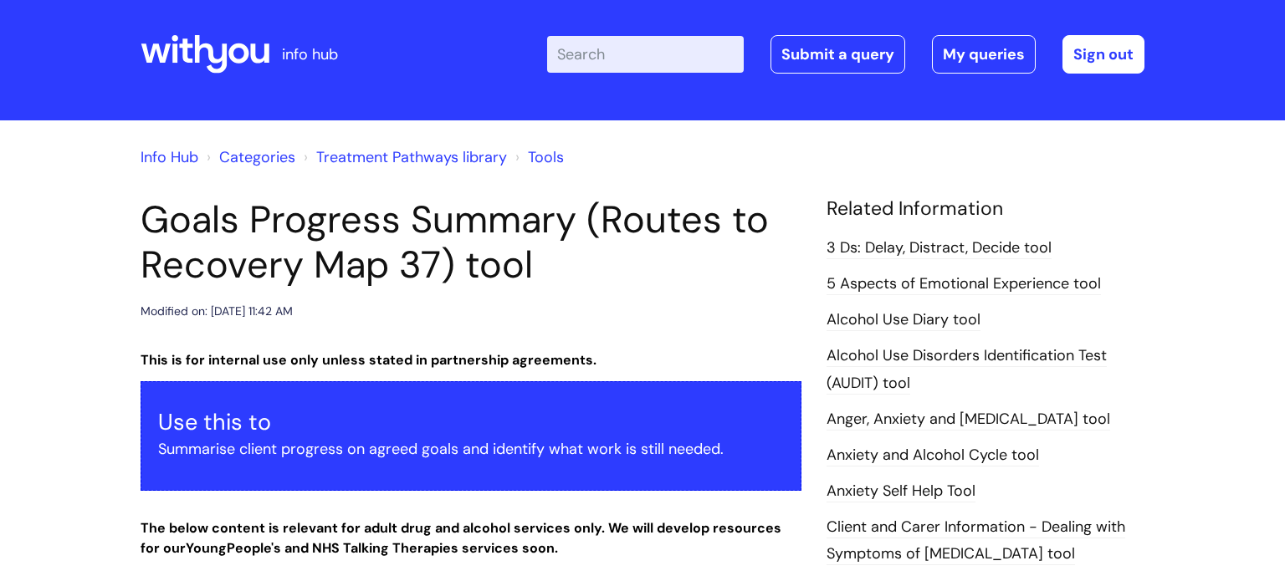
scroll to position [0, 0]
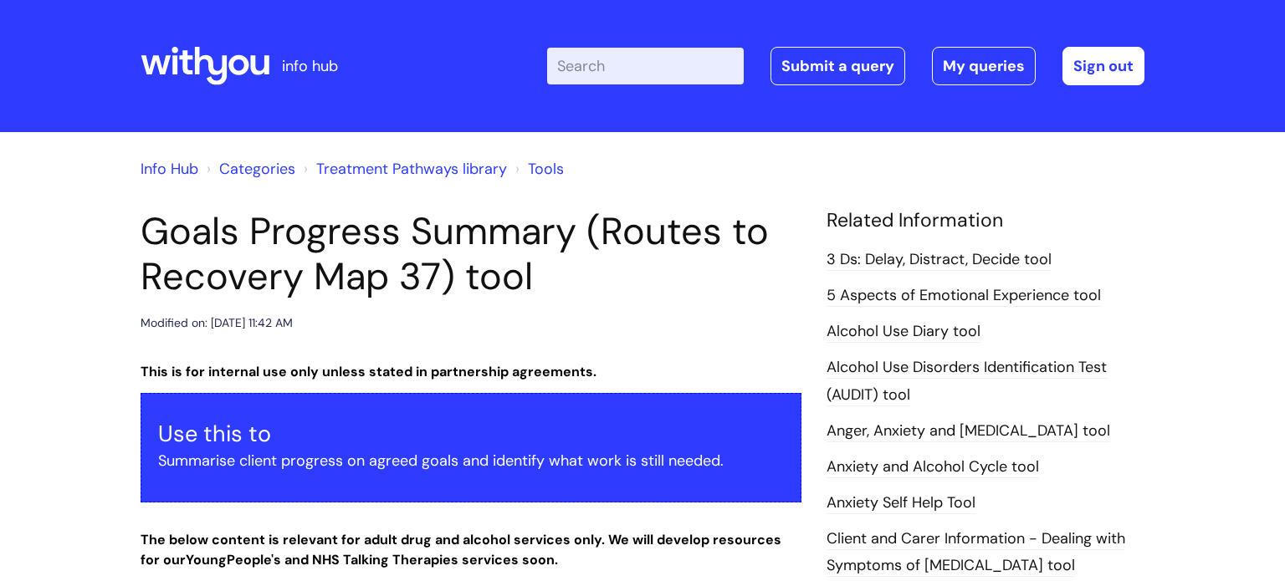
click at [254, 168] on link "Categories" at bounding box center [257, 169] width 76 height 20
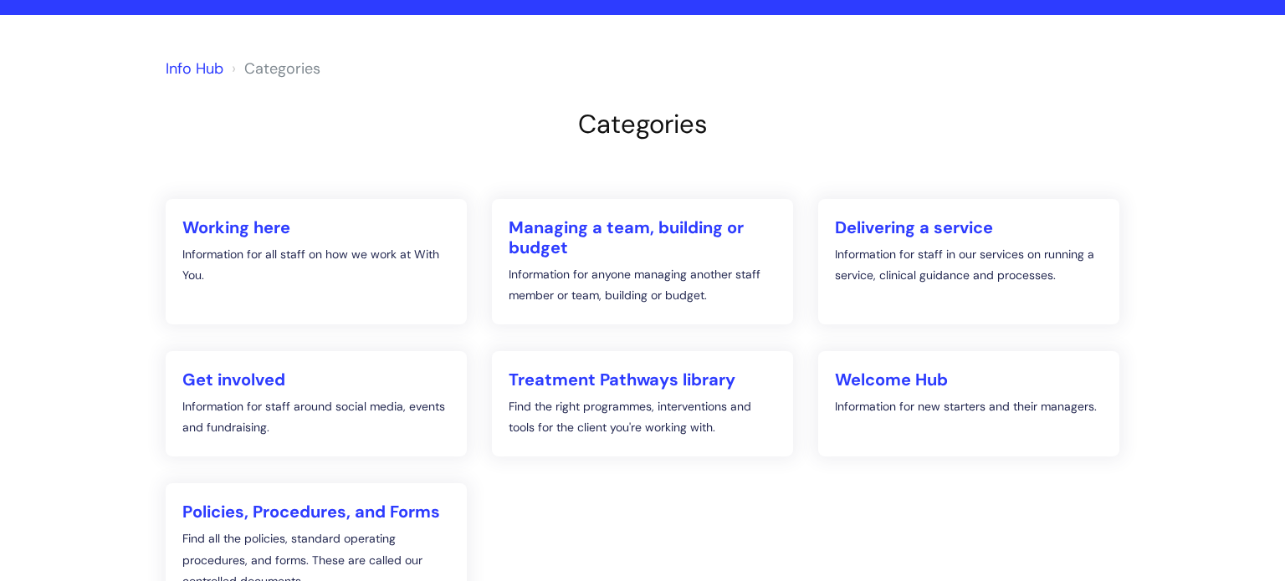
scroll to position [134, 0]
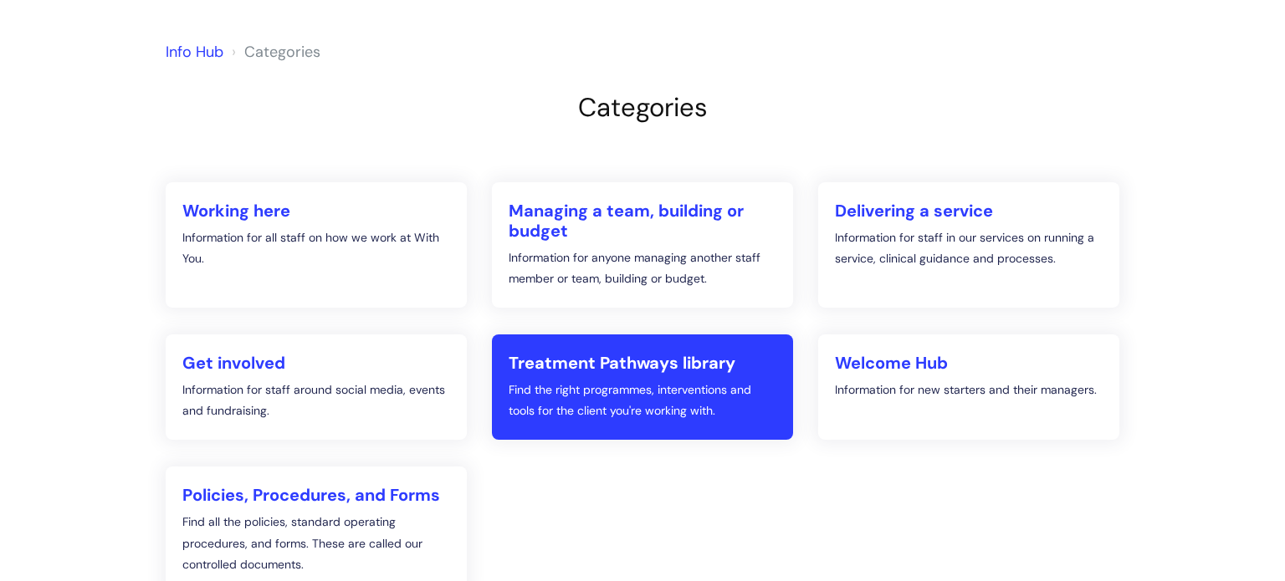
click at [643, 366] on h2 "Treatment Pathways library" at bounding box center [643, 363] width 268 height 20
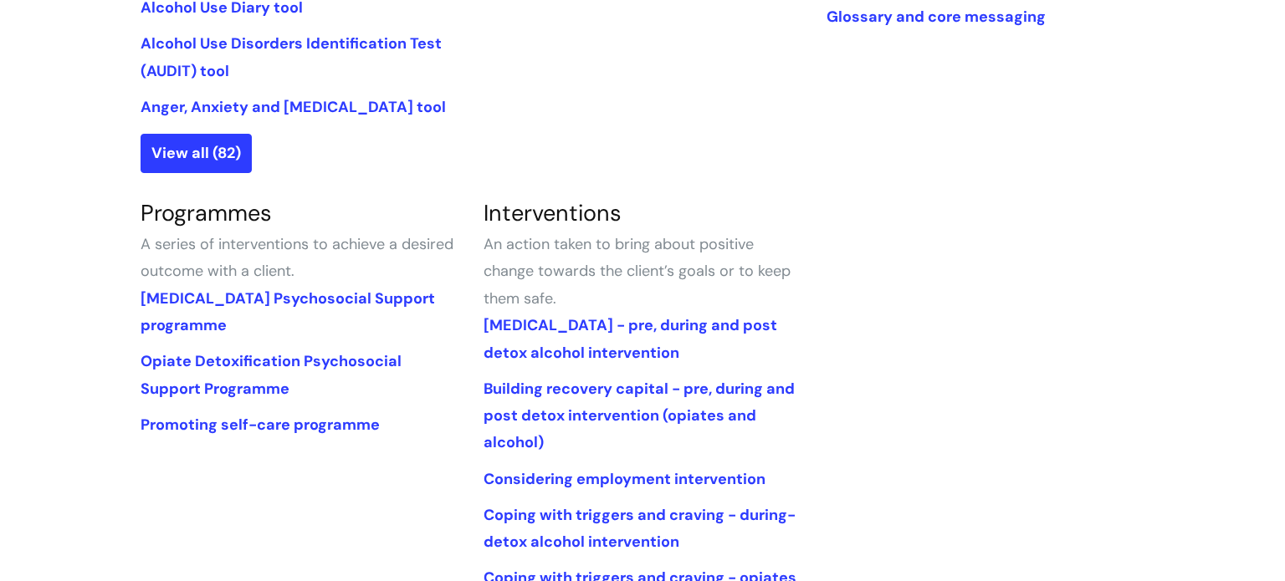
scroll to position [669, 0]
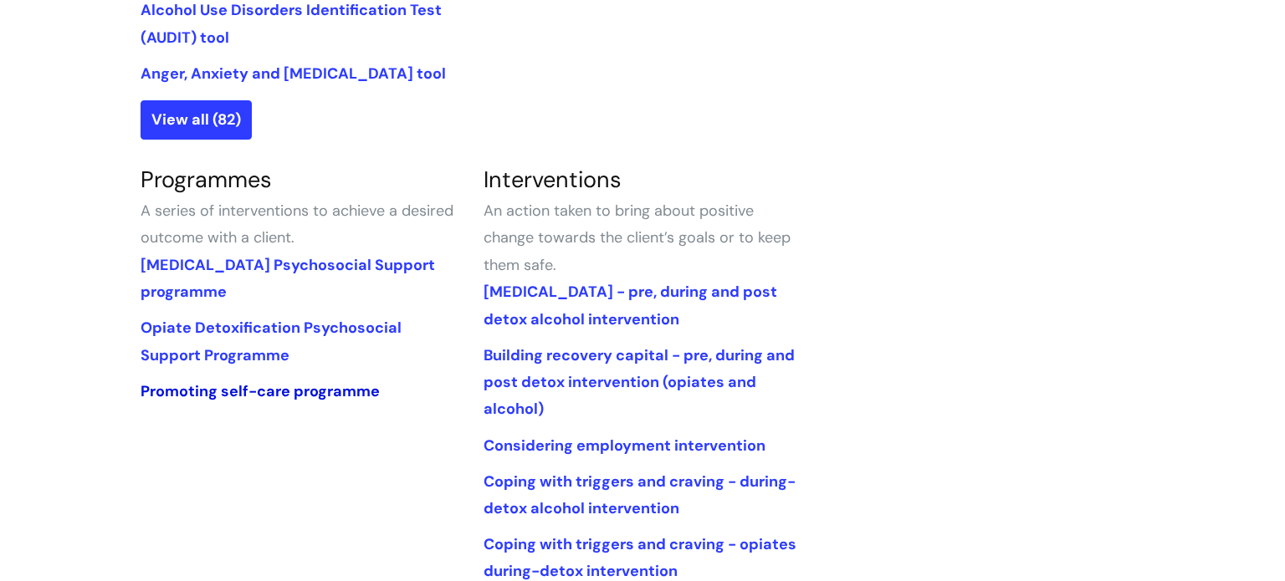
click at [325, 389] on link "Promoting self-care programme" at bounding box center [260, 392] width 239 height 20
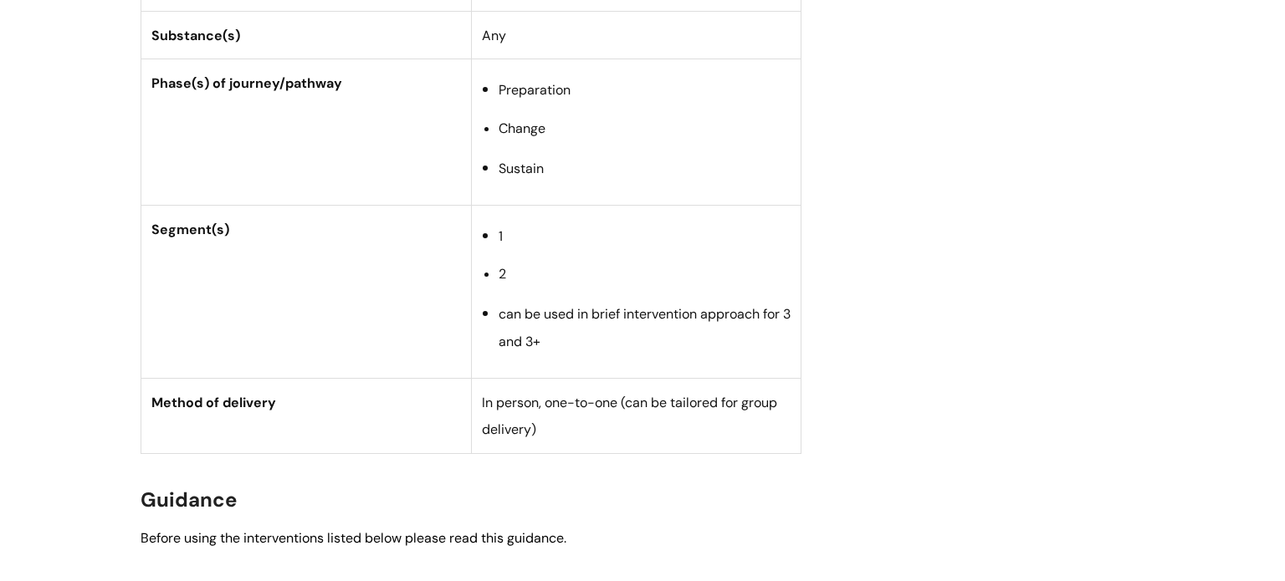
scroll to position [803, 0]
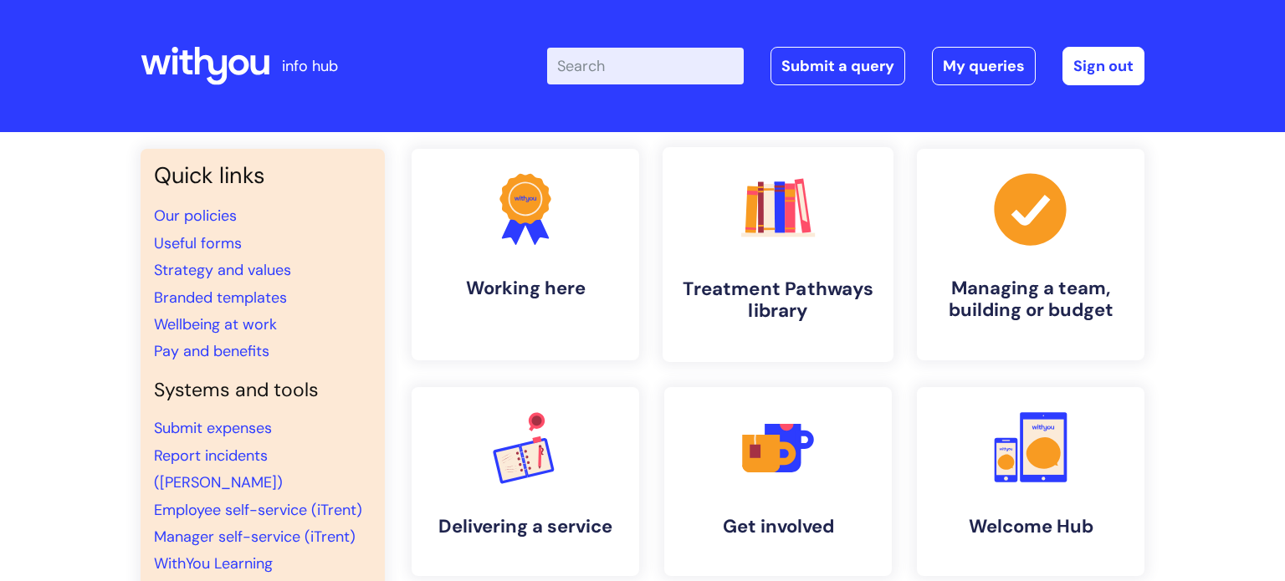
click at [771, 294] on h4 "Treatment Pathways library" at bounding box center [778, 300] width 204 height 45
